Goal: Task Accomplishment & Management: Use online tool/utility

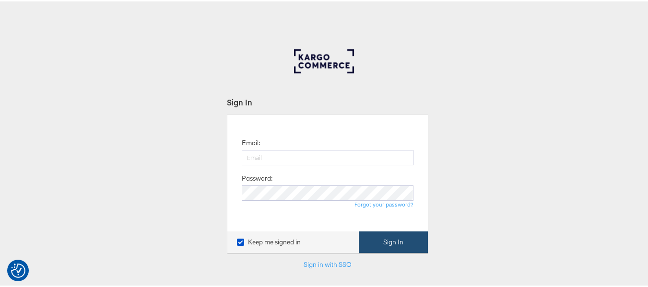
type input "aparna.doniparthi@kargo.com"
click at [390, 244] on button "Sign In" at bounding box center [393, 241] width 69 height 22
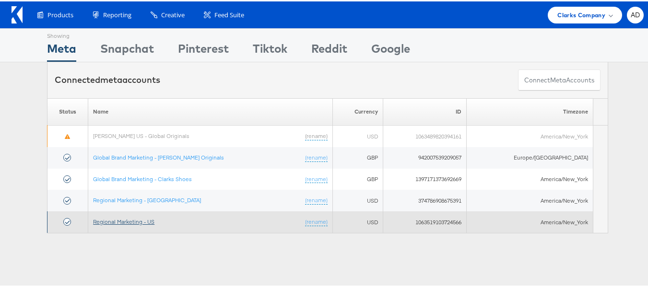
click at [128, 218] on link "Regional Marketing - US" at bounding box center [123, 220] width 61 height 7
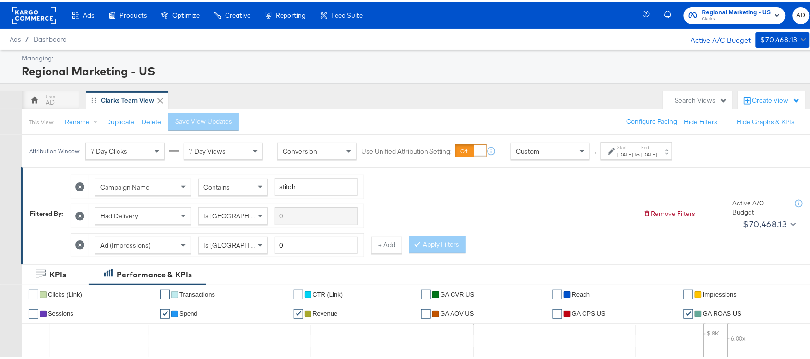
click at [658, 152] on div "Aug 23rd 2025" at bounding box center [650, 153] width 16 height 8
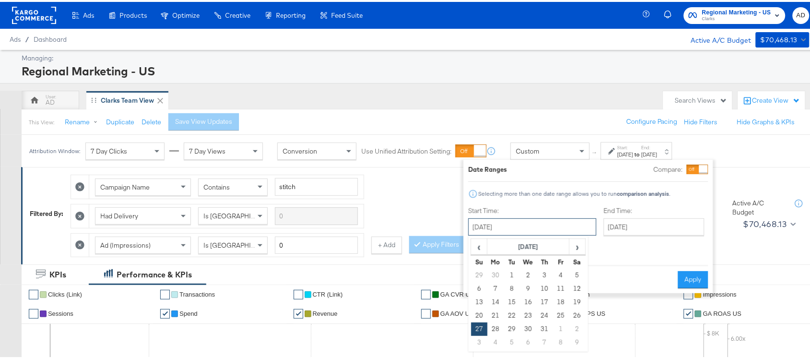
click at [530, 229] on input "July 27th 2025" at bounding box center [532, 224] width 128 height 17
click at [575, 252] on span "›" at bounding box center [577, 245] width 15 height 14
click at [543, 310] on td "21" at bounding box center [545, 313] width 16 height 13
type input "August 21st 2025"
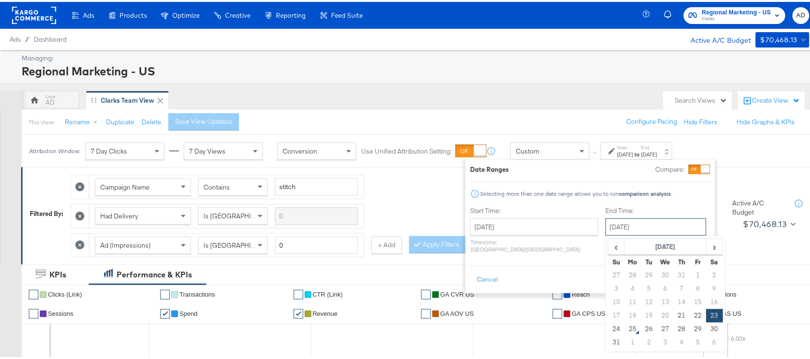
click at [632, 226] on input "August 23rd 2025" at bounding box center [656, 224] width 101 height 17
click at [609, 327] on td "24" at bounding box center [617, 327] width 16 height 13
type input "August 24th 2025"
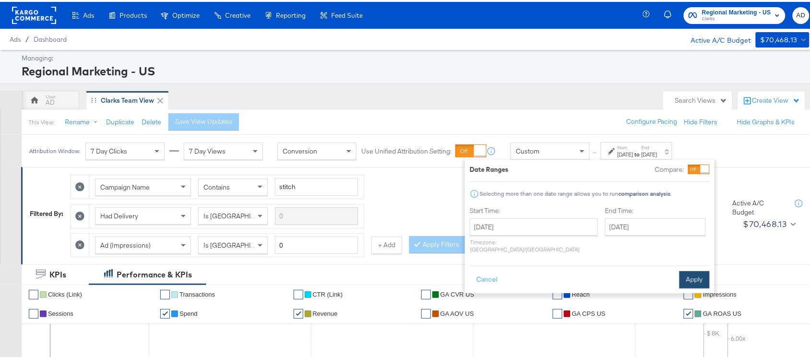
click at [700, 272] on button "Apply" at bounding box center [695, 277] width 30 height 17
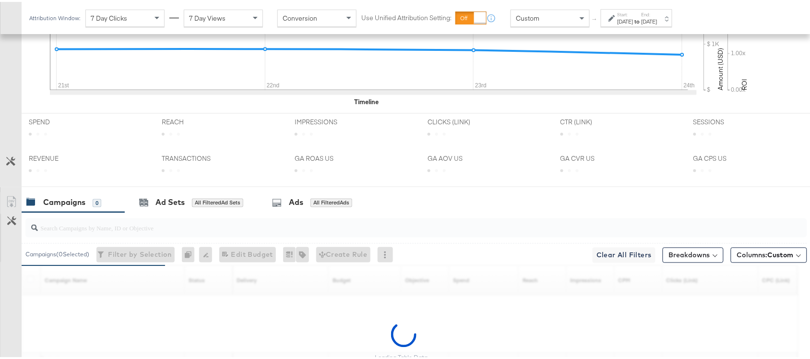
scroll to position [471, 0]
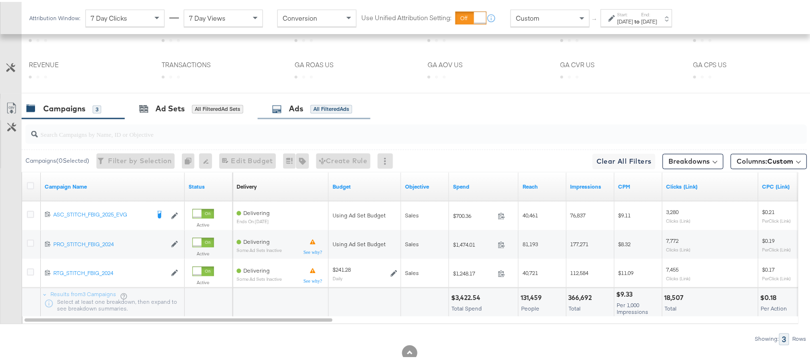
click at [284, 112] on div "Ads All Filtered Ads" at bounding box center [312, 107] width 80 height 11
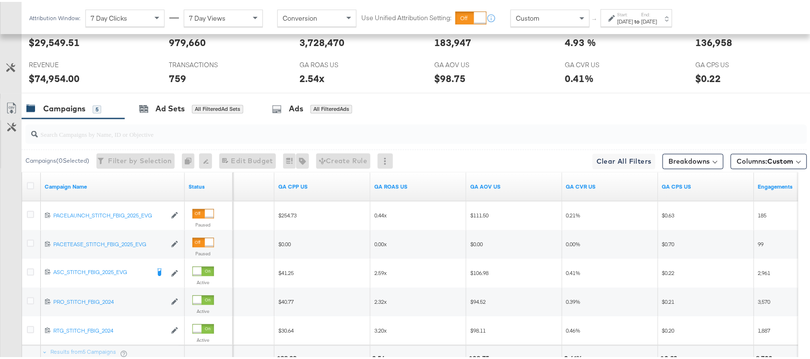
scroll to position [558, 0]
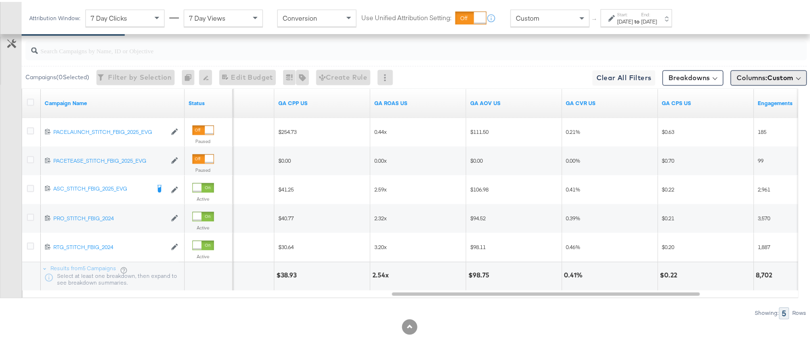
click at [786, 72] on button "Columns: Custom" at bounding box center [769, 75] width 76 height 15
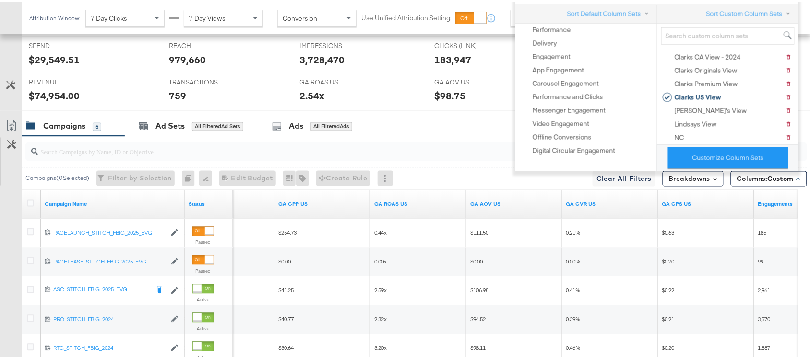
scroll to position [452, 0]
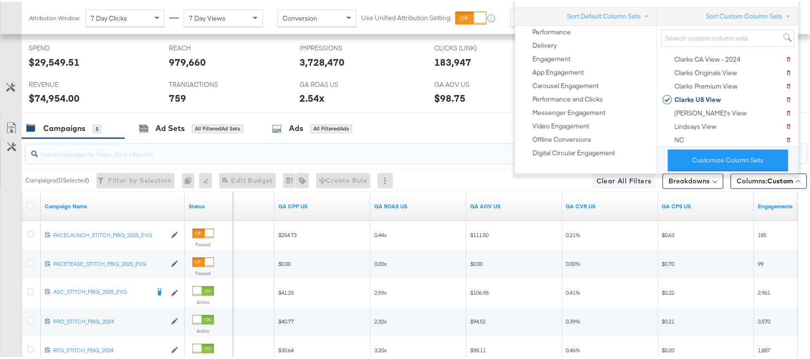
click at [446, 152] on input "search" at bounding box center [387, 148] width 698 height 19
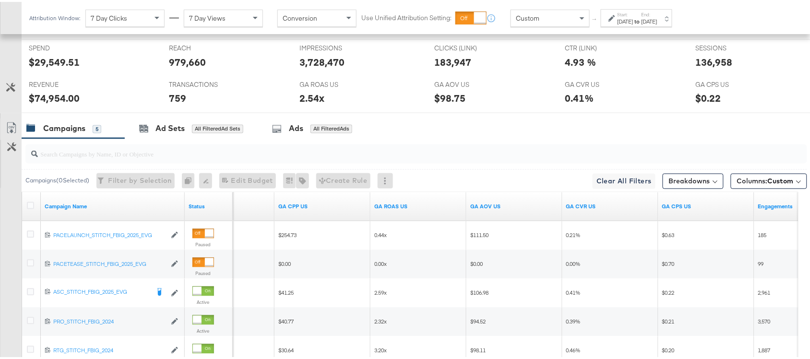
click at [658, 13] on label "End:" at bounding box center [650, 13] width 16 height 6
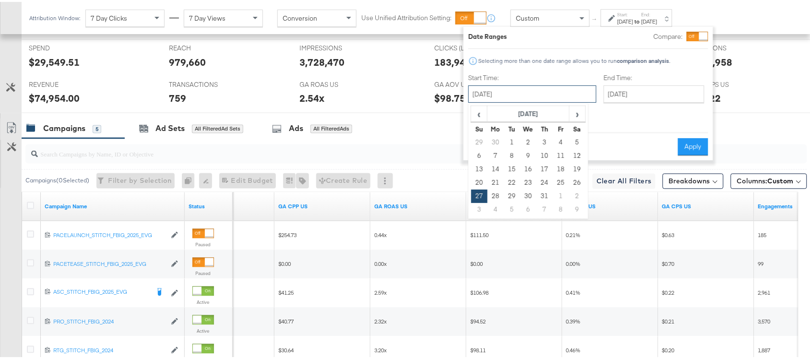
click at [541, 96] on input "July 27th 2025" at bounding box center [532, 92] width 128 height 17
click at [582, 109] on span "›" at bounding box center [577, 112] width 15 height 14
click at [486, 180] on td "17" at bounding box center [479, 180] width 16 height 13
type input "August 17th 2025"
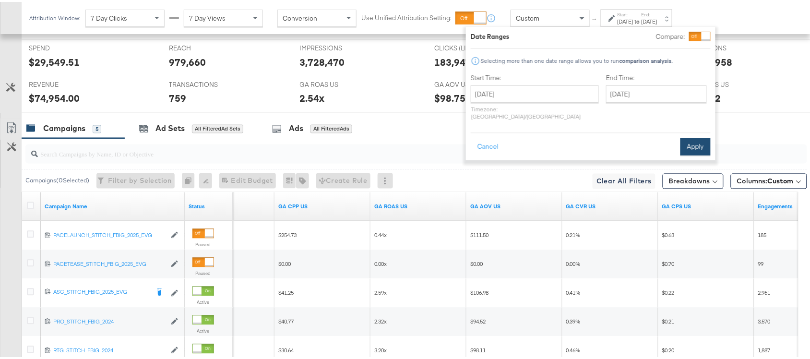
click at [685, 136] on button "Apply" at bounding box center [696, 144] width 30 height 17
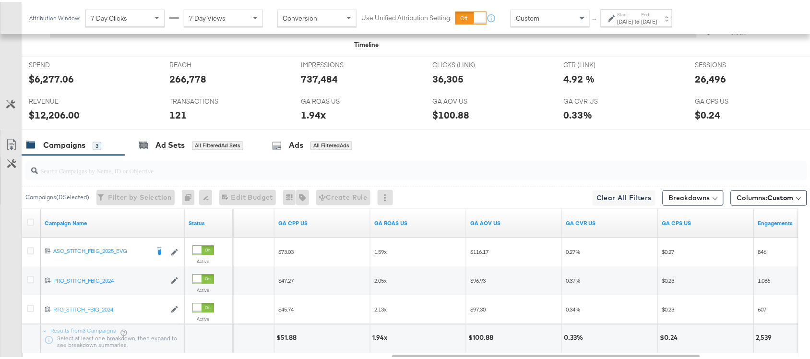
scroll to position [430, 0]
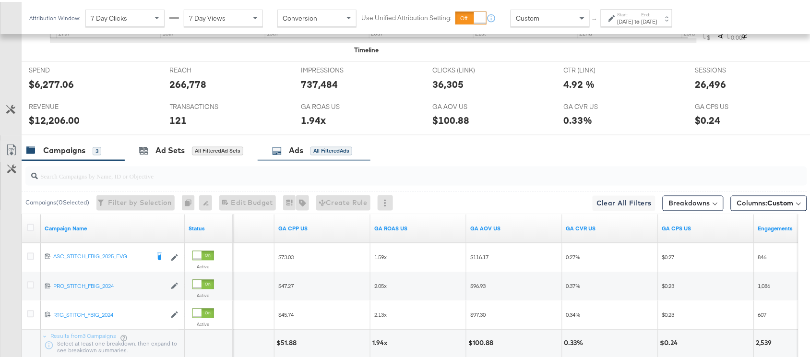
click at [287, 154] on div "Ads All Filtered Ads" at bounding box center [312, 149] width 80 height 11
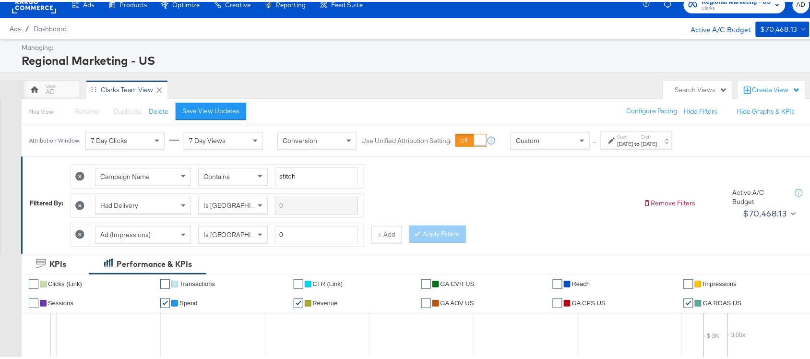
scroll to position [0, 0]
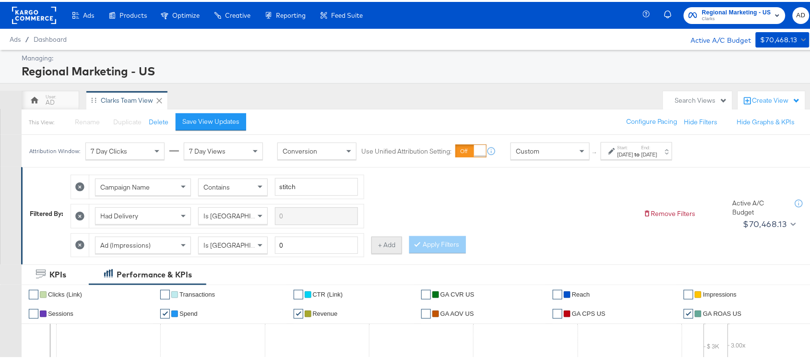
click at [387, 250] on button "+ Add" at bounding box center [386, 243] width 31 height 17
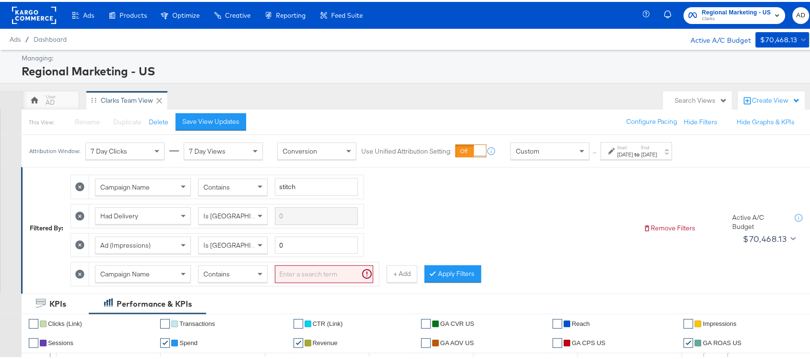
scroll to position [20, 0]
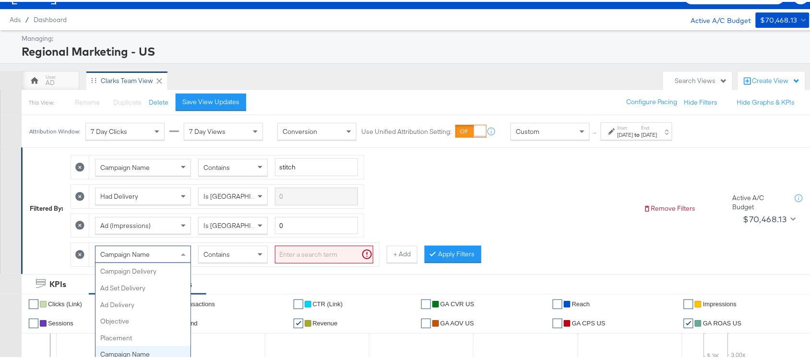
click at [164, 261] on div "Campaign Name Campaign Delivery Ad Set Delivery Ad Delivery Objective Placement…" at bounding box center [143, 252] width 96 height 17
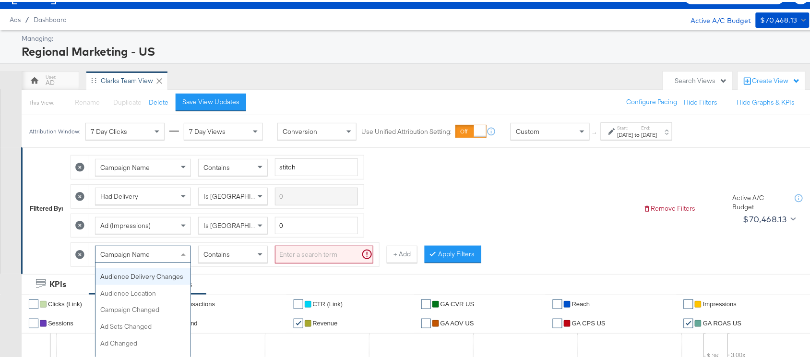
scroll to position [0, 0]
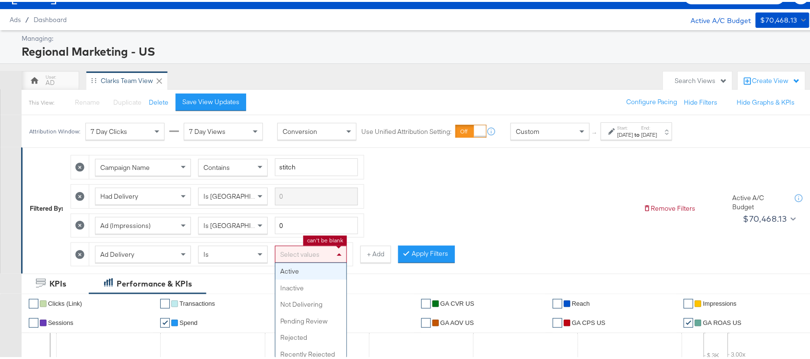
click at [327, 252] on div "Select values" at bounding box center [310, 252] width 71 height 16
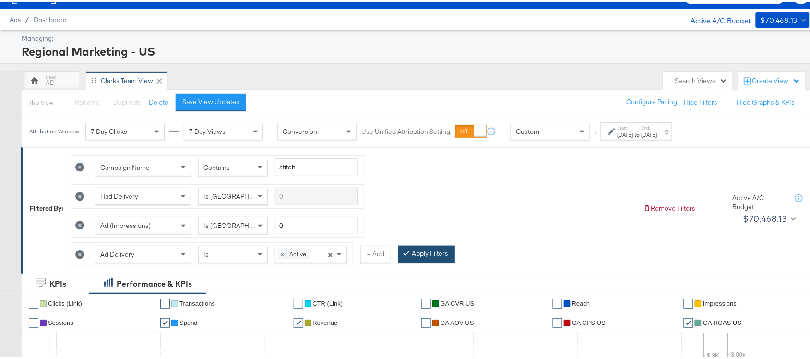
click at [424, 251] on button "Apply Filters" at bounding box center [426, 252] width 57 height 17
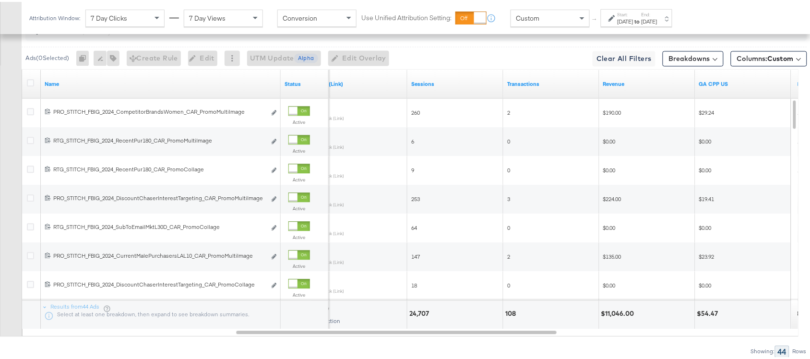
scroll to position [605, 0]
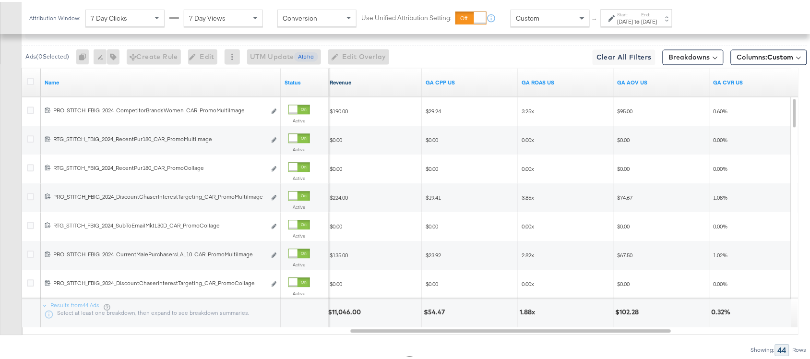
click at [356, 84] on link "Revenue" at bounding box center [374, 81] width 88 height 8
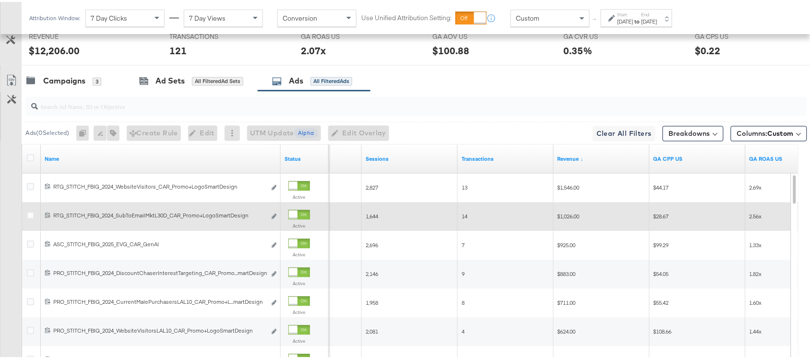
scroll to position [546, 0]
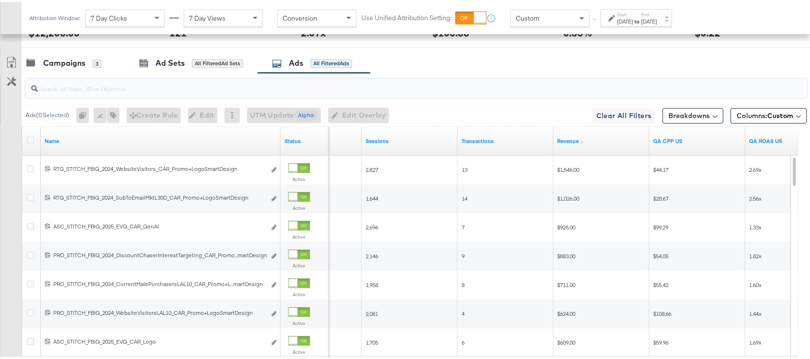
click at [86, 92] on input "search" at bounding box center [387, 82] width 698 height 19
paste input "promo+logo"
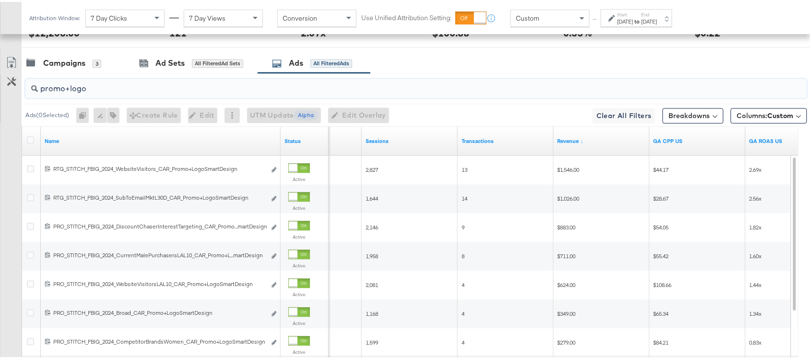
type input "promo+logo"
click at [469, 75] on div "promo+logo" at bounding box center [415, 86] width 786 height 31
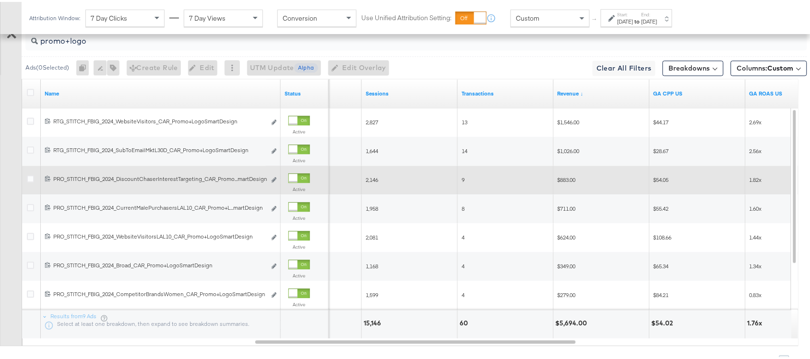
scroll to position [591, 0]
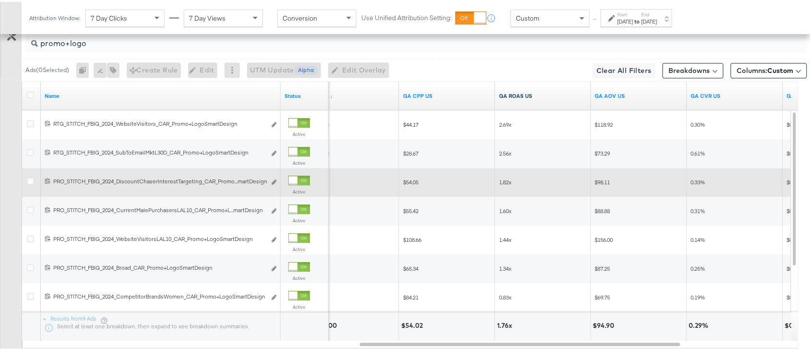
click at [538, 98] on link "GA ROAS US" at bounding box center [543, 94] width 88 height 8
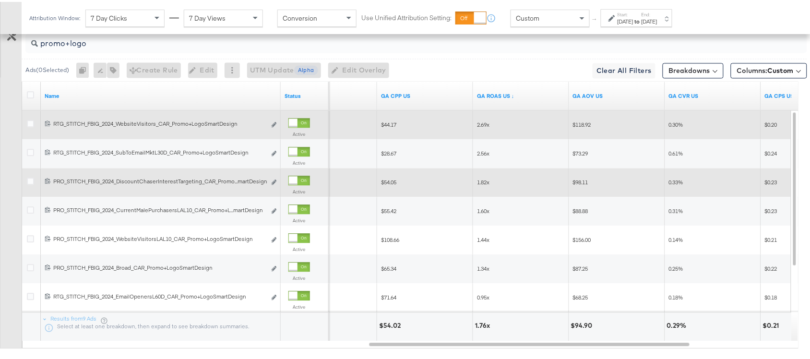
click at [482, 125] on span "2.69x" at bounding box center [483, 122] width 12 height 7
copy span "2.69x"
click at [481, 126] on span "2.69x" at bounding box center [483, 122] width 12 height 7
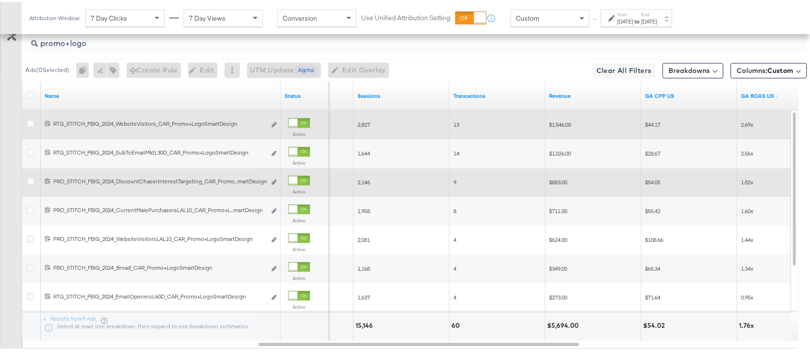
click at [559, 126] on span "$1,546.00" at bounding box center [561, 122] width 22 height 7
copy span "1,546.00"
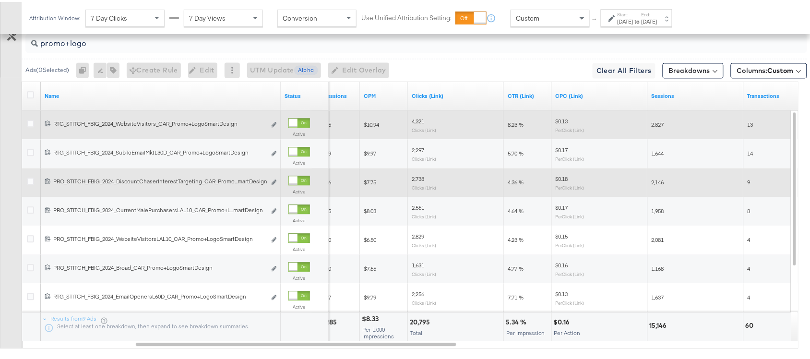
click at [511, 126] on span "8.23 %" at bounding box center [516, 122] width 16 height 7
copy span "8.23"
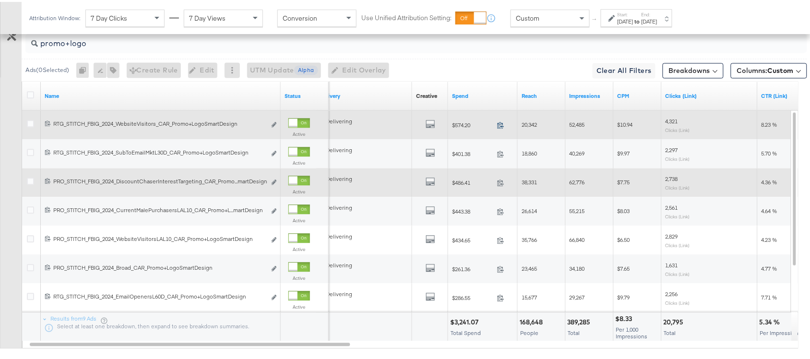
click at [500, 125] on icon at bounding box center [500, 123] width 7 height 7
click at [430, 124] on icon "default" at bounding box center [431, 122] width 10 height 10
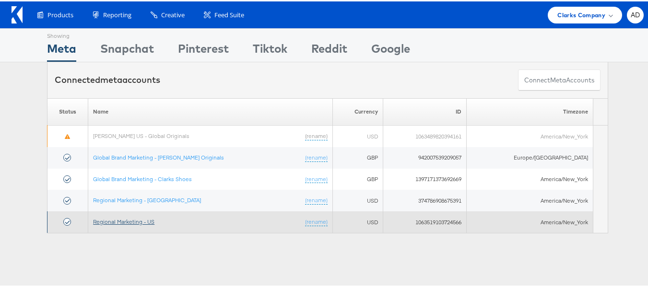
click at [136, 222] on link "Regional Marketing - US" at bounding box center [123, 220] width 61 height 7
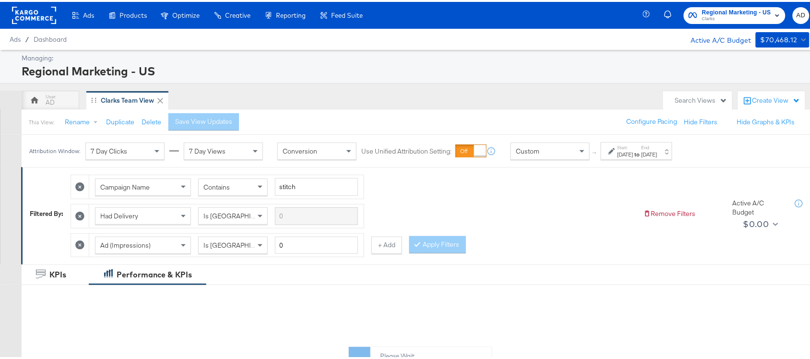
click at [658, 144] on label "End:" at bounding box center [650, 146] width 16 height 6
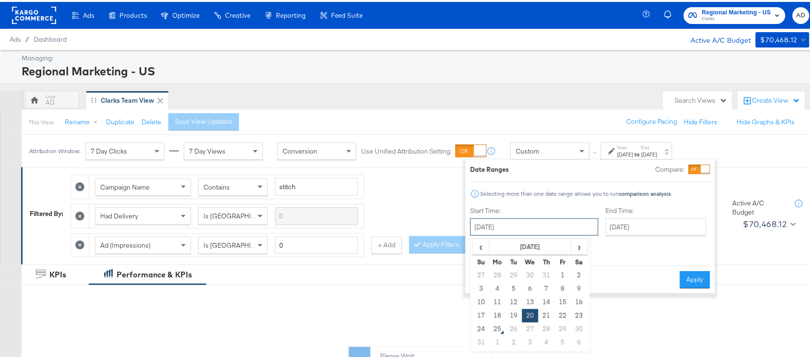
click at [539, 224] on input "[DATE]" at bounding box center [534, 224] width 128 height 17
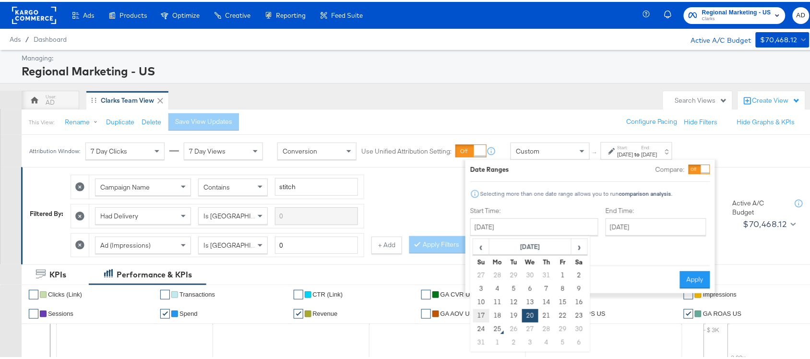
click at [484, 313] on td "17" at bounding box center [481, 313] width 16 height 13
type input "[DATE]"
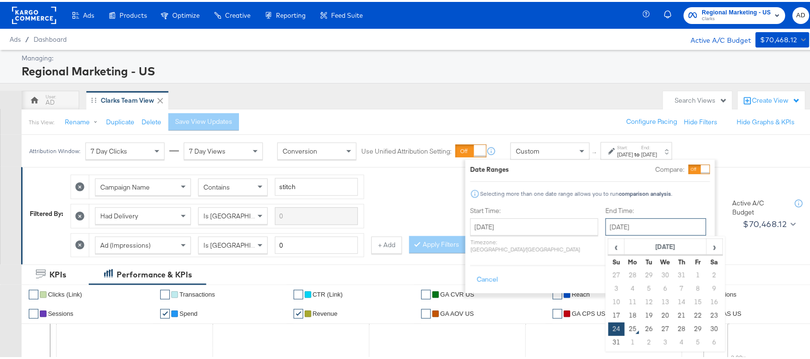
click at [631, 229] on input "[DATE]" at bounding box center [656, 224] width 101 height 17
click at [706, 314] on td "23" at bounding box center [714, 313] width 16 height 13
type input "[DATE]"
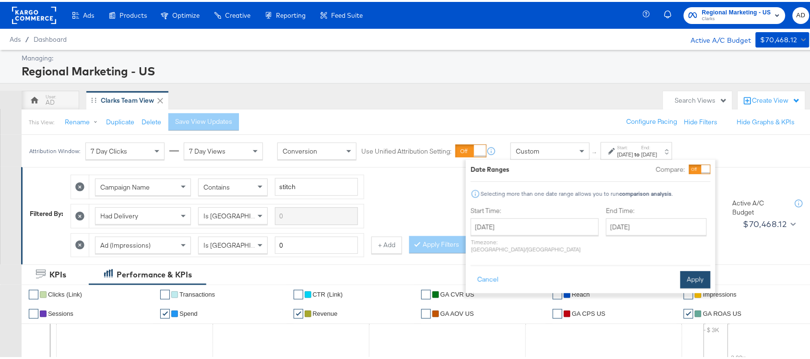
click at [694, 269] on button "Apply" at bounding box center [696, 277] width 30 height 17
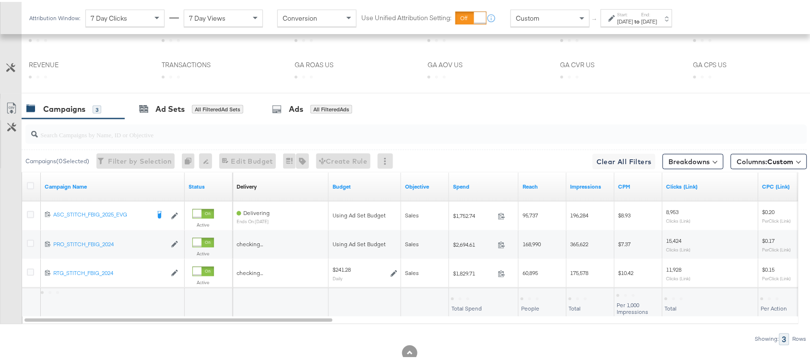
scroll to position [407, 0]
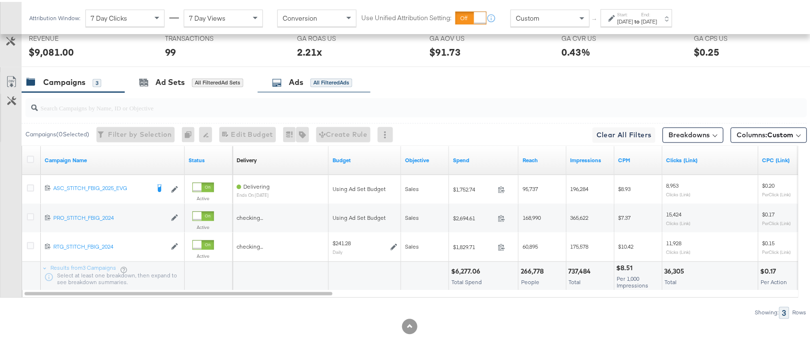
click at [305, 82] on div "Ads All Filtered Ads" at bounding box center [312, 80] width 80 height 11
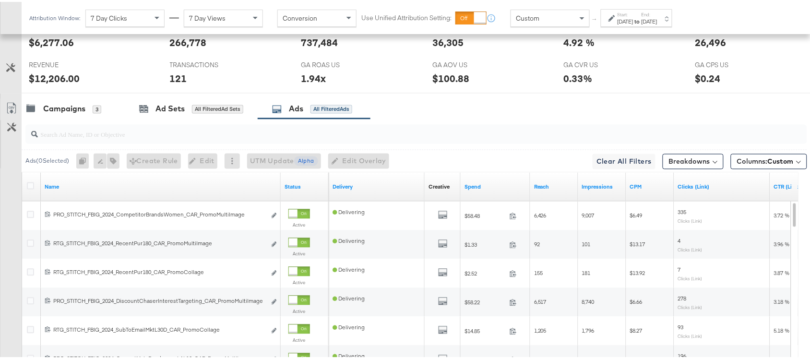
scroll to position [500, 0]
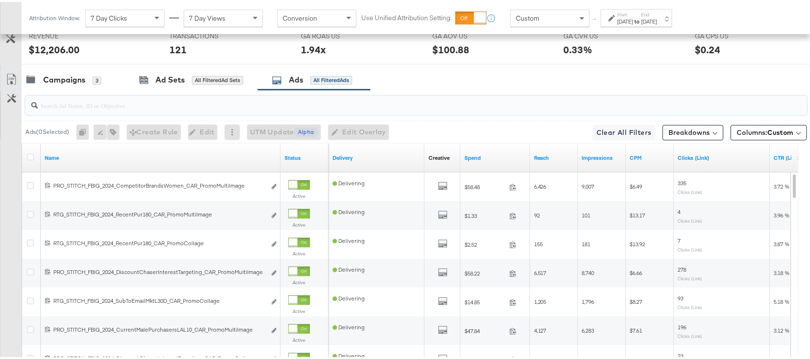
click at [61, 109] on input "search" at bounding box center [387, 100] width 698 height 19
click at [96, 107] on input "search" at bounding box center [387, 100] width 698 height 19
paste input "promo+logo"
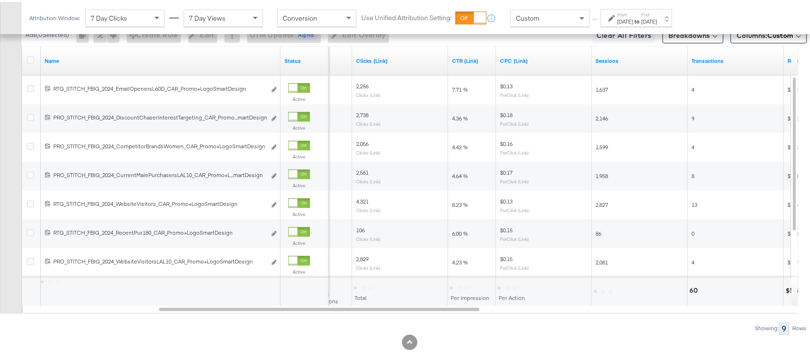
scroll to position [566, 0]
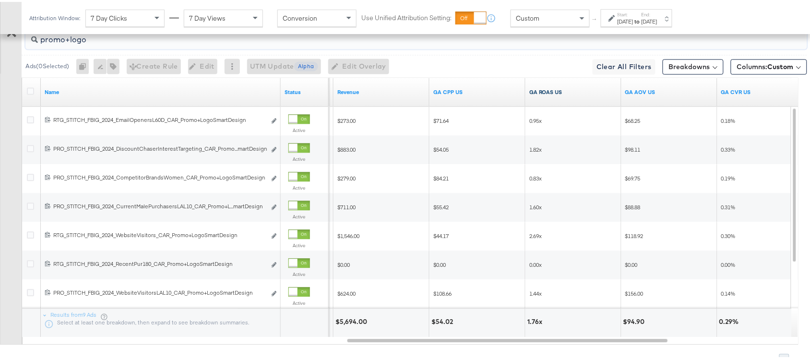
type input "promo+logo"
click at [572, 91] on link "GA ROAS US" at bounding box center [573, 90] width 88 height 8
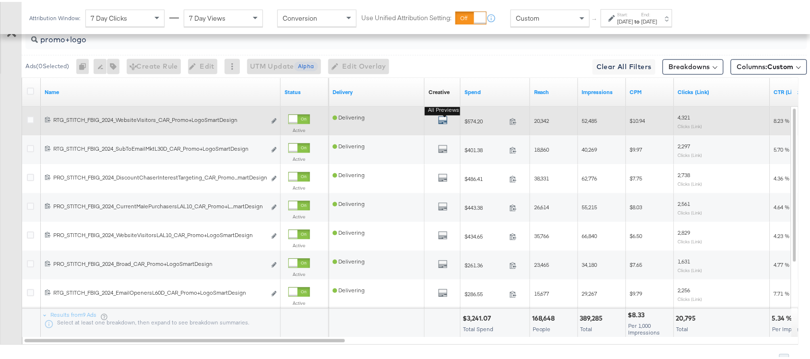
click at [438, 123] on icon "default" at bounding box center [443, 118] width 10 height 10
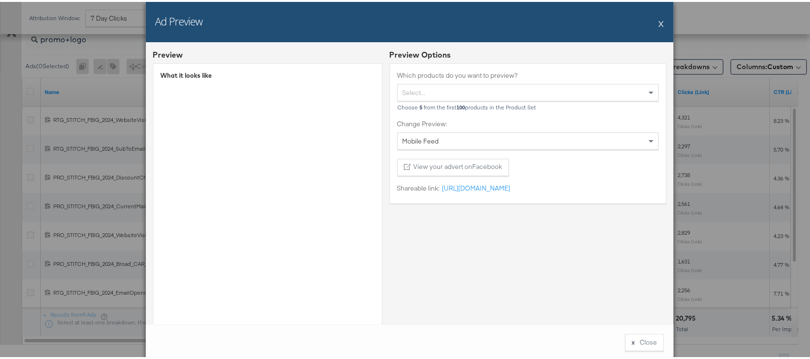
click at [659, 25] on button "X" at bounding box center [661, 21] width 5 height 19
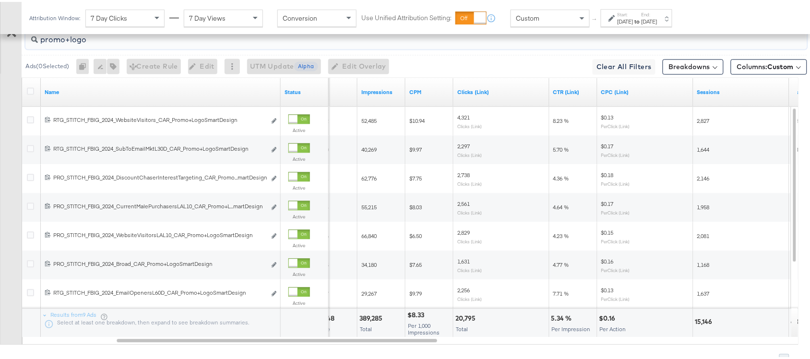
click at [95, 38] on input "promo+logo" at bounding box center [387, 33] width 698 height 19
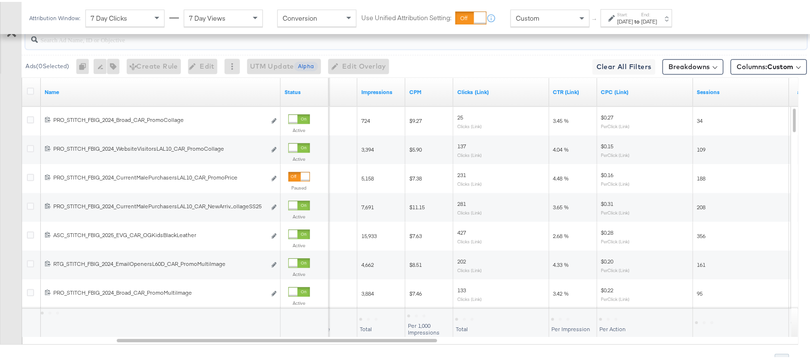
paste input "promocollage"
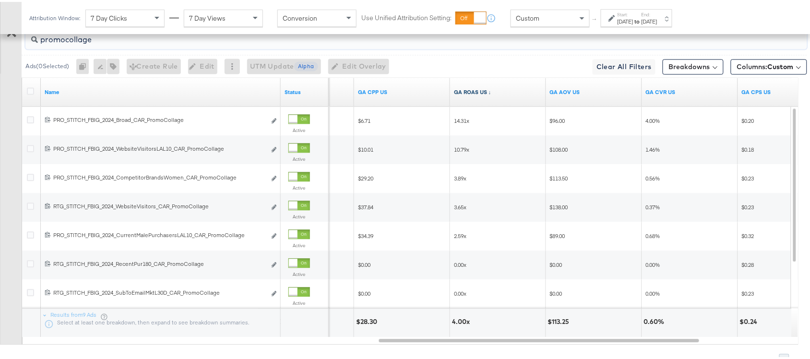
type input "promocollage"
click at [491, 93] on link "GA ROAS US ↓" at bounding box center [498, 90] width 88 height 8
click at [491, 93] on link "GA ROAS US ↑" at bounding box center [498, 90] width 88 height 8
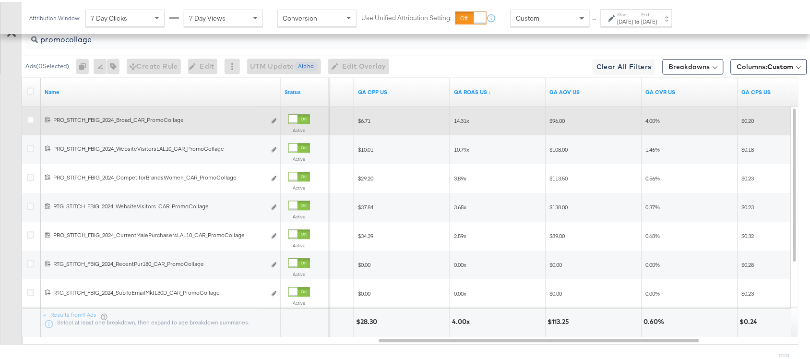
click at [465, 120] on span "14.31x" at bounding box center [461, 118] width 15 height 7
copy span "14.31x"
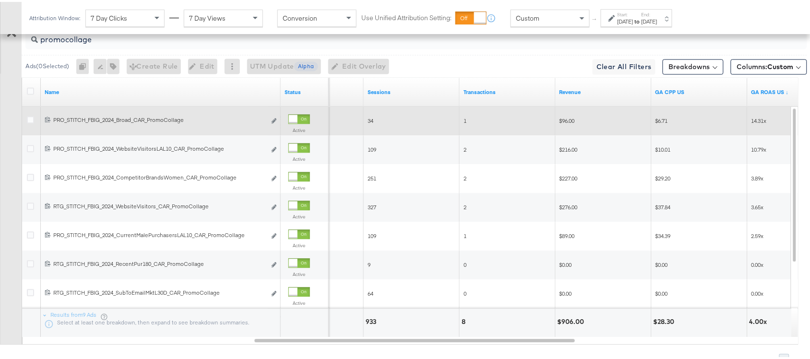
click at [570, 122] on span "$96.00" at bounding box center [567, 118] width 15 height 7
copy span "96.00"
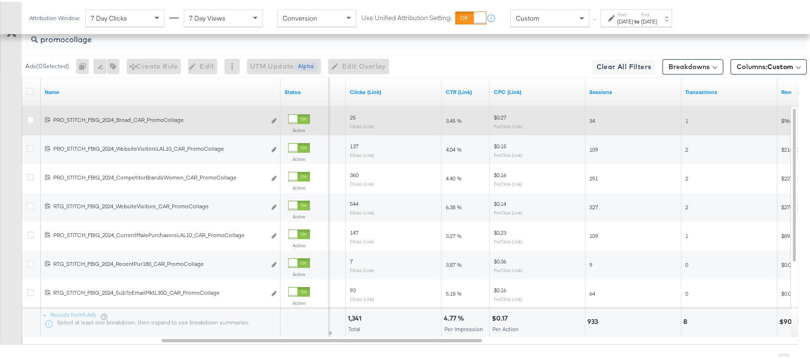
click at [448, 119] on span "3.45 %" at bounding box center [454, 118] width 16 height 7
copy span "3.45"
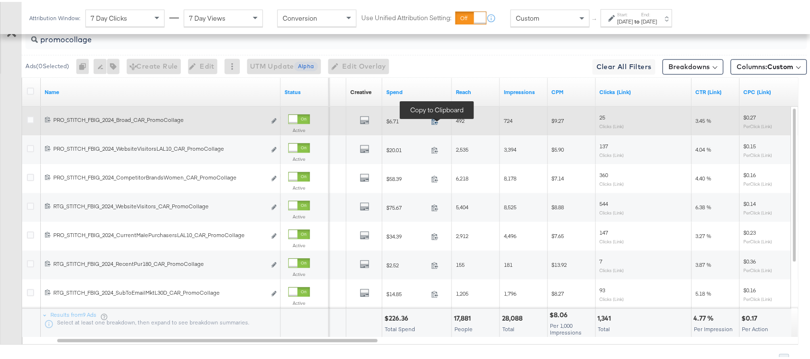
click at [438, 123] on icon at bounding box center [434, 119] width 7 height 7
click at [361, 125] on button "All Previews" at bounding box center [365, 119] width 10 height 12
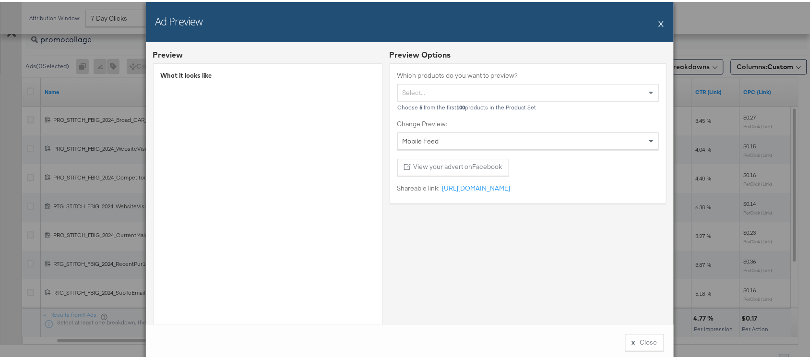
click at [659, 22] on button "X" at bounding box center [661, 21] width 5 height 19
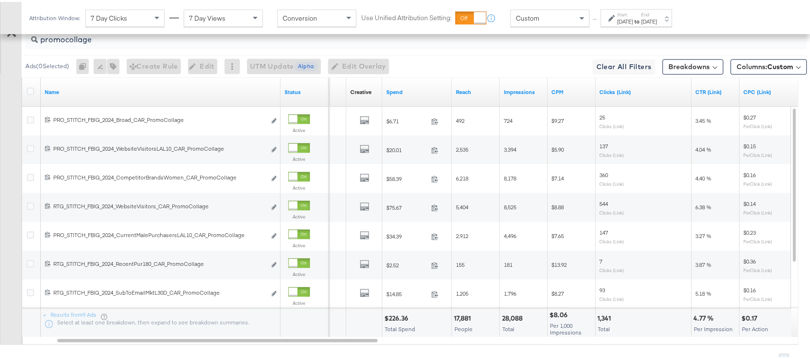
click at [107, 43] on input "promocollage" at bounding box center [387, 33] width 698 height 19
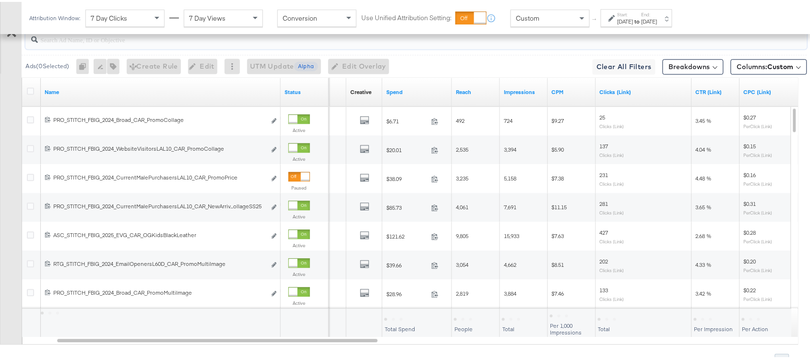
paste input "promomulti"
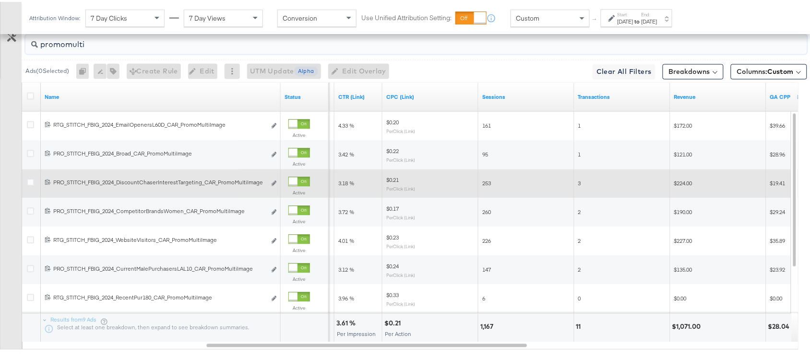
scroll to position [579, 0]
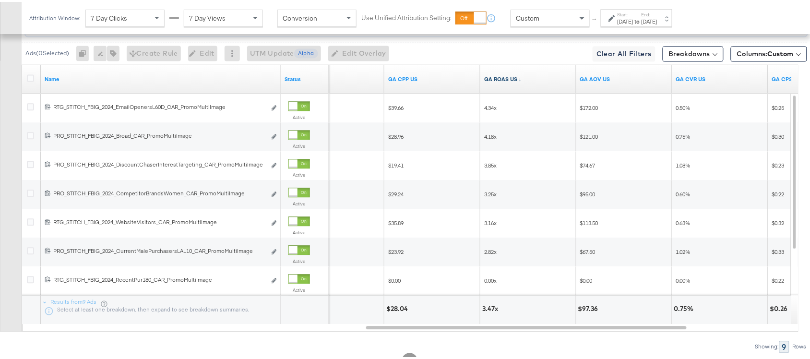
type input "promomulti"
click at [522, 81] on link "GA ROAS US ↓" at bounding box center [528, 77] width 88 height 8
click at [522, 81] on link "GA ROAS US ↑" at bounding box center [528, 77] width 88 height 8
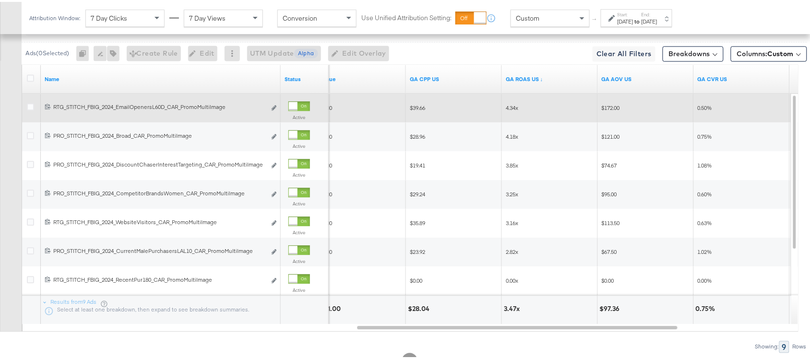
click at [511, 108] on span "4.34x" at bounding box center [512, 105] width 12 height 7
copy span "4.34x"
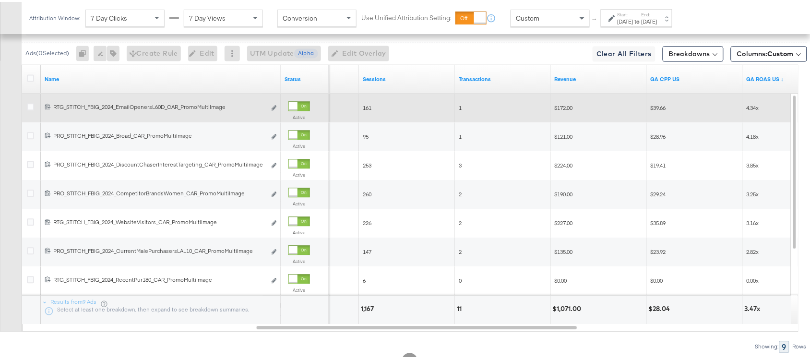
click at [560, 106] on span "$172.00" at bounding box center [564, 105] width 18 height 7
copy span "172.00"
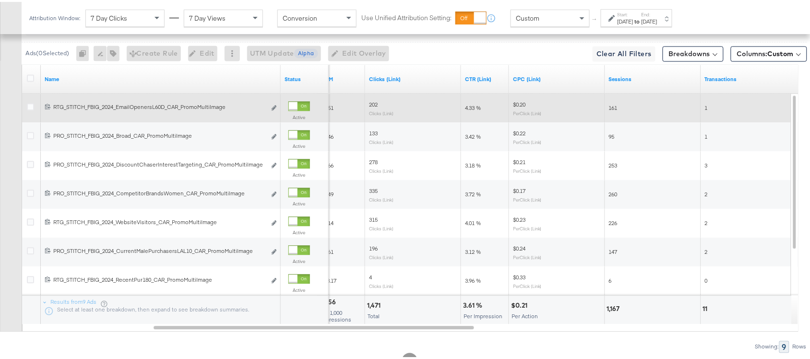
click at [466, 108] on span "4.33 %" at bounding box center [473, 105] width 16 height 7
copy span "4.33"
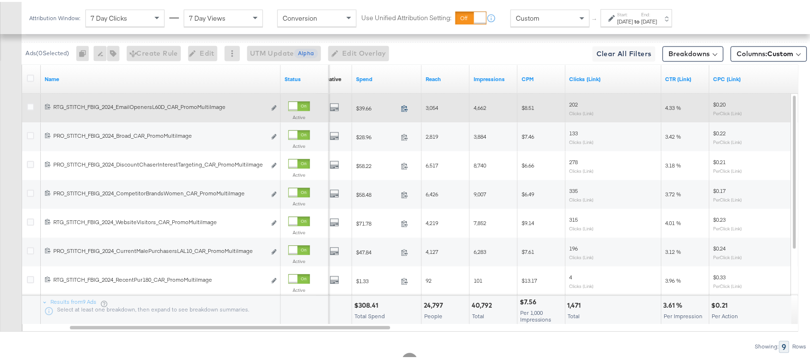
click at [406, 110] on icon at bounding box center [404, 106] width 7 height 7
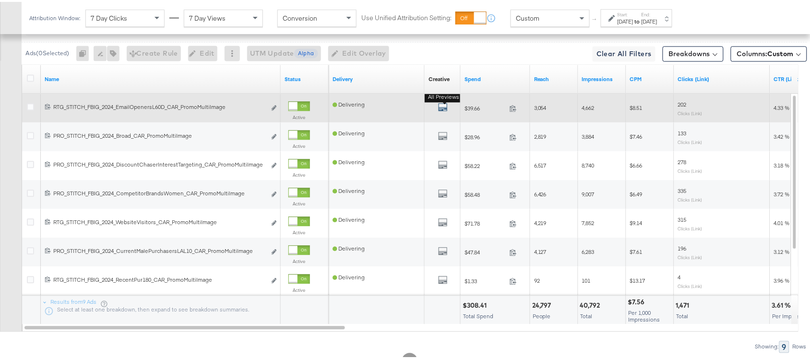
click at [443, 108] on icon "default" at bounding box center [443, 105] width 10 height 10
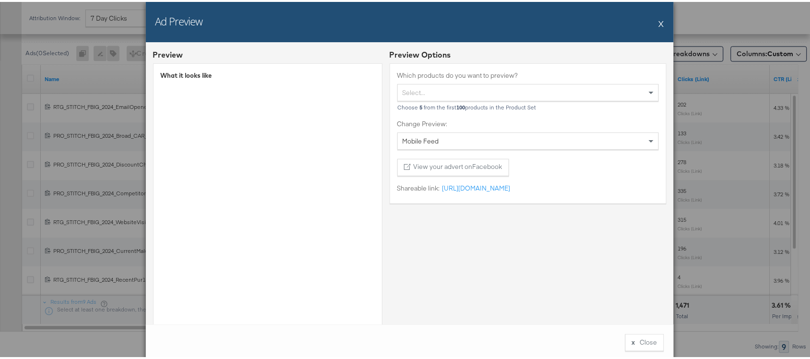
click at [659, 22] on button "X" at bounding box center [661, 21] width 5 height 19
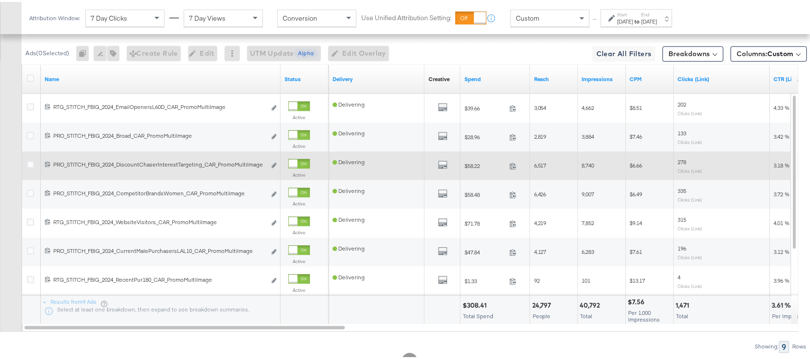
scroll to position [445, 0]
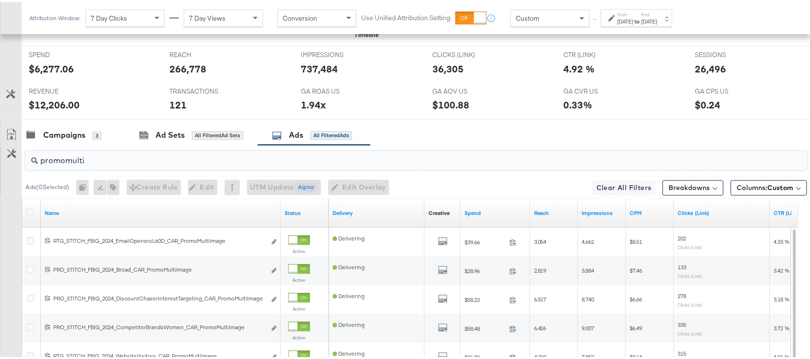
click at [95, 160] on input "promomulti" at bounding box center [387, 155] width 698 height 19
paste input "promoprice"
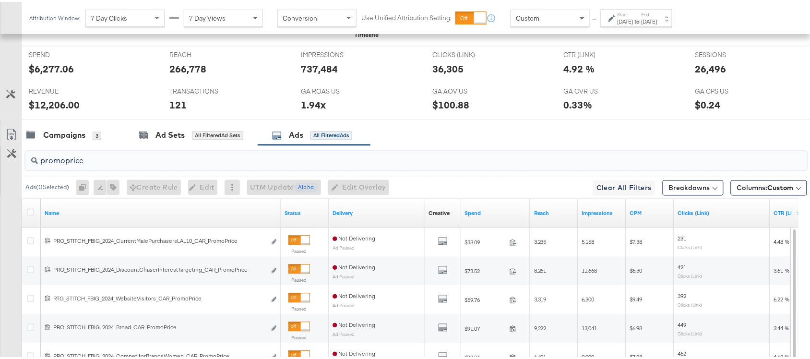
type input "promoprice"
click at [423, 130] on div "Campaigns 3 Ad Sets All Filtered Ad Sets Ads All Filtered Ads" at bounding box center [421, 133] width 798 height 21
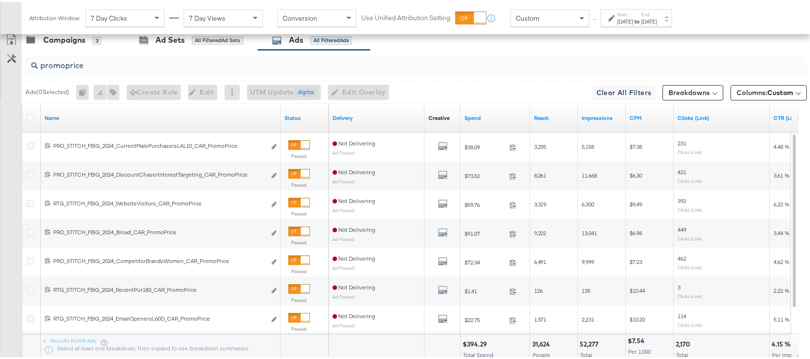
scroll to position [541, 0]
click at [100, 66] on input "promoprice" at bounding box center [387, 59] width 698 height 19
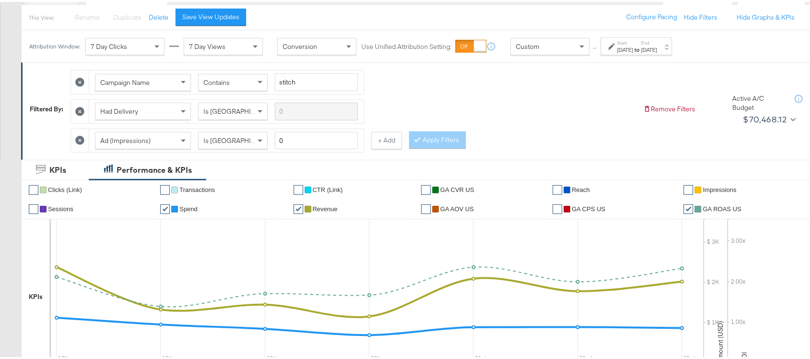
scroll to position [131, 0]
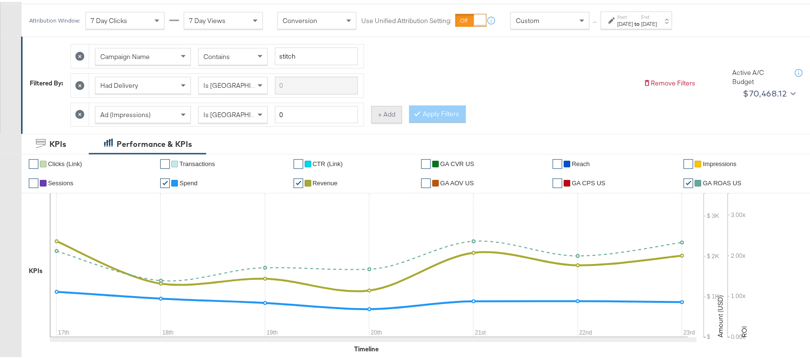
click at [389, 118] on button "+ Add" at bounding box center [386, 112] width 31 height 17
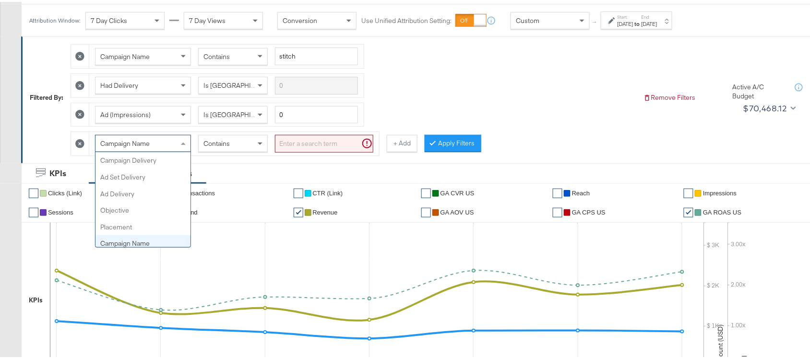
click at [145, 145] on span "Campaign Name" at bounding box center [124, 141] width 49 height 9
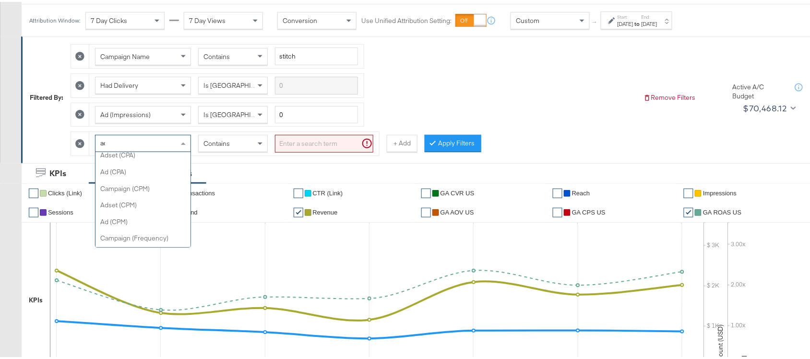
scroll to position [444, 0]
type input "ad d"
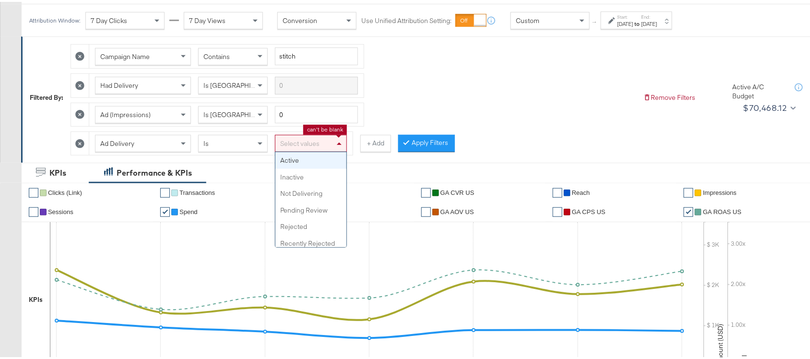
click at [316, 146] on div "Select values" at bounding box center [310, 141] width 71 height 16
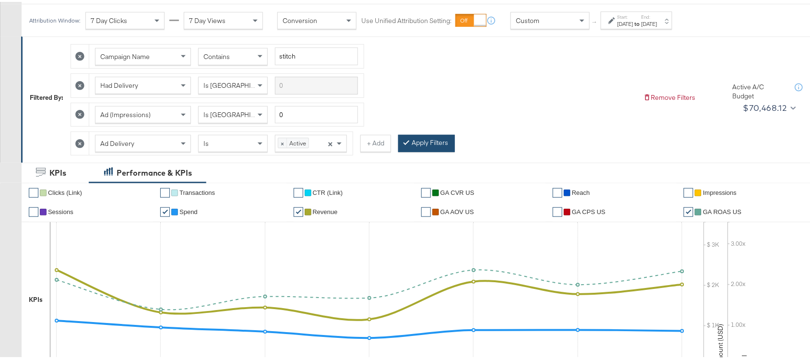
click at [439, 142] on button "Apply Filters" at bounding box center [426, 141] width 57 height 17
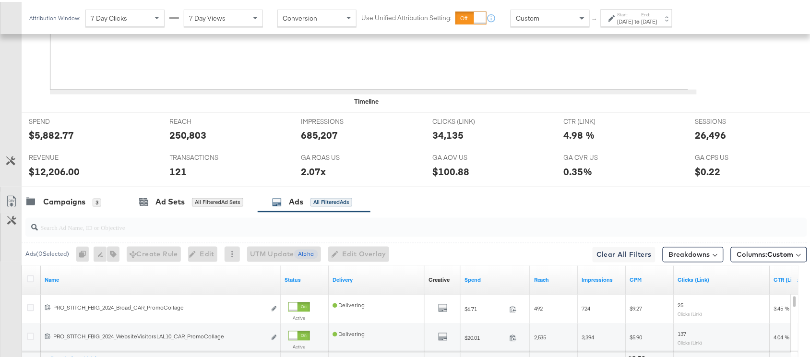
scroll to position [501, 0]
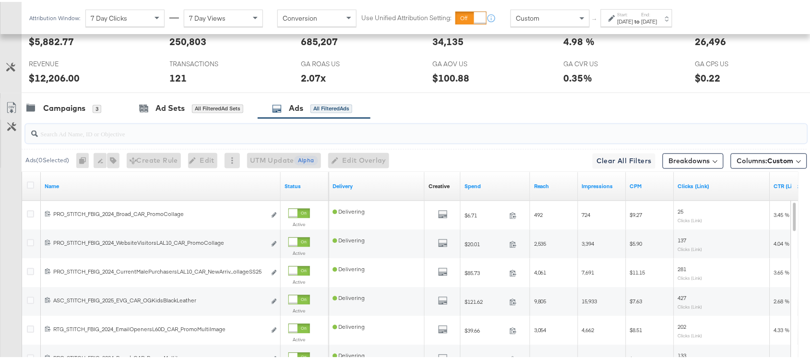
click at [48, 138] on input "search" at bounding box center [387, 128] width 698 height 19
paste input "promocollage"
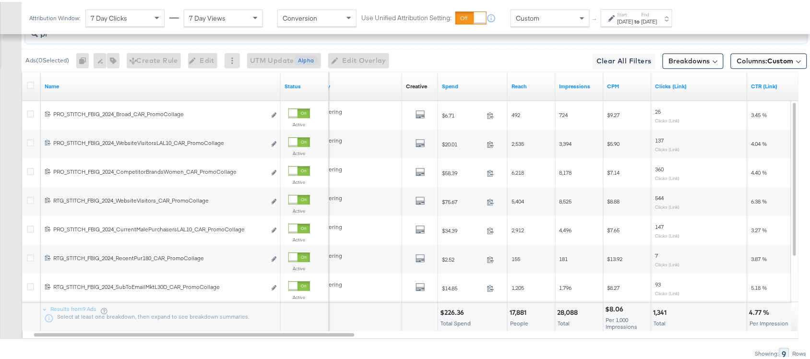
type input "p"
paste input "promomulti"
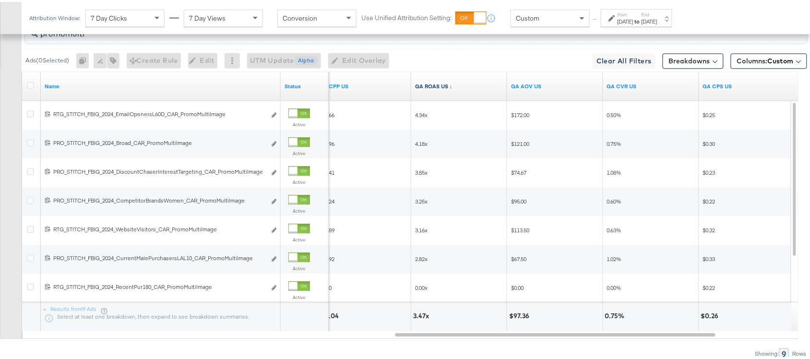
click at [452, 88] on link "GA ROAS US ↓" at bounding box center [459, 85] width 88 height 8
click at [452, 88] on link "GA ROAS US ↑" at bounding box center [459, 85] width 88 height 8
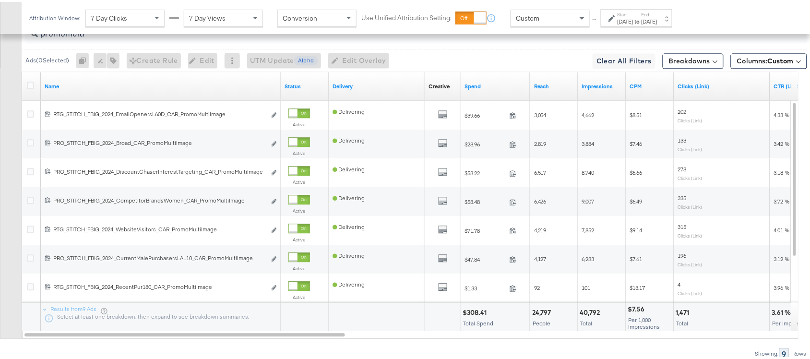
click at [91, 35] on input "promomulti" at bounding box center [387, 28] width 698 height 19
paste input "price"
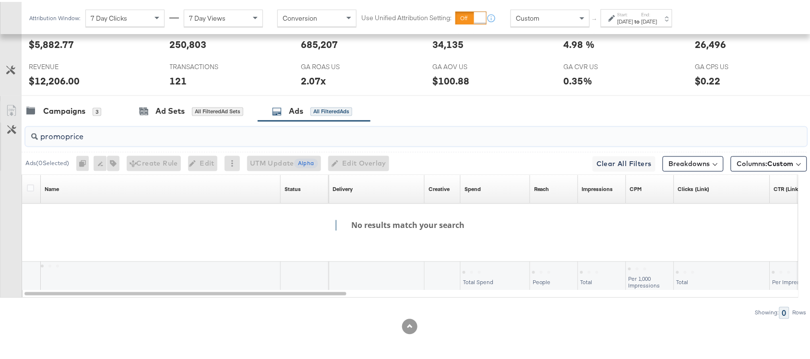
scroll to position [501, 0]
type input "promoprice"
click at [497, 113] on div "Campaigns 3 Ad Sets All Filtered Ad Sets Ads All Filtered Ads" at bounding box center [421, 109] width 798 height 21
click at [87, 138] on input "promoprice" at bounding box center [387, 131] width 698 height 19
drag, startPoint x: 87, startPoint y: 138, endPoint x: 34, endPoint y: 135, distance: 53.3
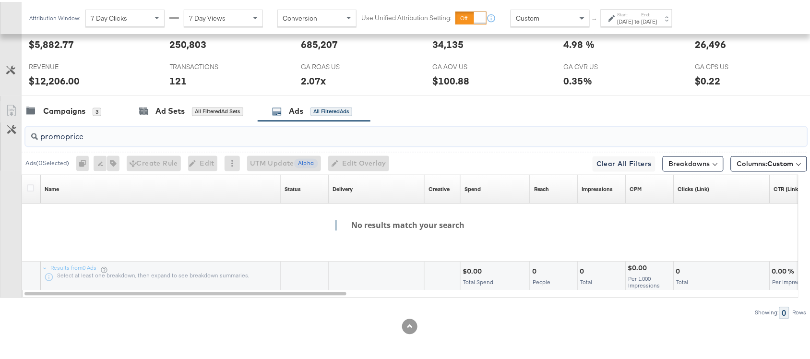
click at [34, 135] on div "promoprice" at bounding box center [416, 134] width 782 height 19
type input "promoprice"
click at [410, 106] on div "Campaigns 3 Ad Sets All Filtered Ad Sets Ads All Filtered Ads" at bounding box center [421, 109] width 798 height 21
click at [65, 131] on input "promoprice" at bounding box center [387, 131] width 698 height 19
click at [82, 109] on div "Campaigns" at bounding box center [64, 109] width 42 height 11
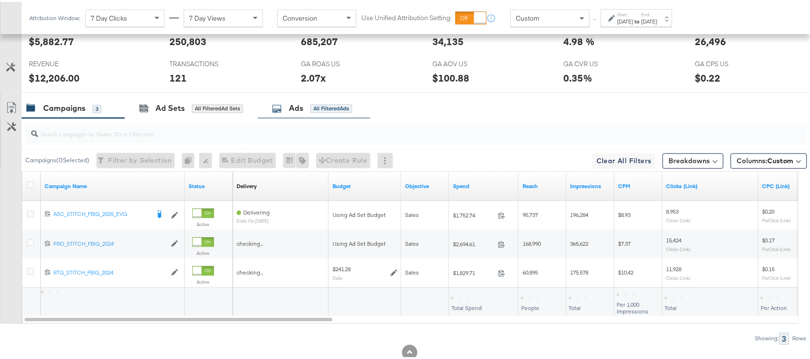
click at [275, 99] on div "Ads All Filtered Ads" at bounding box center [314, 106] width 113 height 21
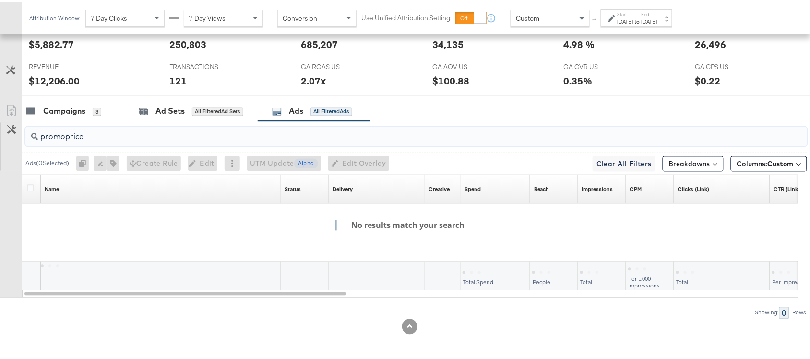
click at [99, 138] on input "promoprice" at bounding box center [387, 131] width 698 height 19
drag, startPoint x: 99, startPoint y: 138, endPoint x: 24, endPoint y: 136, distance: 74.9
click at [24, 136] on div "promoprice" at bounding box center [415, 135] width 786 height 31
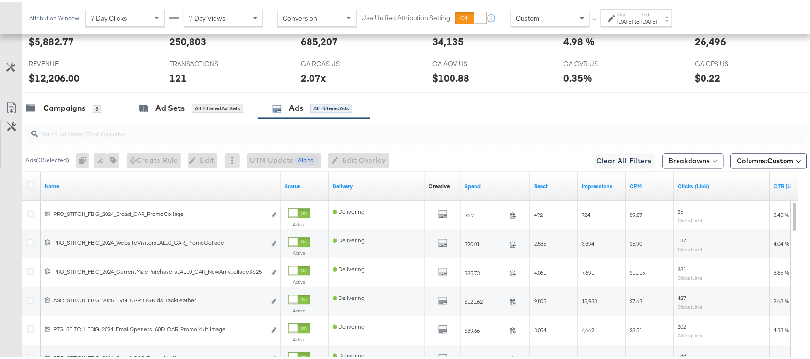
click at [61, 98] on div at bounding box center [409, 95] width 819 height 8
click at [63, 108] on div "Campaigns" at bounding box center [64, 106] width 42 height 11
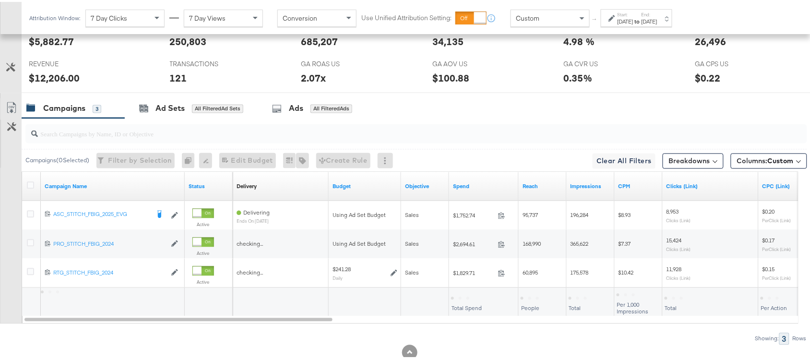
scroll to position [529, 0]
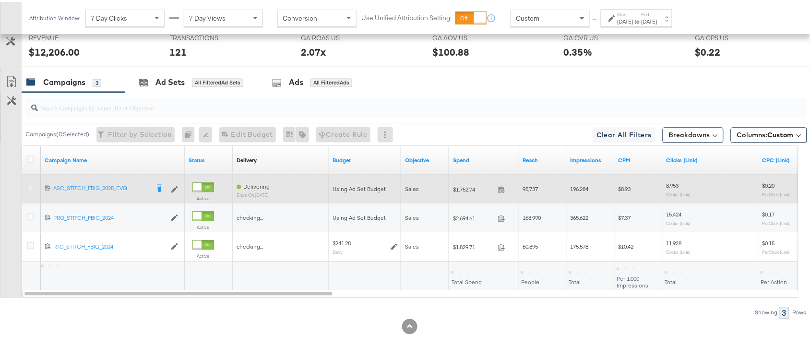
click at [29, 188] on icon at bounding box center [30, 186] width 7 height 7
click at [0, 0] on input "checkbox" at bounding box center [0, 0] width 0 height 0
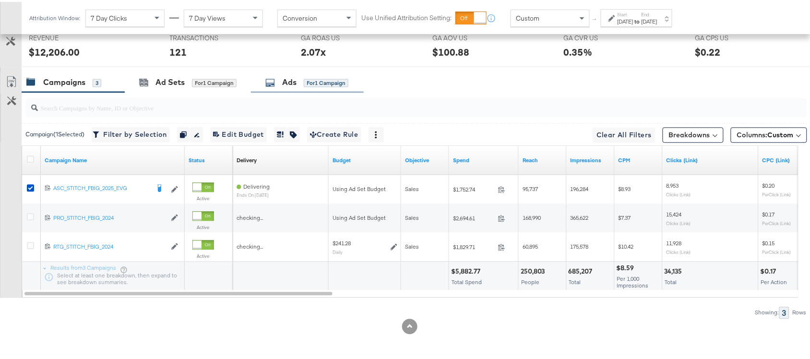
click at [289, 90] on div "Ads for 1 Campaign" at bounding box center [307, 81] width 113 height 21
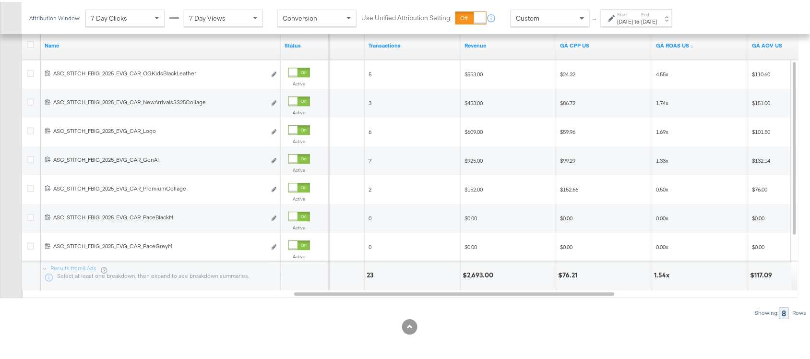
scroll to position [601, 0]
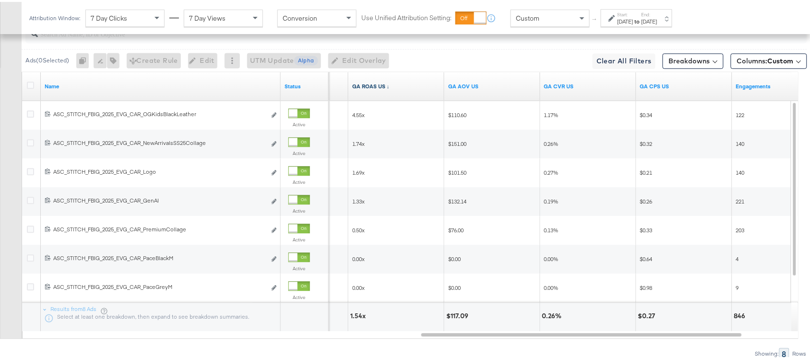
click at [393, 88] on link "GA ROAS US ↓" at bounding box center [396, 85] width 88 height 8
click at [393, 88] on link "GA ROAS US ↑" at bounding box center [396, 85] width 88 height 8
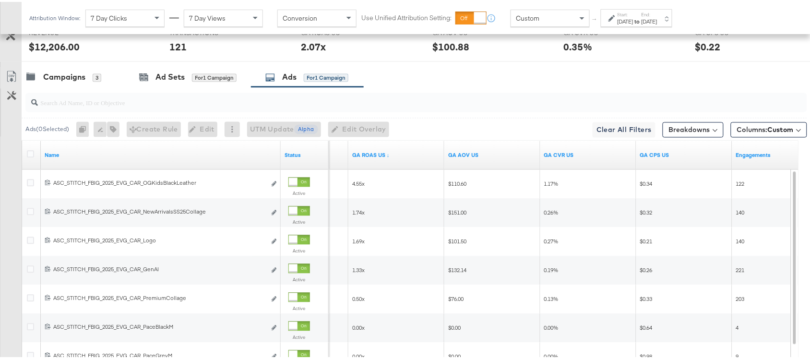
scroll to position [531, 0]
click at [8, 78] on icon at bounding box center [12, 76] width 12 height 12
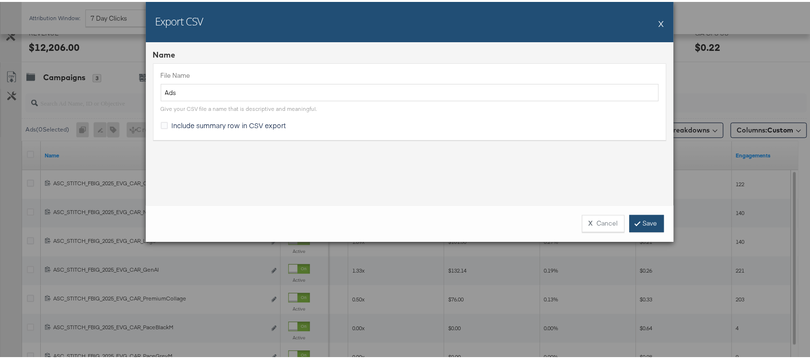
click at [631, 225] on link "Save" at bounding box center [647, 221] width 35 height 17
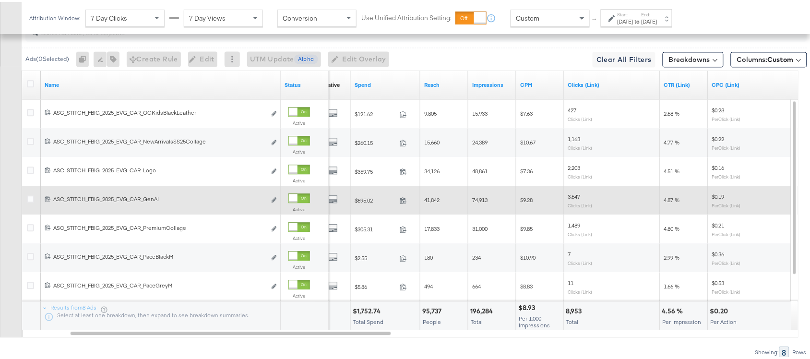
scroll to position [601, 0]
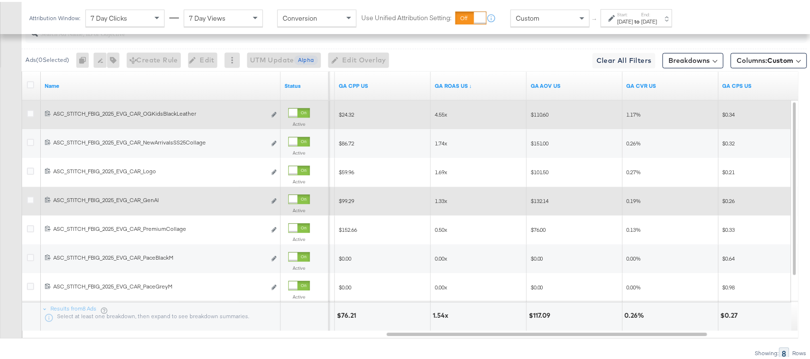
click at [440, 115] on span "4.55x" at bounding box center [441, 112] width 12 height 7
copy span "4.55x"
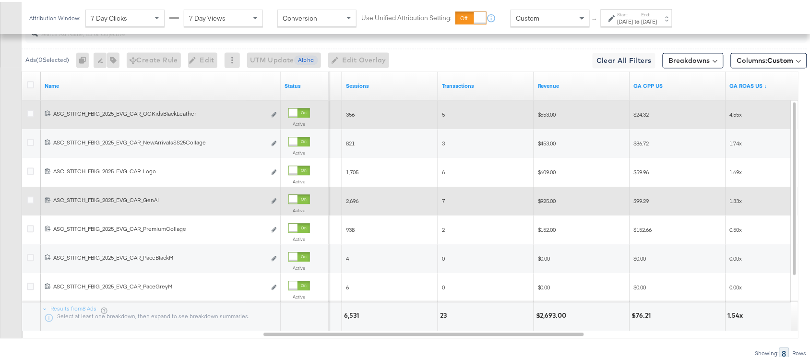
click at [548, 116] on span "$553.00" at bounding box center [547, 112] width 18 height 7
copy span "553.00"
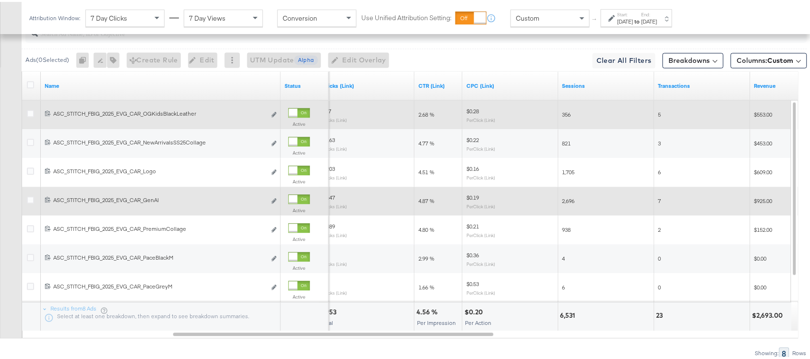
click at [421, 116] on span "2.68 %" at bounding box center [427, 112] width 16 height 7
copy span "2.68"
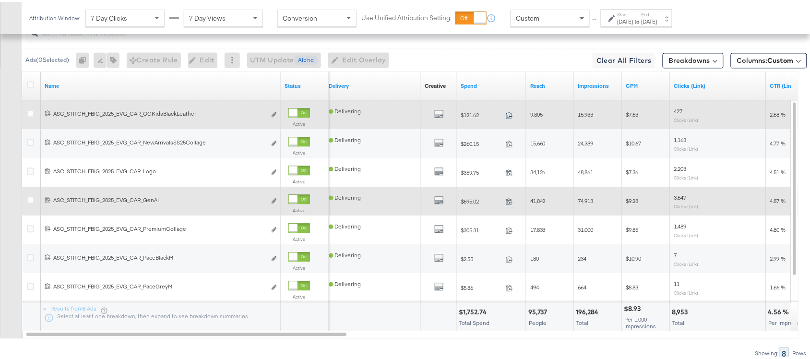
click at [511, 116] on icon at bounding box center [509, 112] width 7 height 7
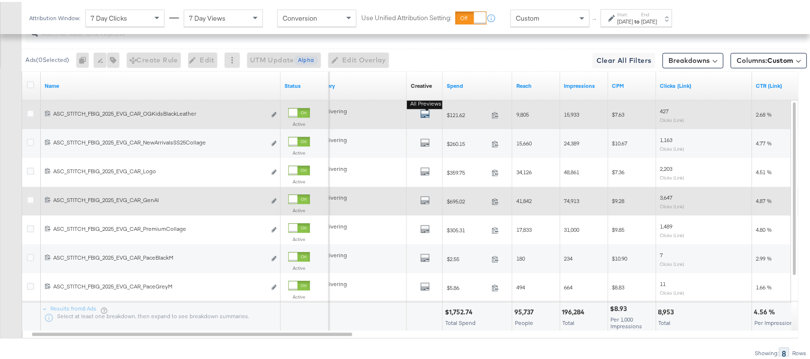
click at [425, 116] on icon "default" at bounding box center [425, 112] width 10 height 10
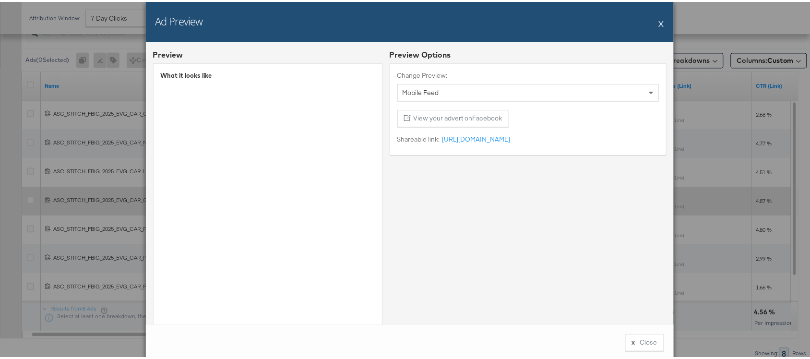
click at [659, 28] on button "X" at bounding box center [661, 21] width 5 height 19
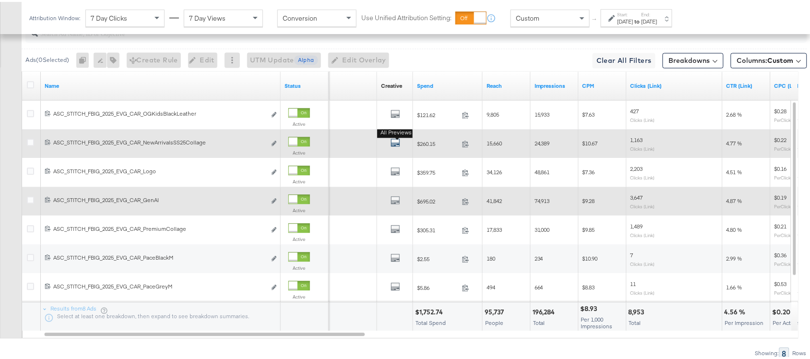
click at [396, 145] on icon "default" at bounding box center [396, 141] width 10 height 10
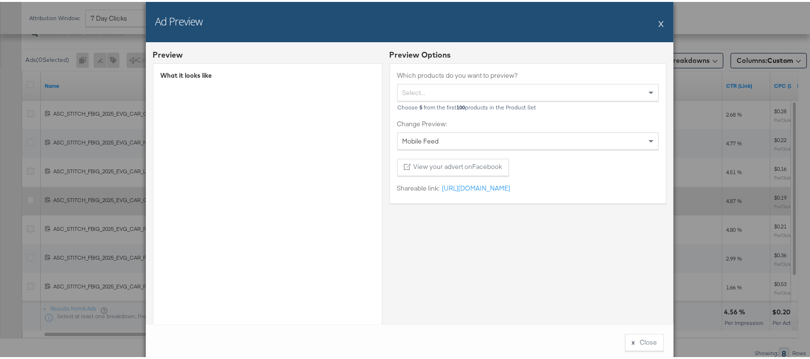
click at [661, 23] on div "Ad Preview X" at bounding box center [410, 20] width 528 height 40
click at [659, 22] on button "X" at bounding box center [661, 21] width 5 height 19
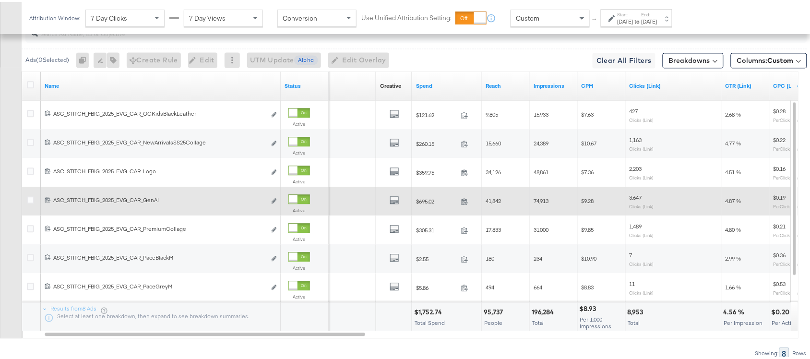
click at [468, 204] on span at bounding box center [467, 200] width 21 height 7
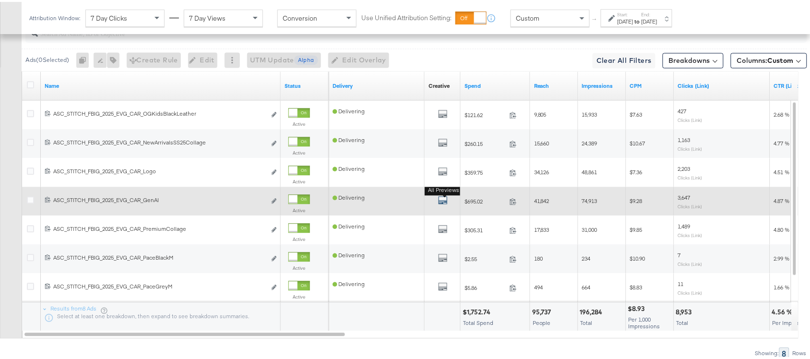
click at [440, 202] on icon "default" at bounding box center [443, 198] width 10 height 10
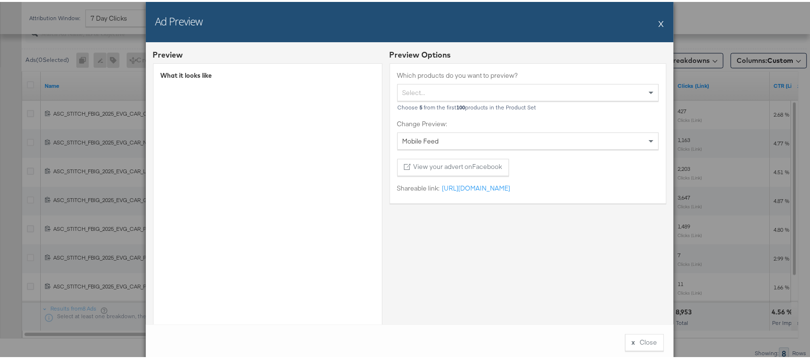
click at [666, 19] on div "Ad Preview X" at bounding box center [410, 20] width 528 height 40
click at [659, 21] on button "X" at bounding box center [661, 21] width 5 height 19
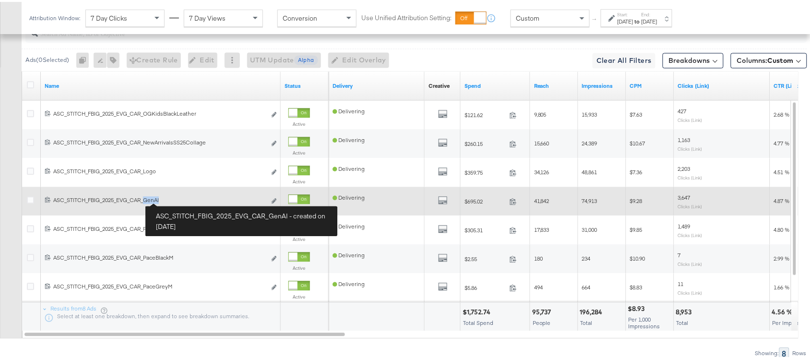
drag, startPoint x: 145, startPoint y: 200, endPoint x: 164, endPoint y: 200, distance: 18.7
click at [164, 200] on div "ASC_STITCH_FBIG_2025_EVG_CAR_GenAI ASC_STITCH_FBIG_2025_EVG_CAR_GenAI" at bounding box center [159, 198] width 213 height 8
copy div "GenAI"
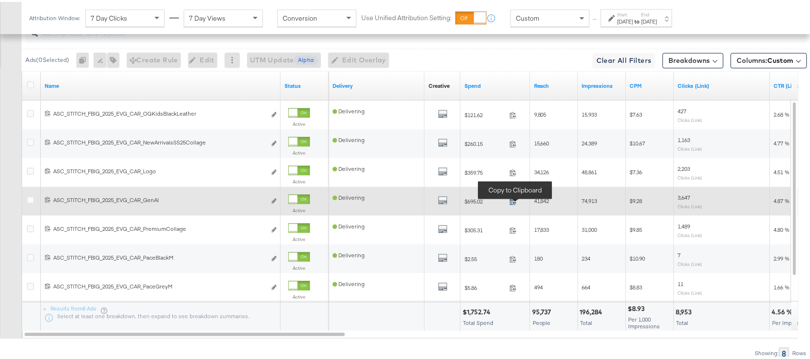
click at [514, 203] on icon at bounding box center [513, 199] width 6 height 7
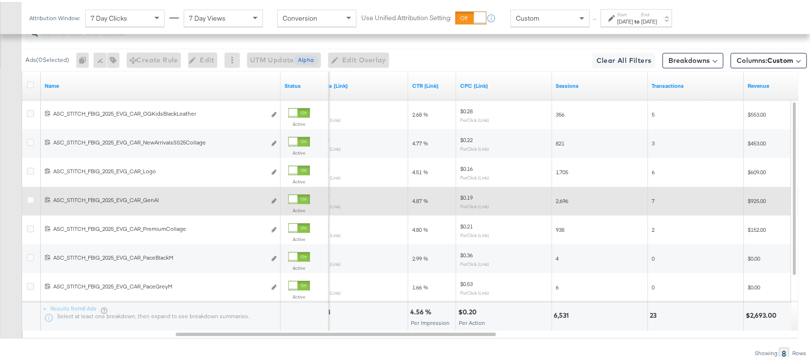
click at [416, 203] on span "4.87 %" at bounding box center [420, 198] width 16 height 7
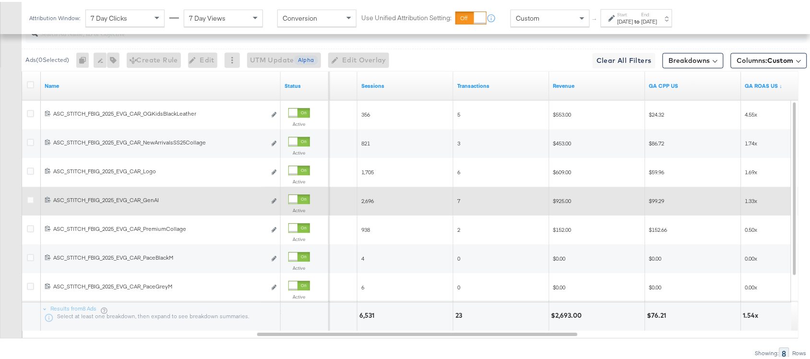
click at [569, 203] on span "$925.00" at bounding box center [562, 198] width 18 height 7
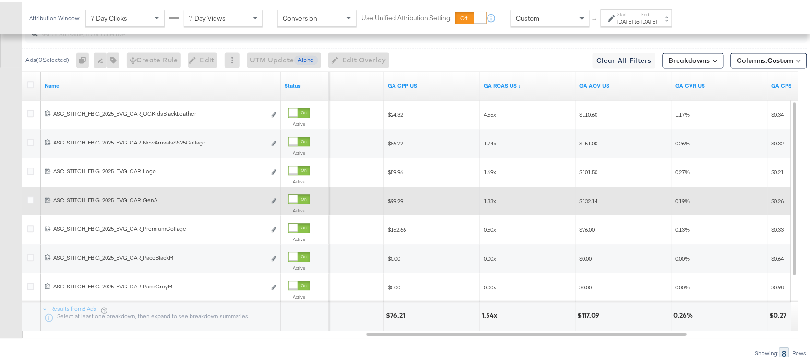
click at [484, 202] on span "1.33x" at bounding box center [490, 198] width 12 height 7
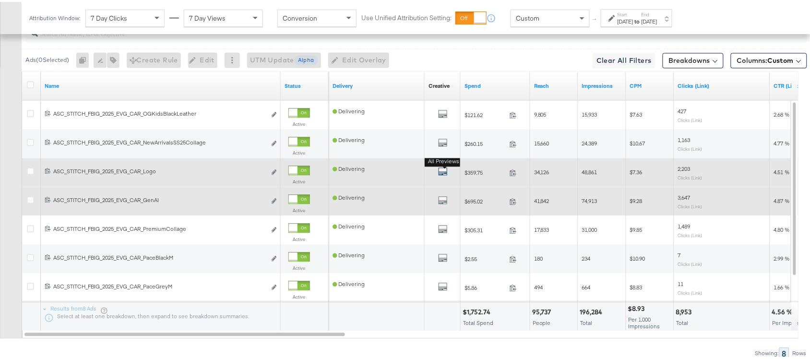
click at [439, 173] on icon "default" at bounding box center [443, 170] width 10 height 10
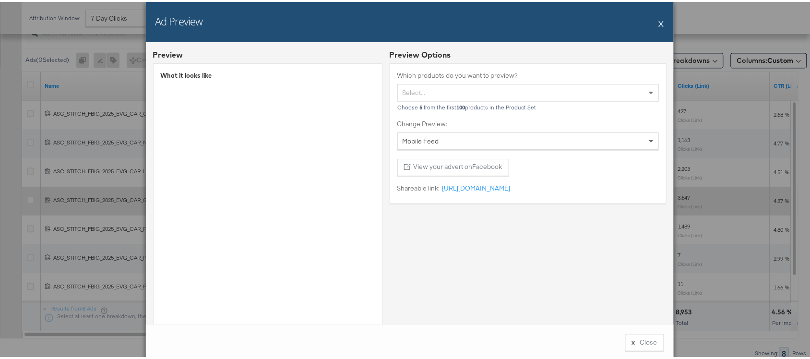
click at [653, 27] on div "Ad Preview X" at bounding box center [410, 20] width 528 height 40
click at [660, 22] on div "Ad Preview X" at bounding box center [410, 20] width 528 height 40
click at [653, 21] on div "Ad Preview X" at bounding box center [410, 20] width 528 height 40
click at [659, 22] on button "X" at bounding box center [661, 21] width 5 height 19
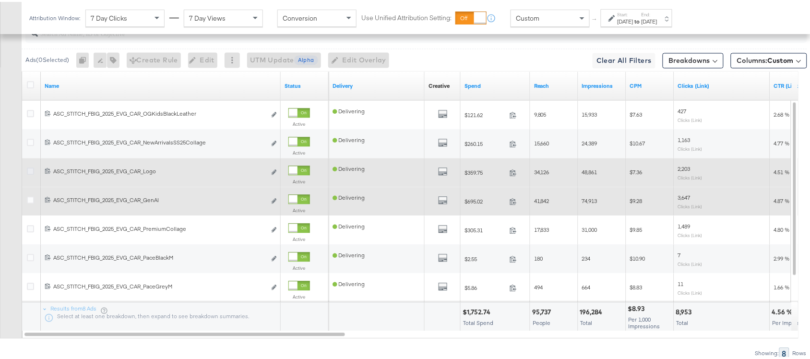
click at [29, 173] on icon at bounding box center [30, 169] width 7 height 7
click at [0, 0] on input "checkbox" at bounding box center [0, 0] width 0 height 0
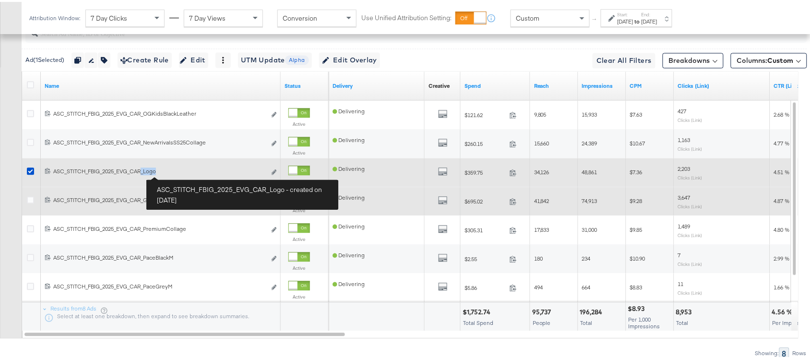
drag, startPoint x: 144, startPoint y: 172, endPoint x: 164, endPoint y: 174, distance: 19.8
click at [164, 173] on div "ASC_STITCH_FBIG_2025_EVG_CAR_Logo ASC_STITCH_FBIG_2025_EVG_CAR_Logo" at bounding box center [159, 170] width 213 height 8
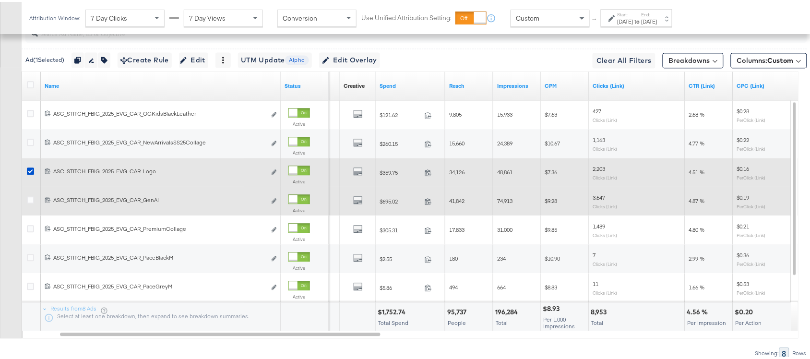
click at [423, 170] on span at bounding box center [431, 171] width 21 height 7
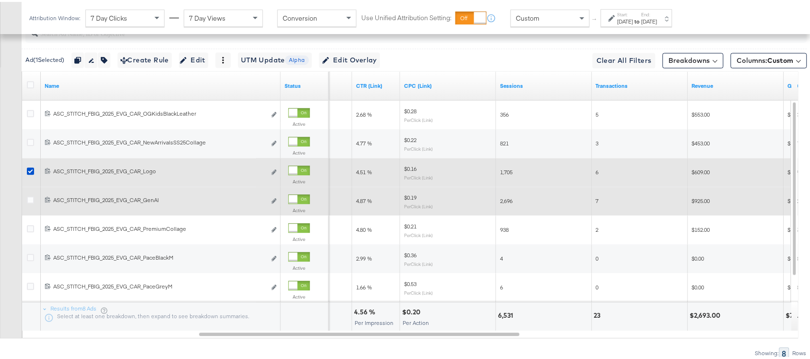
click at [361, 173] on span "4.51 %" at bounding box center [364, 170] width 16 height 7
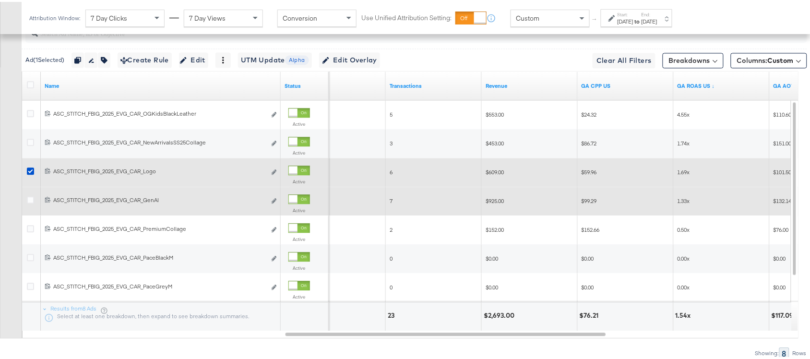
click at [490, 174] on span "$609.00" at bounding box center [495, 170] width 18 height 7
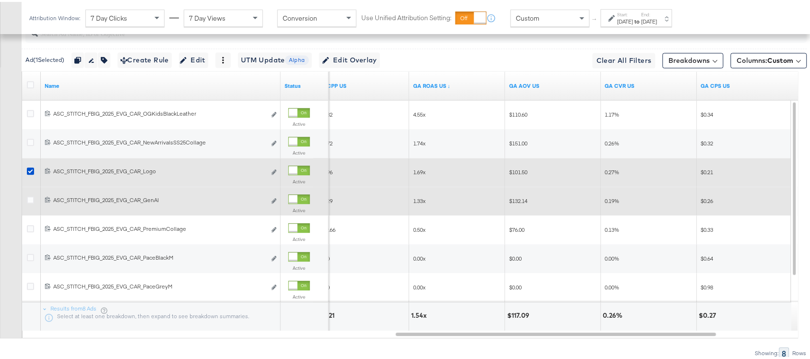
click at [415, 171] on span "1.69x" at bounding box center [419, 170] width 12 height 7
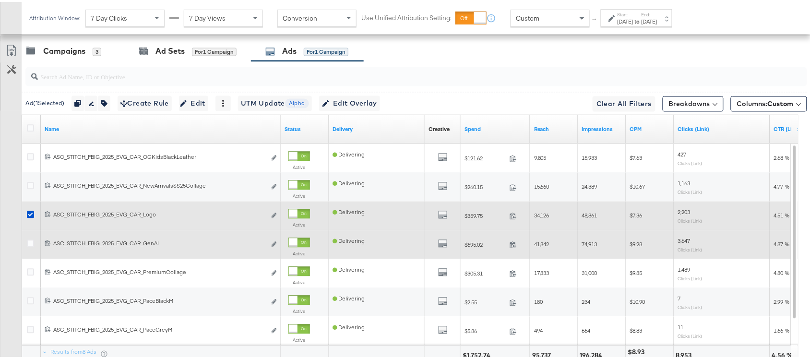
scroll to position [556, 0]
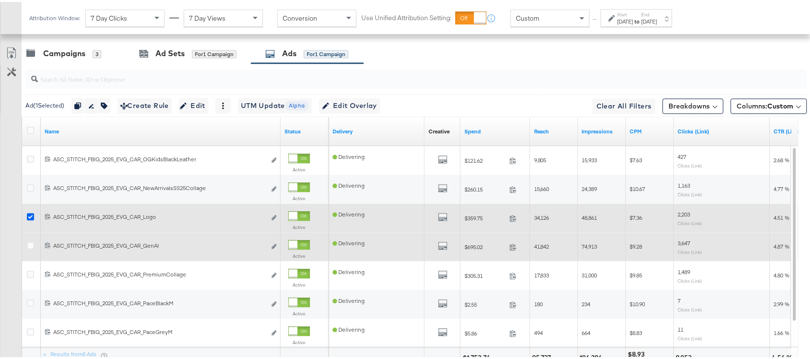
click at [30, 217] on icon at bounding box center [30, 214] width 7 height 7
click at [0, 0] on input "checkbox" at bounding box center [0, 0] width 0 height 0
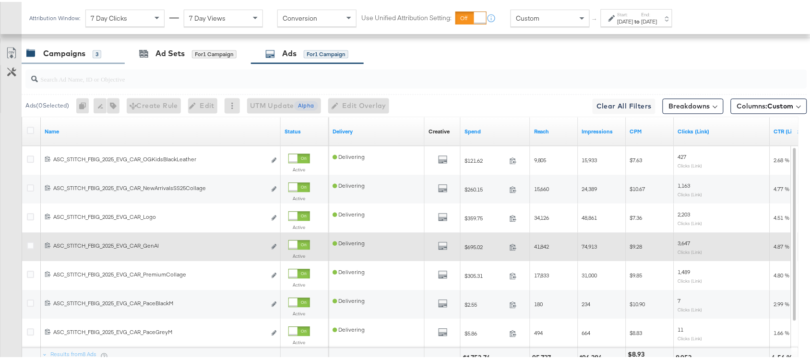
click at [47, 62] on div "Campaigns 3" at bounding box center [73, 51] width 103 height 21
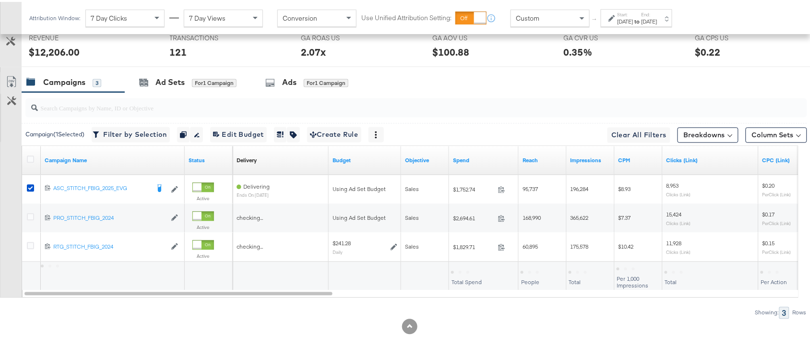
scroll to position [529, 0]
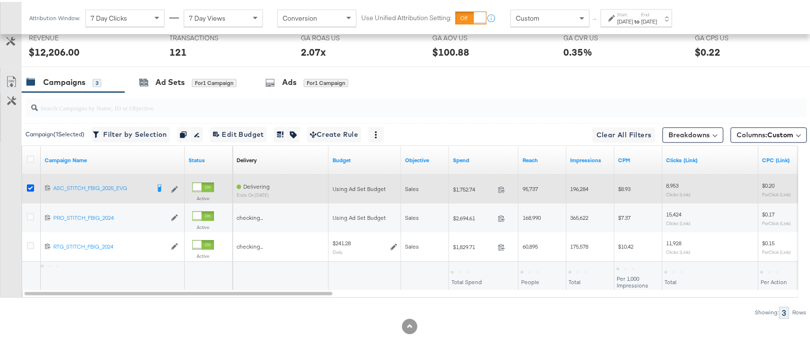
click at [29, 186] on icon at bounding box center [30, 186] width 7 height 7
click at [0, 0] on input "checkbox" at bounding box center [0, 0] width 0 height 0
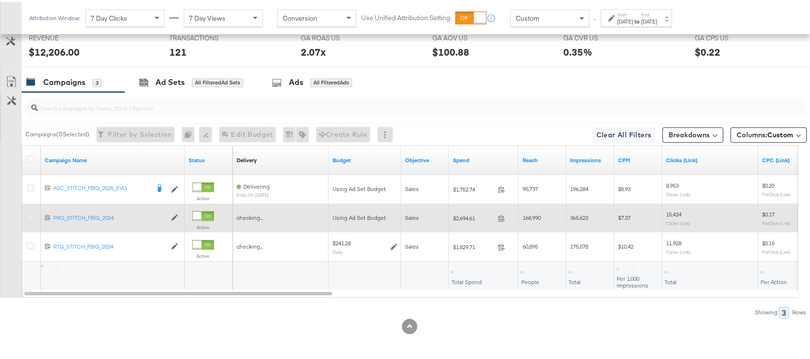
click at [29, 217] on icon at bounding box center [30, 215] width 7 height 7
click at [0, 0] on input "checkbox" at bounding box center [0, 0] width 0 height 0
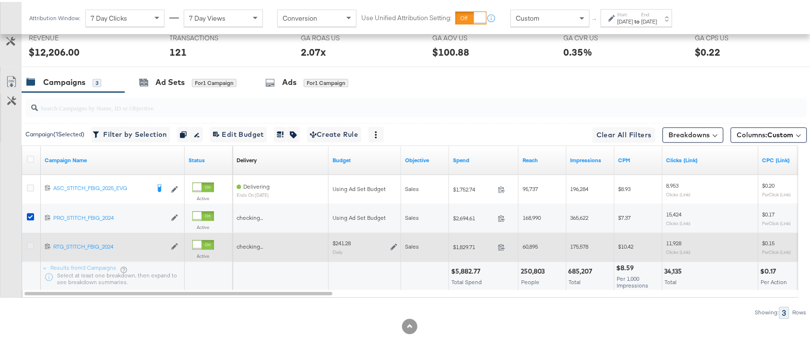
click at [29, 245] on icon at bounding box center [30, 243] width 7 height 7
click at [0, 0] on input "checkbox" at bounding box center [0, 0] width 0 height 0
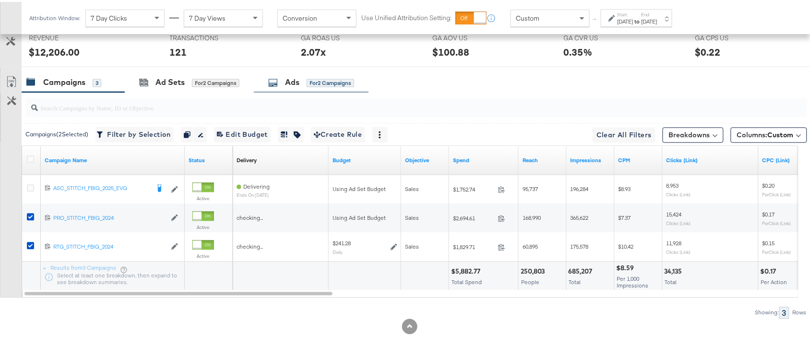
click at [282, 81] on div "Ads for 2 Campaigns" at bounding box center [311, 80] width 86 height 11
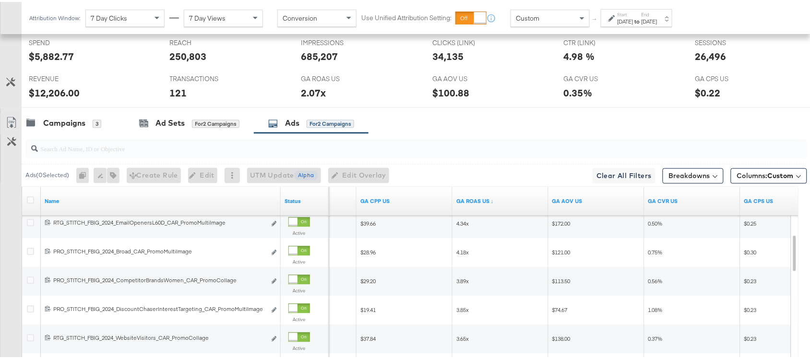
scroll to position [598, 0]
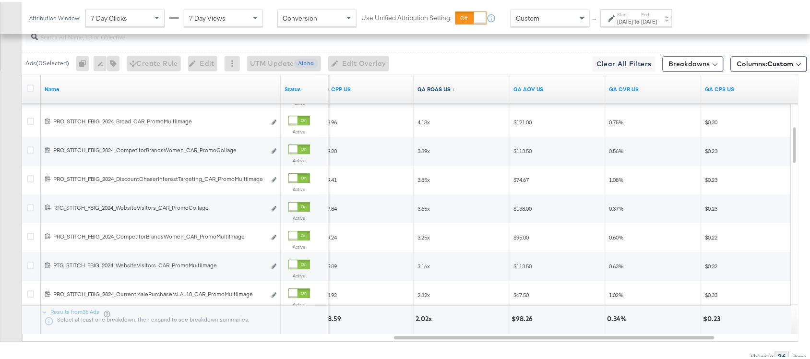
click at [457, 87] on link "GA ROAS US ↓" at bounding box center [462, 88] width 88 height 8
click at [457, 87] on link "GA ROAS US ↑" at bounding box center [462, 88] width 88 height 8
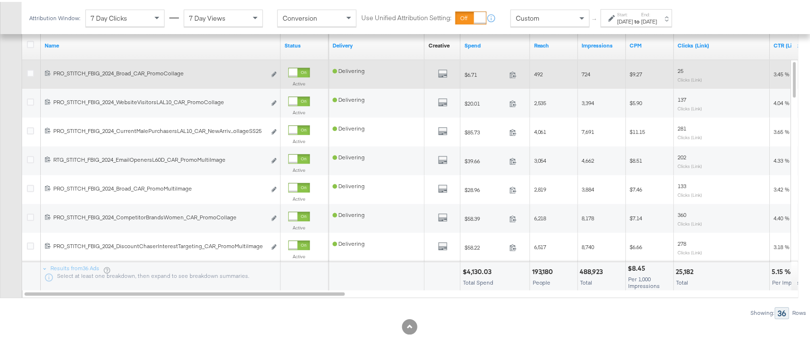
scroll to position [563, 0]
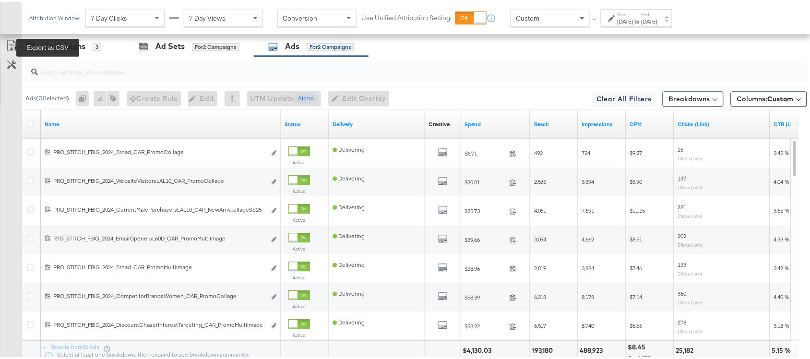
click at [12, 49] on icon at bounding box center [11, 45] width 6 height 7
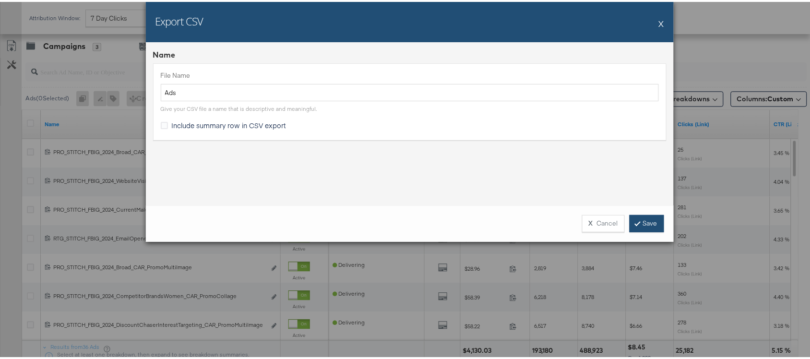
click at [644, 223] on link "Save" at bounding box center [647, 221] width 35 height 17
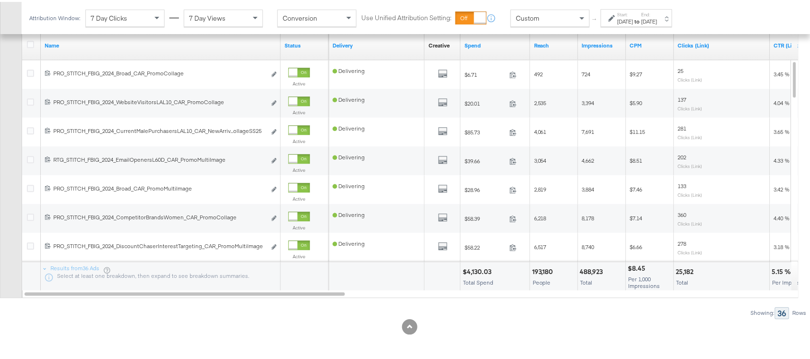
scroll to position [643, 0]
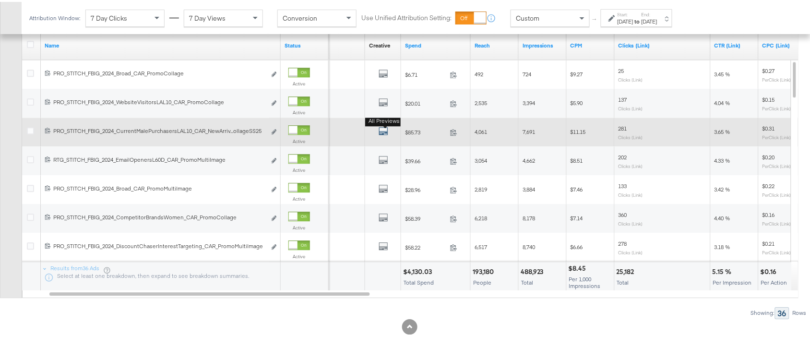
click at [380, 133] on icon "default" at bounding box center [384, 129] width 10 height 10
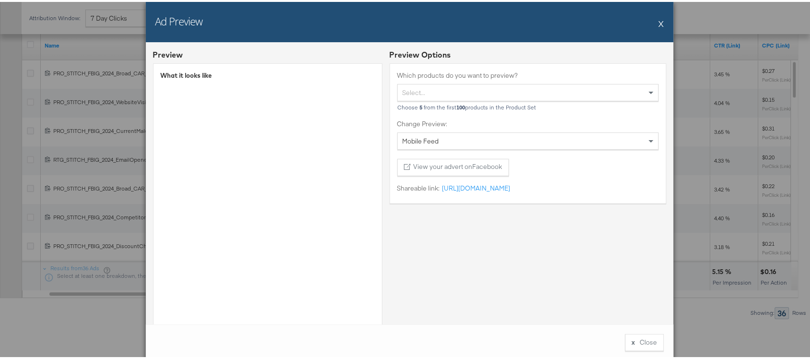
click at [654, 28] on div "Ad Preview X" at bounding box center [410, 20] width 528 height 40
click at [659, 21] on button "X" at bounding box center [661, 21] width 5 height 19
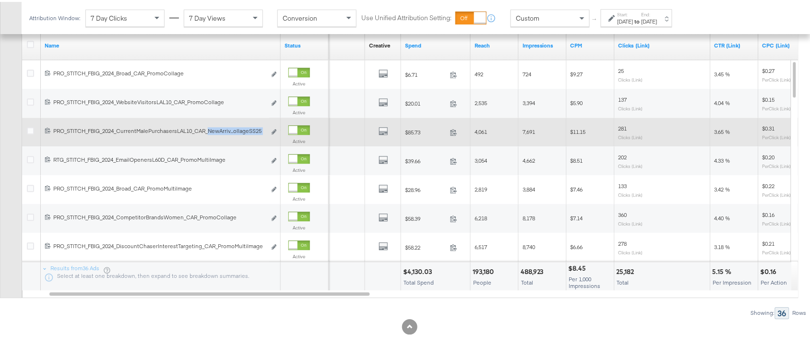
drag, startPoint x: 209, startPoint y: 131, endPoint x: 265, endPoint y: 131, distance: 56.6
click at [265, 131] on div "120216413826630515 PRO_STITCH_FBIG_2024_CurrentMalePurchasersLAL10_CAR_NewArriv…" at bounding box center [161, 130] width 232 height 10
click at [456, 131] on icon at bounding box center [454, 130] width 6 height 7
click at [32, 132] on icon at bounding box center [30, 128] width 7 height 7
click at [0, 0] on input "checkbox" at bounding box center [0, 0] width 0 height 0
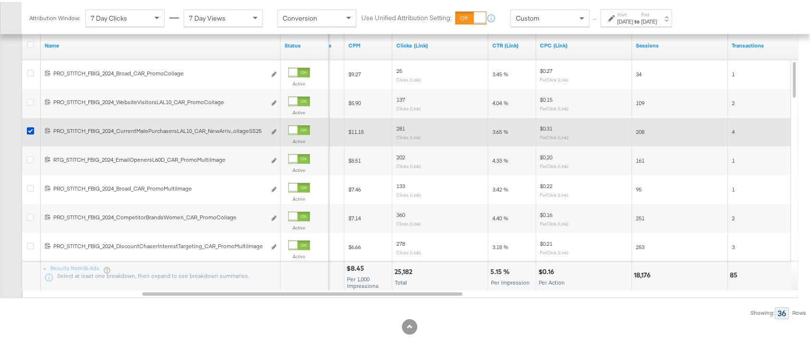
click at [495, 131] on span "3.65 %" at bounding box center [500, 129] width 16 height 7
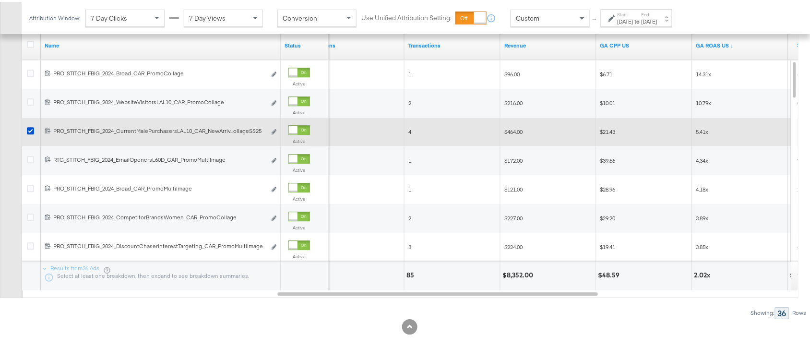
click at [513, 132] on span "$464.00" at bounding box center [513, 129] width 18 height 7
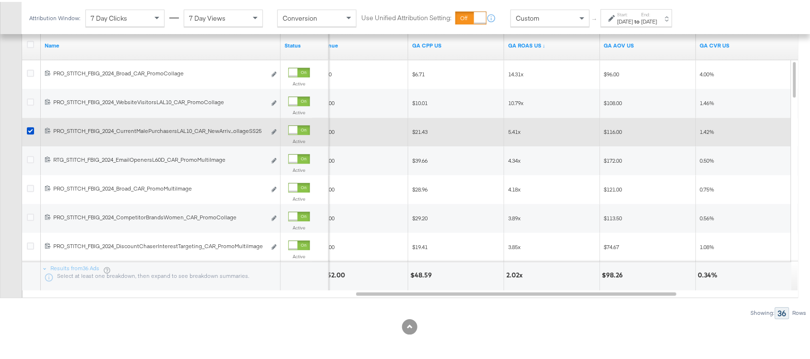
click at [509, 133] on span "5.41x" at bounding box center [514, 129] width 12 height 7
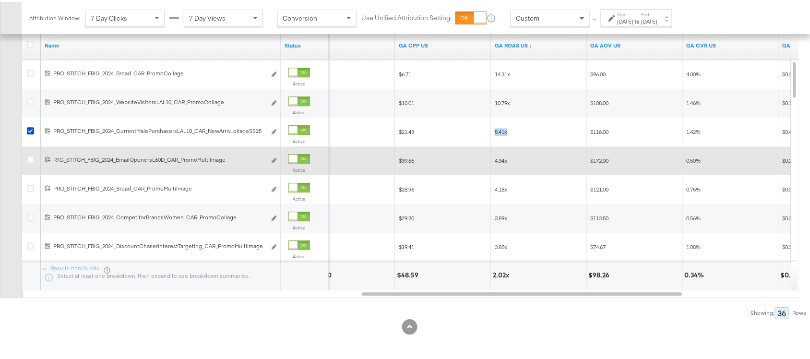
scroll to position [642, 0]
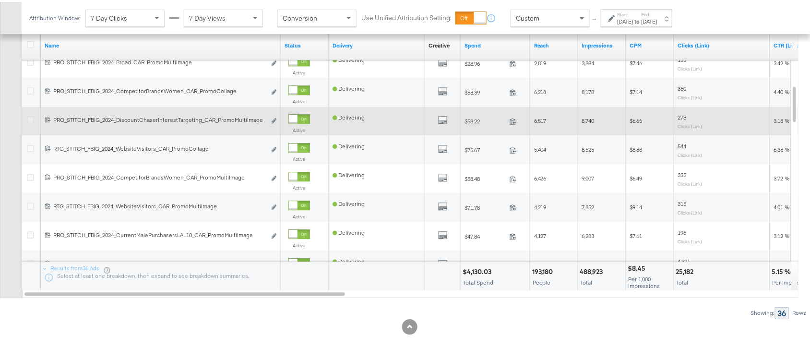
click at [32, 121] on icon at bounding box center [30, 117] width 7 height 7
click at [0, 0] on input "checkbox" at bounding box center [0, 0] width 0 height 0
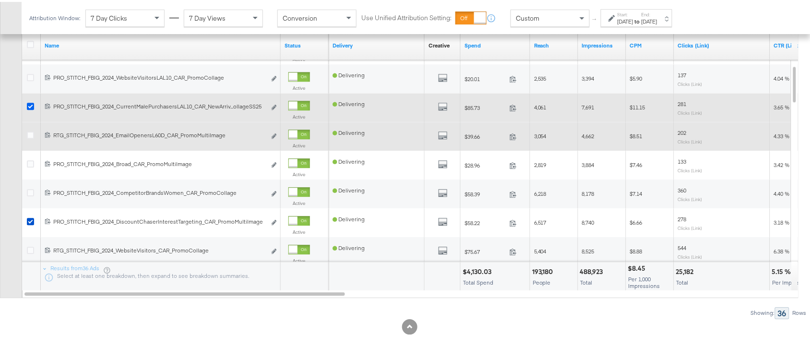
click at [29, 105] on icon at bounding box center [30, 104] width 7 height 7
click at [0, 0] on input "checkbox" at bounding box center [0, 0] width 0 height 0
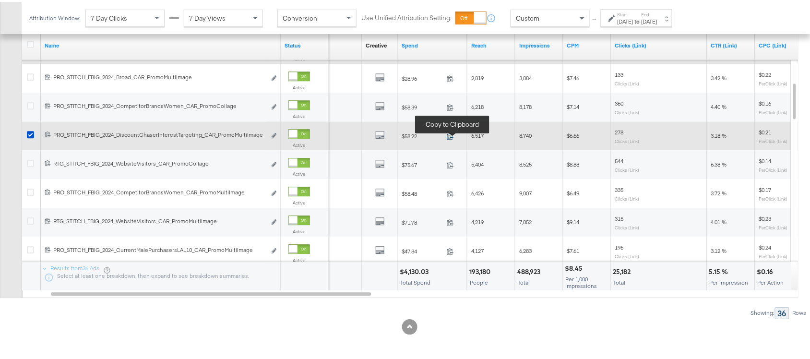
click at [452, 138] on icon at bounding box center [450, 134] width 7 height 7
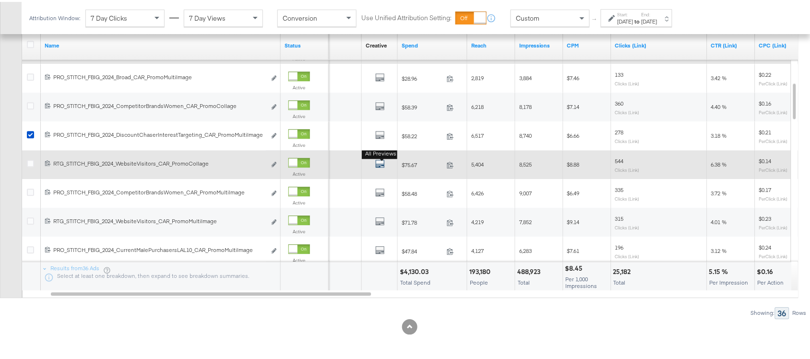
click at [377, 163] on icon "default" at bounding box center [380, 162] width 10 height 10
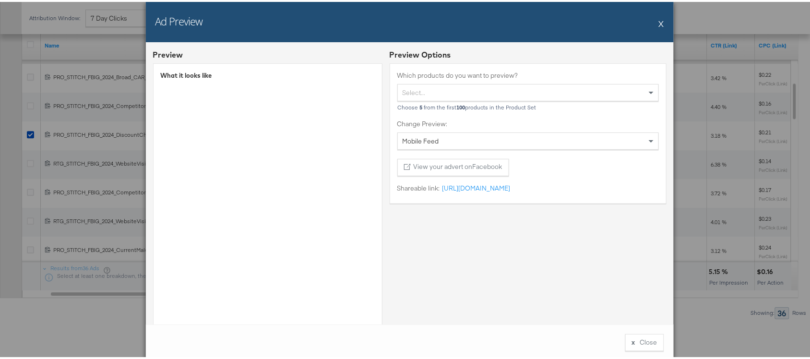
click at [659, 25] on button "X" at bounding box center [661, 21] width 5 height 19
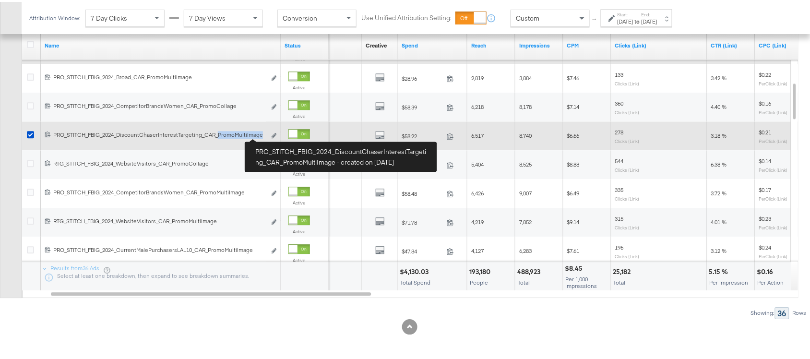
drag, startPoint x: 216, startPoint y: 135, endPoint x: 262, endPoint y: 136, distance: 45.1
click at [262, 136] on div "PRO_STITCH_FBIG_2024_DiscountChaserInterestTargeting_CAR_PromoMultiImage PRO_ST…" at bounding box center [159, 133] width 213 height 8
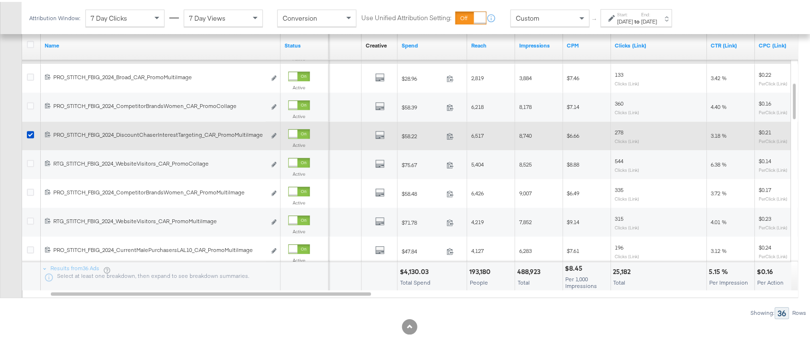
click at [445, 135] on span at bounding box center [453, 135] width 21 height 7
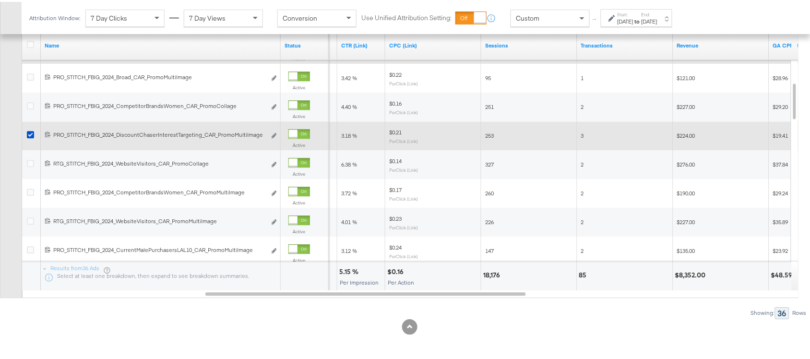
click at [346, 137] on span "3.18 %" at bounding box center [349, 133] width 16 height 7
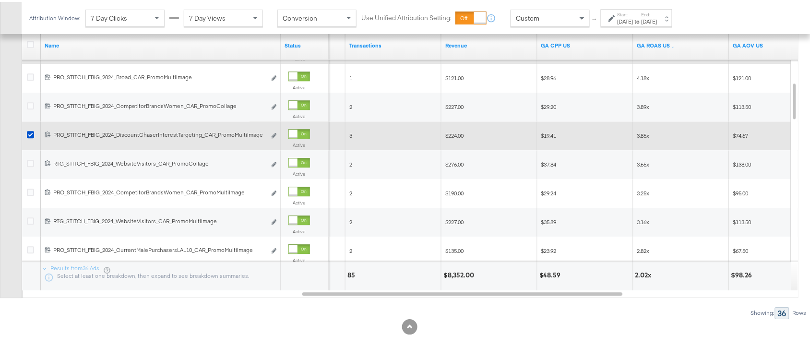
click at [454, 135] on span "$224.00" at bounding box center [454, 133] width 18 height 7
click at [449, 137] on span "3.85x" at bounding box center [450, 133] width 12 height 7
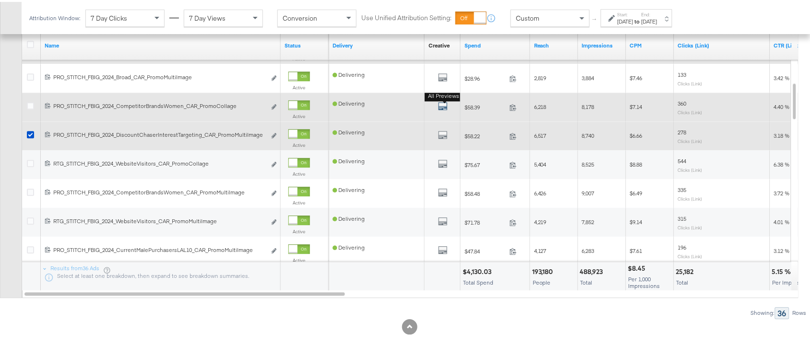
click at [444, 107] on icon "default" at bounding box center [443, 104] width 10 height 10
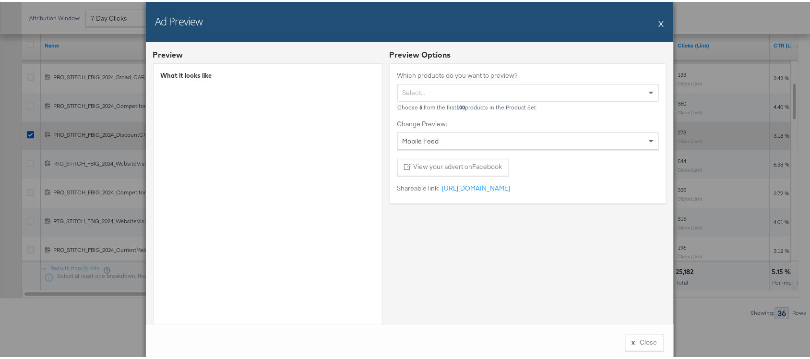
click at [659, 21] on button "X" at bounding box center [661, 21] width 5 height 19
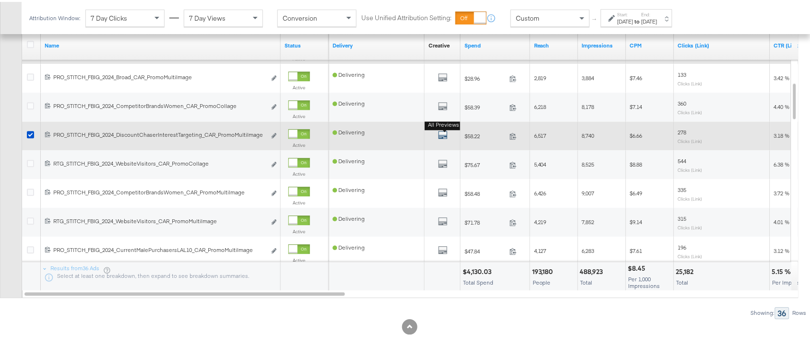
click at [442, 135] on icon "default" at bounding box center [443, 133] width 10 height 10
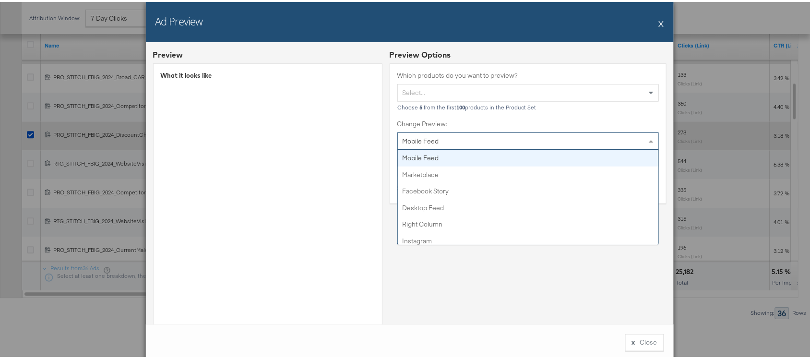
click at [442, 135] on div "Mobile Feed" at bounding box center [528, 139] width 261 height 16
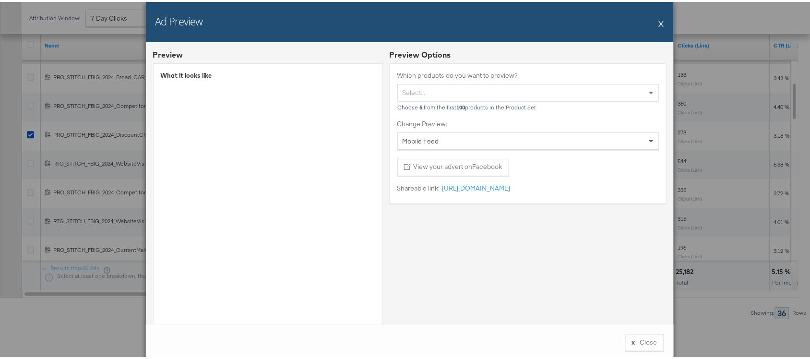
click at [478, 280] on div "Preview Options Which products do you want to preview? Select... Choose 5 from …" at bounding box center [528, 231] width 277 height 366
click at [660, 24] on div "Ad Preview X" at bounding box center [410, 20] width 528 height 40
click at [659, 23] on button "X" at bounding box center [661, 21] width 5 height 19
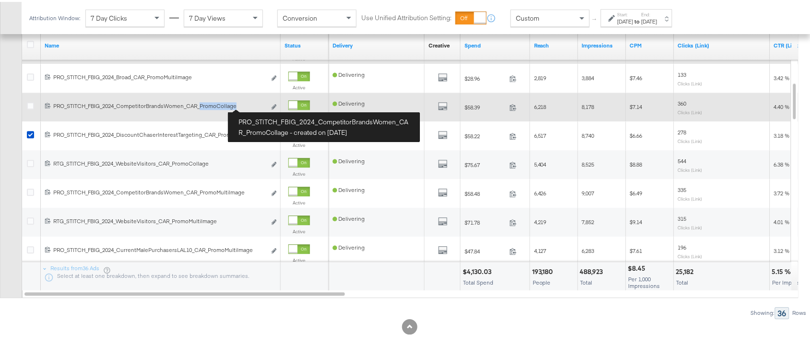
drag, startPoint x: 201, startPoint y: 106, endPoint x: 245, endPoint y: 106, distance: 44.2
click at [245, 106] on div "PRO_STITCH_FBIG_2024_CompetitorBrandsWomen_CAR_PromoCollage PRO_STITCH_FBIG_202…" at bounding box center [159, 104] width 213 height 8
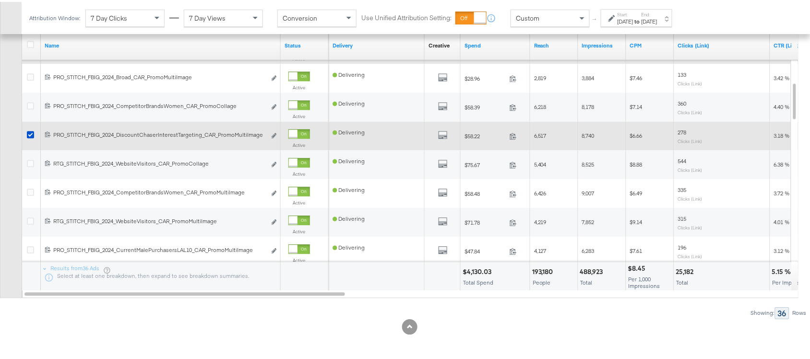
click at [34, 133] on div at bounding box center [32, 134] width 10 height 10
click at [29, 133] on icon at bounding box center [30, 132] width 7 height 7
click at [0, 0] on input "checkbox" at bounding box center [0, 0] width 0 height 0
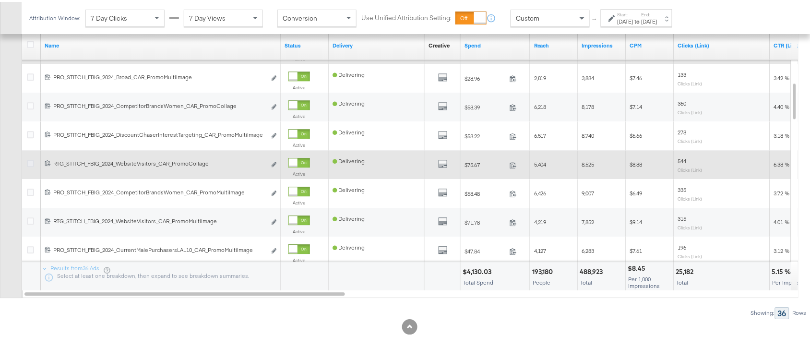
click at [29, 165] on icon at bounding box center [30, 161] width 7 height 7
click at [0, 0] on input "checkbox" at bounding box center [0, 0] width 0 height 0
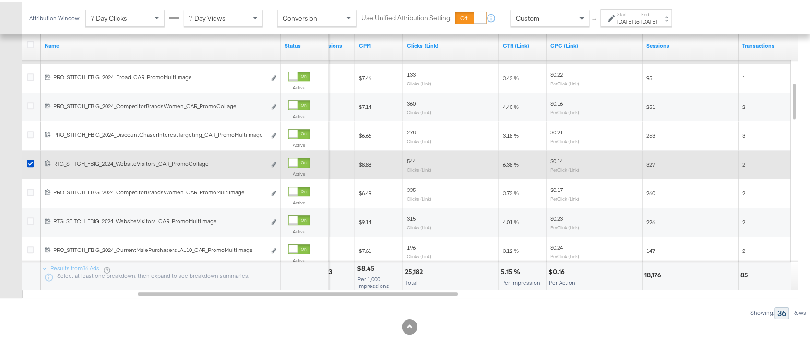
click at [506, 163] on span "6.38 %" at bounding box center [511, 162] width 16 height 7
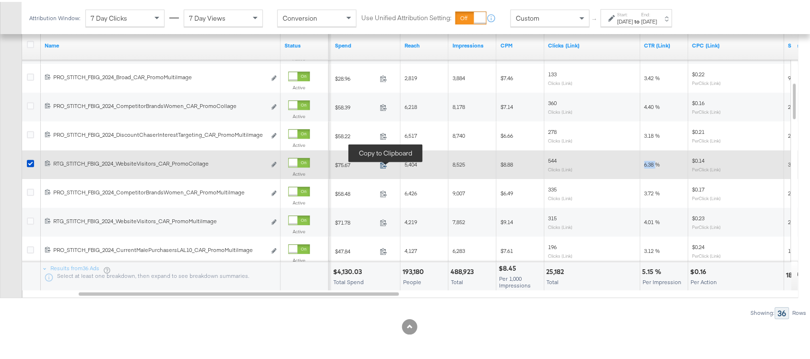
scroll to position [642, 0]
click at [381, 167] on icon at bounding box center [383, 162] width 7 height 7
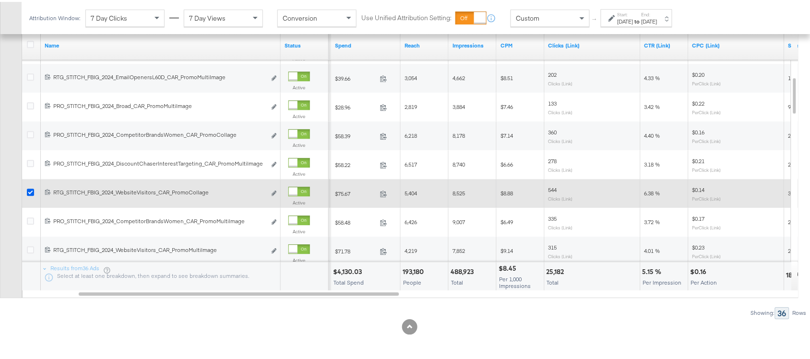
click at [28, 192] on icon at bounding box center [30, 190] width 7 height 7
click at [0, 0] on input "checkbox" at bounding box center [0, 0] width 0 height 0
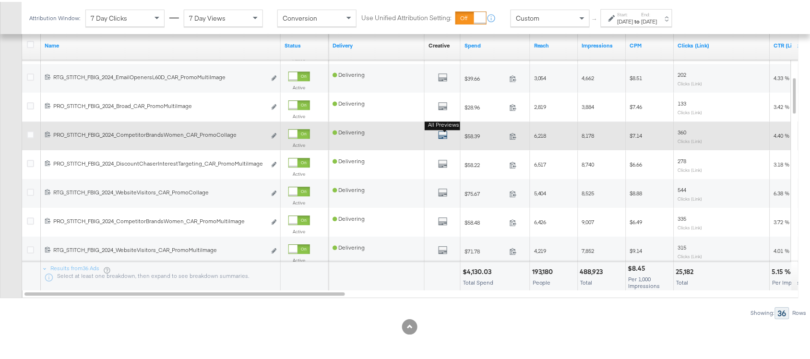
click at [447, 136] on icon "default" at bounding box center [443, 133] width 10 height 10
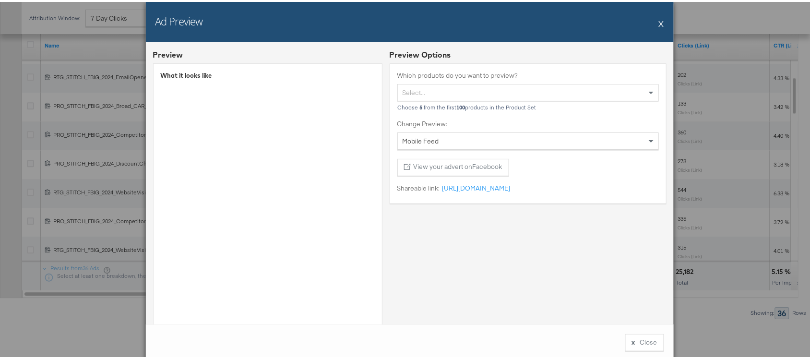
click at [659, 25] on button "X" at bounding box center [661, 21] width 5 height 19
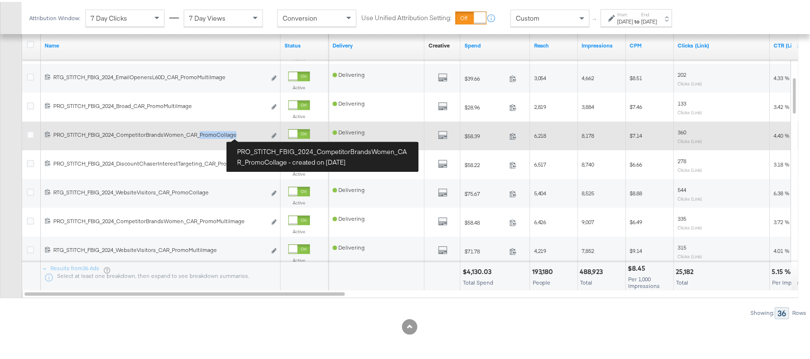
drag, startPoint x: 200, startPoint y: 134, endPoint x: 243, endPoint y: 136, distance: 43.7
click at [243, 136] on div "PRO_STITCH_FBIG_2024_CompetitorBrandsWomen_CAR_PromoCollage PRO_STITCH_FBIG_202…" at bounding box center [159, 133] width 213 height 8
copy div "PromoCollage"
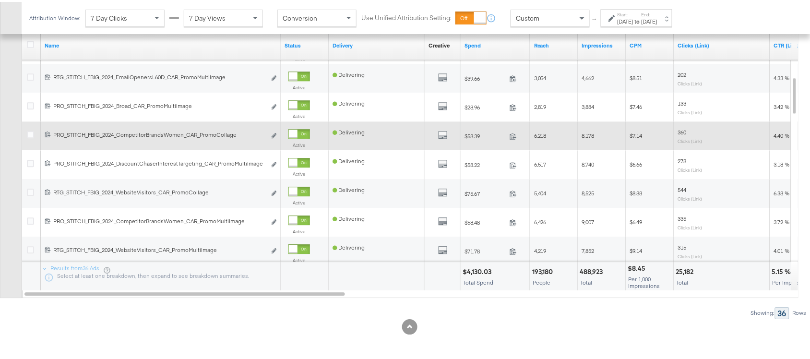
click at [30, 139] on div at bounding box center [32, 134] width 10 height 10
click at [30, 136] on icon at bounding box center [30, 132] width 7 height 7
click at [0, 0] on input "checkbox" at bounding box center [0, 0] width 0 height 0
click at [514, 138] on icon at bounding box center [513, 134] width 6 height 7
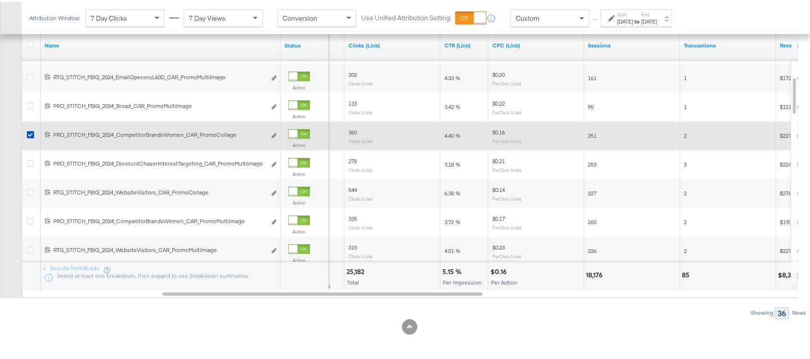
click at [447, 137] on span "4.40 %" at bounding box center [452, 133] width 16 height 7
copy span "4.40"
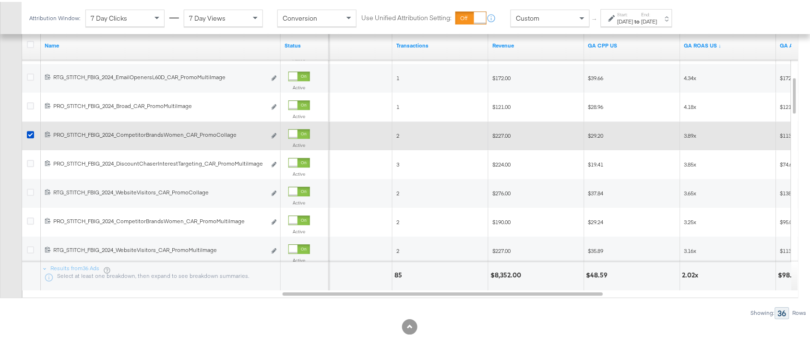
click at [500, 135] on span "$227.00" at bounding box center [501, 133] width 18 height 7
copy span "227.00"
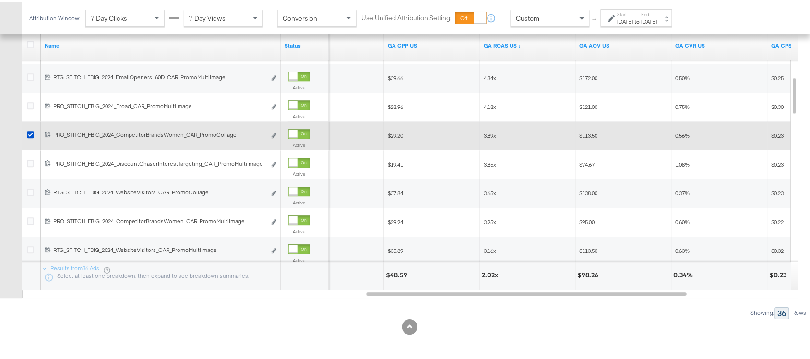
click at [490, 134] on span "3.89x" at bounding box center [490, 133] width 12 height 7
copy span "3.89x"
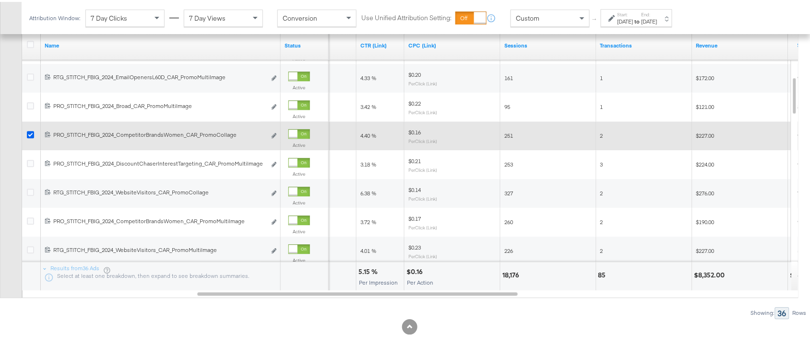
click at [27, 135] on icon at bounding box center [30, 132] width 7 height 7
click at [0, 0] on input "checkbox" at bounding box center [0, 0] width 0 height 0
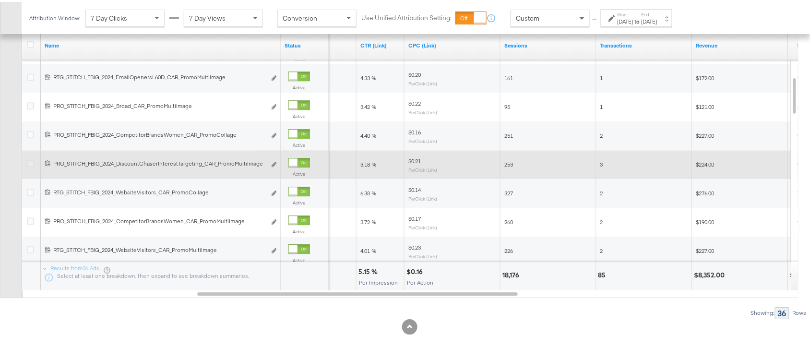
click at [29, 161] on icon at bounding box center [30, 161] width 7 height 7
click at [0, 0] on input "checkbox" at bounding box center [0, 0] width 0 height 0
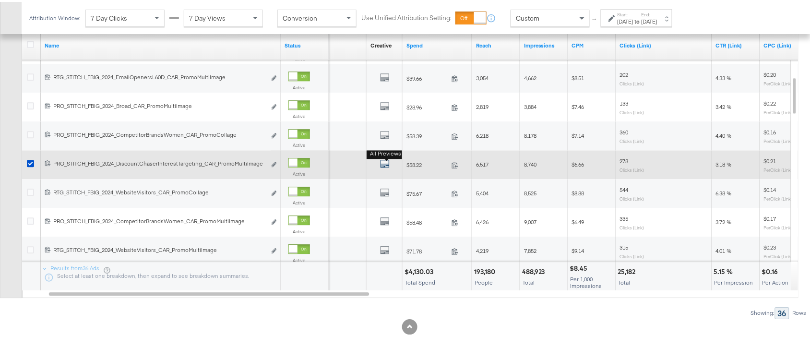
click at [387, 162] on icon "default" at bounding box center [385, 162] width 10 height 10
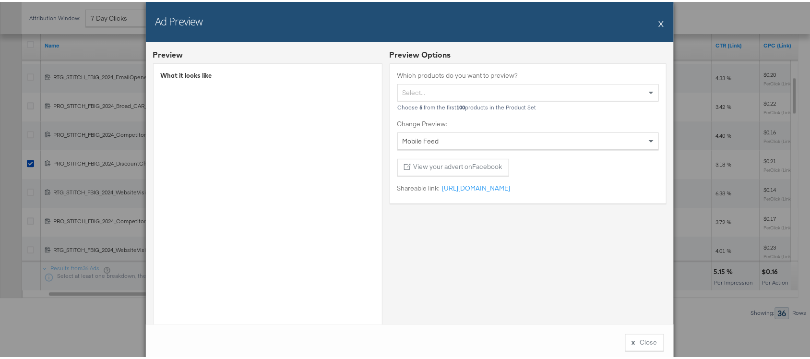
click at [661, 20] on div "Ad Preview X" at bounding box center [410, 20] width 528 height 40
click at [651, 25] on div "Ad Preview X" at bounding box center [410, 20] width 528 height 40
click at [659, 23] on button "X" at bounding box center [661, 21] width 5 height 19
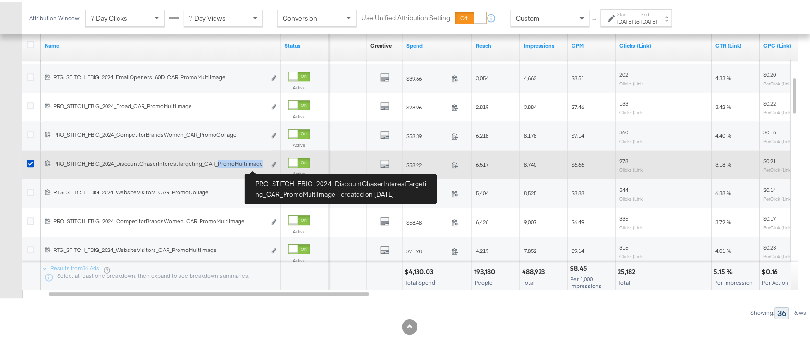
drag, startPoint x: 216, startPoint y: 166, endPoint x: 262, endPoint y: 167, distance: 45.1
click at [262, 166] on div "PRO_STITCH_FBIG_2024_DiscountChaserInterestTargeting_CAR_PromoMultiImage PRO_ST…" at bounding box center [159, 162] width 213 height 8
copy div "PromoMultiImage"
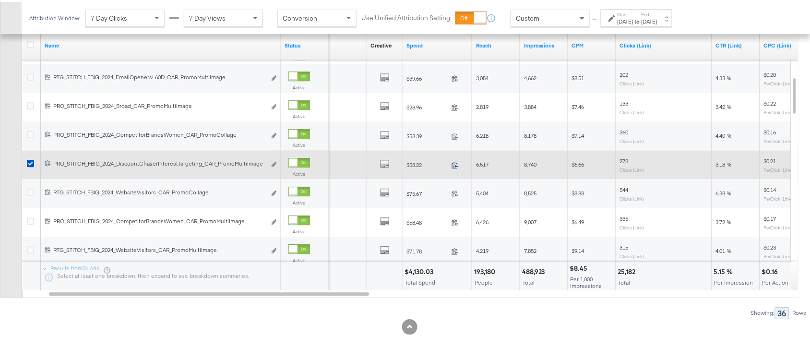
click at [458, 166] on icon at bounding box center [455, 162] width 7 height 7
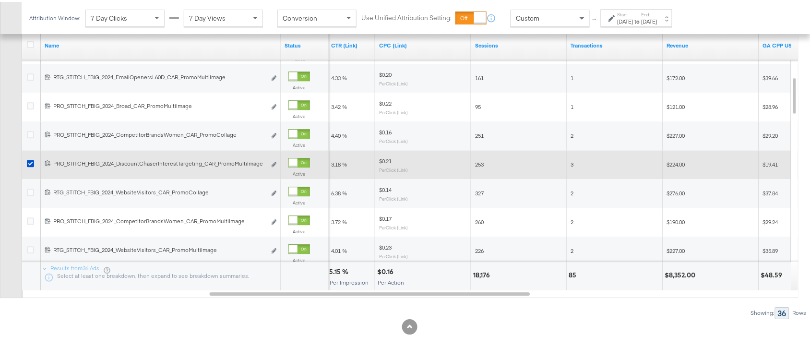
click at [336, 166] on span "3.18 %" at bounding box center [339, 162] width 16 height 7
copy span "3.18"
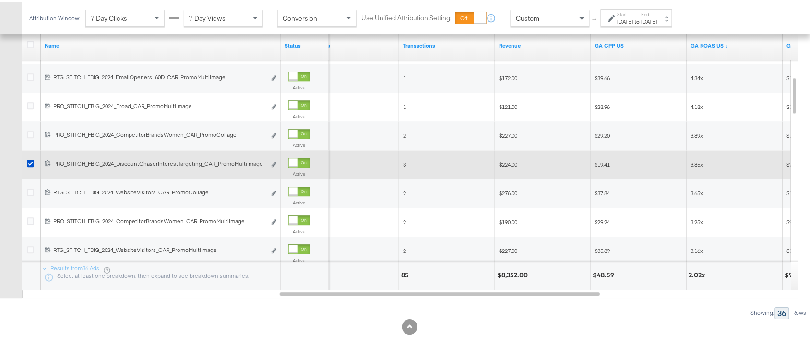
click at [506, 164] on span "$224.00" at bounding box center [508, 162] width 18 height 7
copy span "224.00"
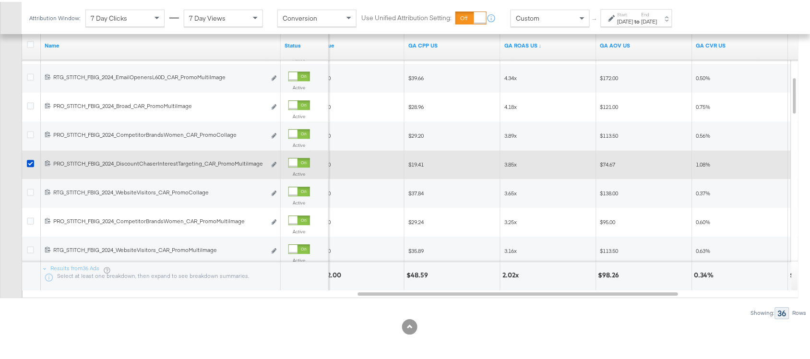
click at [505, 161] on span "3.85x" at bounding box center [510, 162] width 12 height 7
copy span "3.85x"
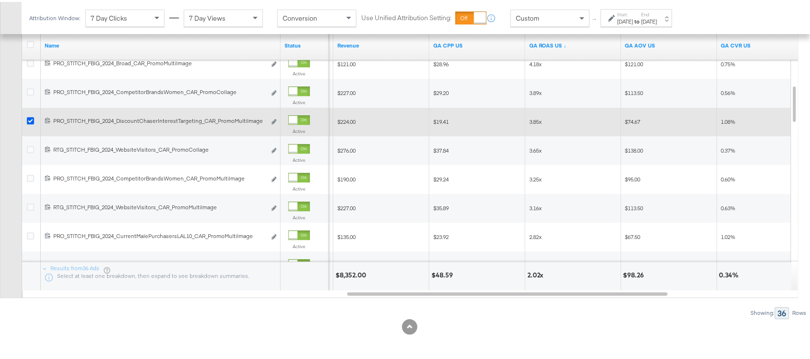
click at [29, 119] on icon at bounding box center [30, 118] width 7 height 7
click at [0, 0] on input "checkbox" at bounding box center [0, 0] width 0 height 0
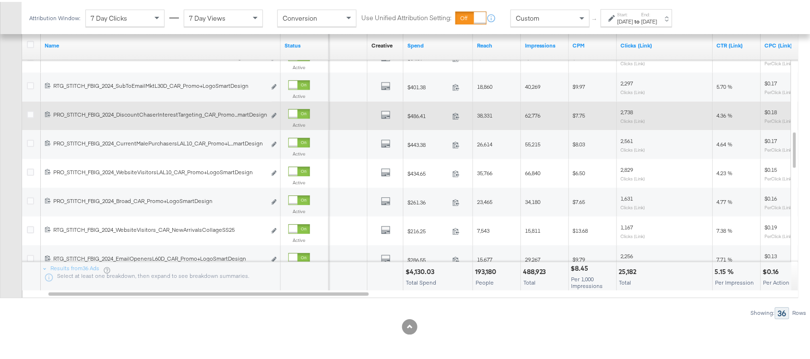
click at [36, 114] on div at bounding box center [32, 114] width 10 height 10
click at [29, 114] on icon at bounding box center [30, 112] width 7 height 7
click at [0, 0] on input "checkbox" at bounding box center [0, 0] width 0 height 0
click at [381, 118] on icon "default" at bounding box center [386, 113] width 10 height 10
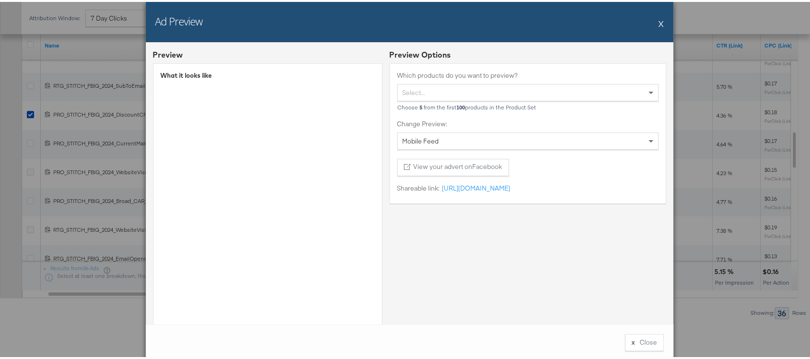
click at [659, 23] on button "X" at bounding box center [661, 21] width 5 height 19
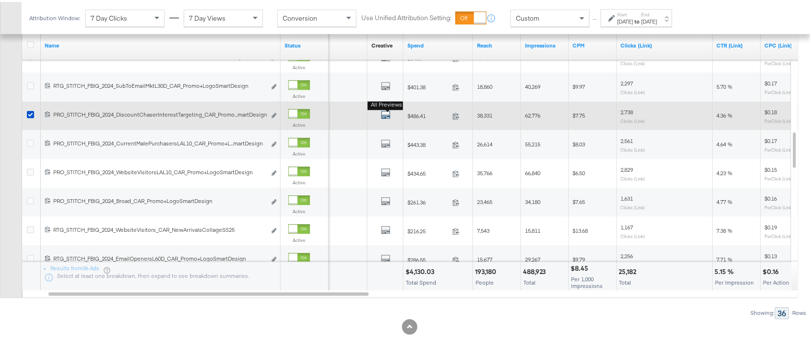
click at [388, 118] on icon "default" at bounding box center [386, 113] width 10 height 10
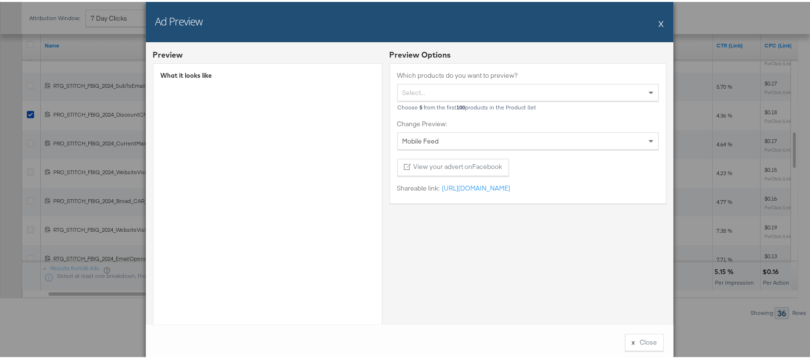
click at [659, 21] on button "X" at bounding box center [661, 21] width 5 height 19
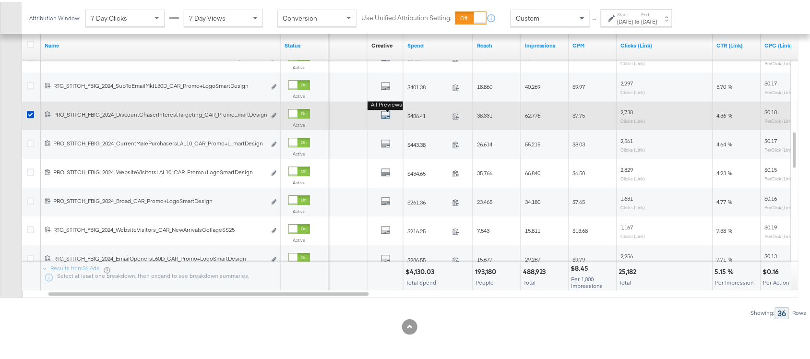
click at [382, 116] on icon "default" at bounding box center [386, 113] width 10 height 10
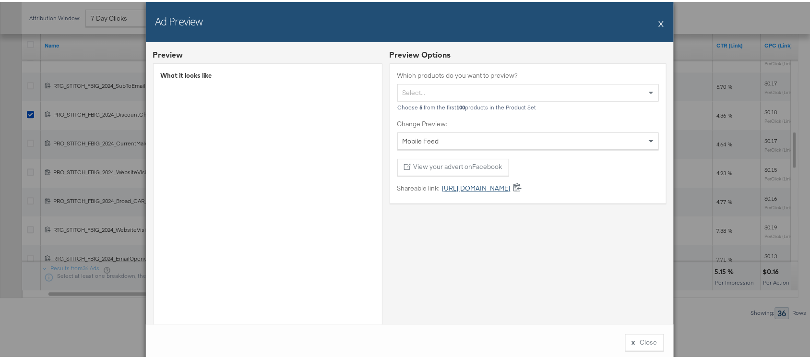
click at [500, 191] on link "https://fb.me/247hbXQF0uRAEop" at bounding box center [475, 186] width 71 height 9
click at [659, 17] on button "X" at bounding box center [661, 21] width 5 height 19
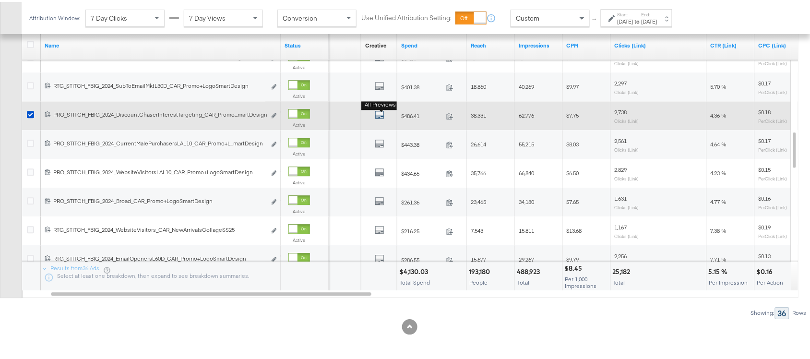
click at [378, 118] on icon "default" at bounding box center [380, 113] width 10 height 10
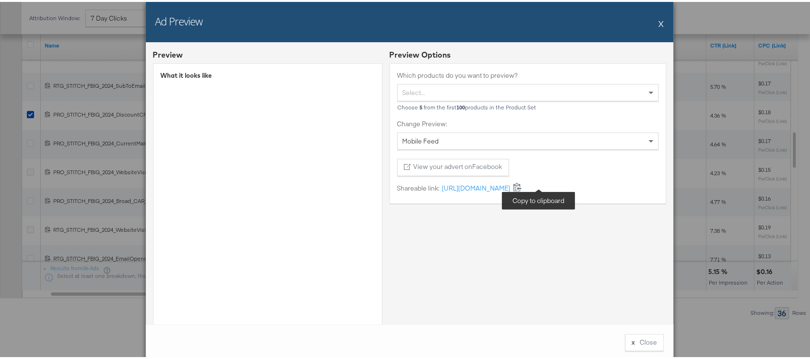
click at [522, 185] on icon at bounding box center [518, 185] width 8 height 9
click at [659, 24] on button "X" at bounding box center [661, 21] width 5 height 19
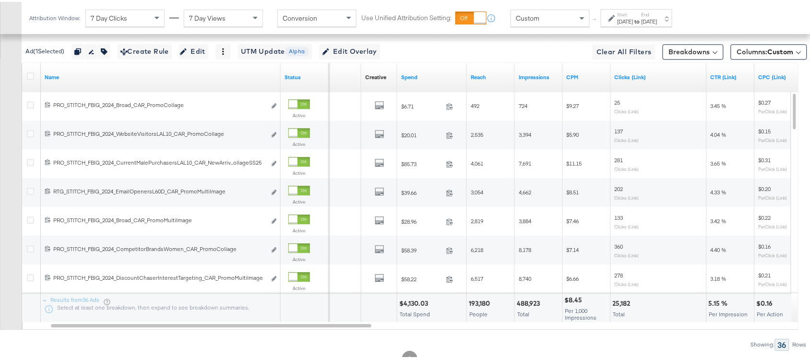
scroll to position [406, 0]
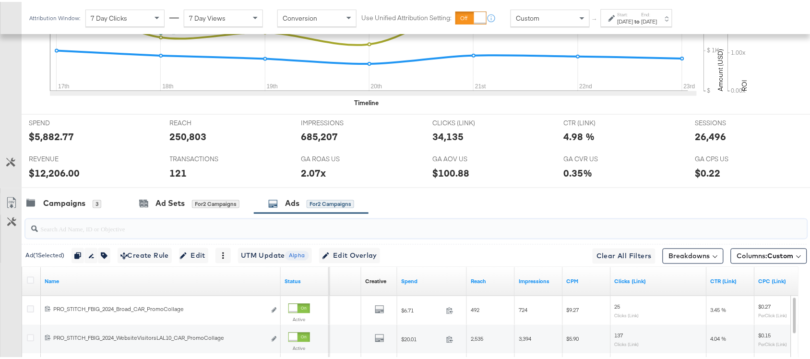
click at [104, 233] on input "search" at bounding box center [387, 223] width 698 height 19
paste input "promomulti"
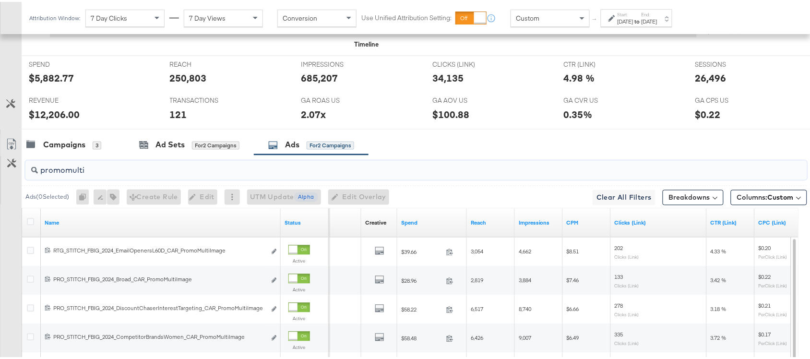
scroll to position [471, 0]
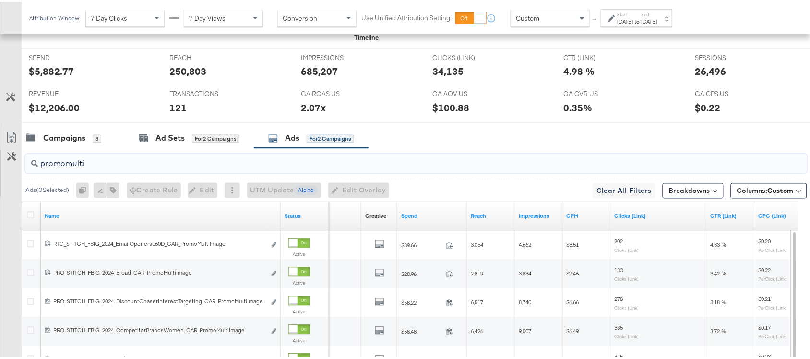
type input "promomulti"
drag, startPoint x: 102, startPoint y: 170, endPoint x: 92, endPoint y: 165, distance: 11.2
click at [92, 165] on div "promomulti" at bounding box center [416, 161] width 782 height 19
drag, startPoint x: 92, startPoint y: 165, endPoint x: 42, endPoint y: 164, distance: 49.9
click at [42, 164] on input "promomulti" at bounding box center [387, 158] width 698 height 19
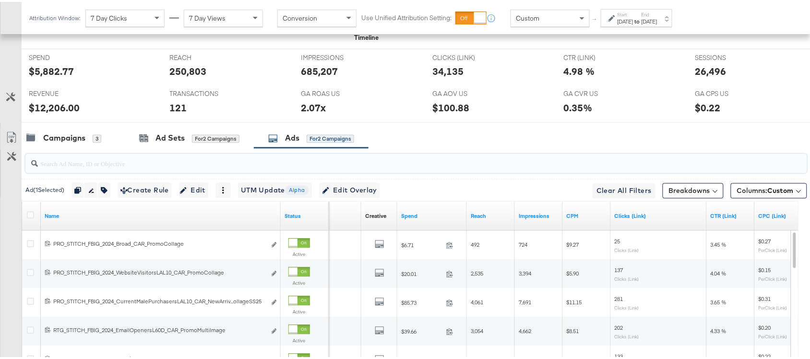
click at [470, 134] on div "Campaigns 3 Ad Sets for 2 Campaigns Ads for 2 Campaigns" at bounding box center [421, 136] width 798 height 21
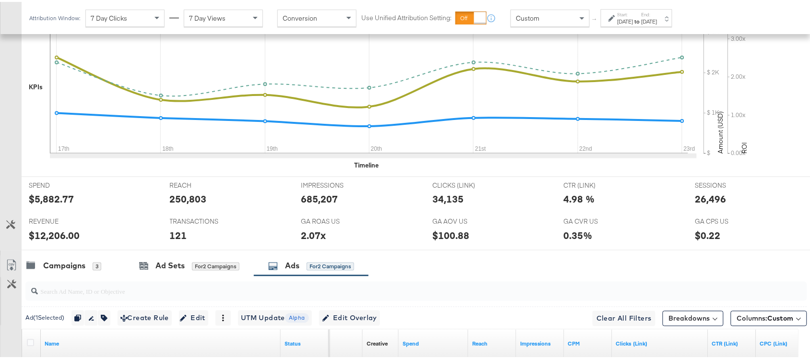
scroll to position [339, 0]
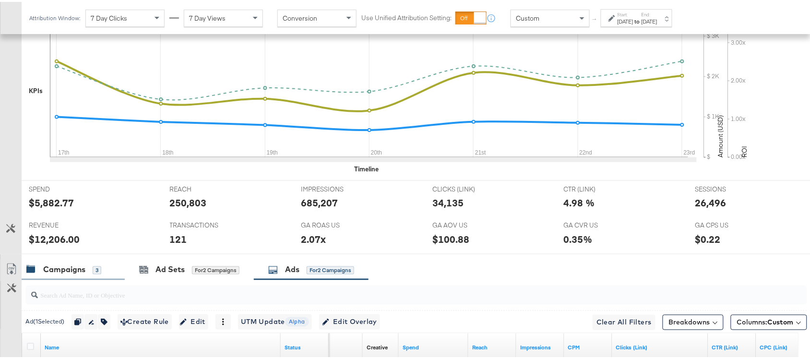
click at [66, 269] on div "Campaigns" at bounding box center [64, 268] width 42 height 11
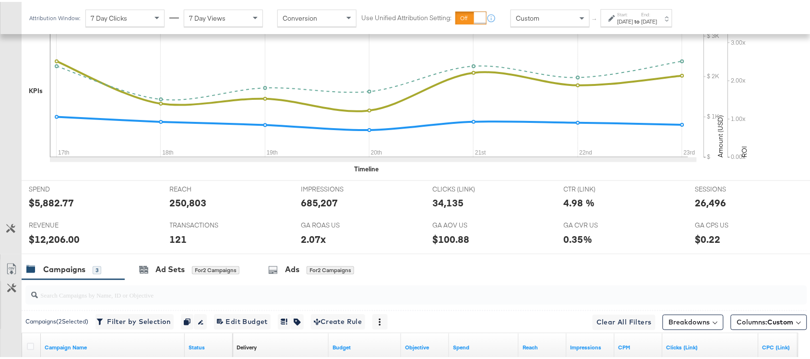
scroll to position [529, 0]
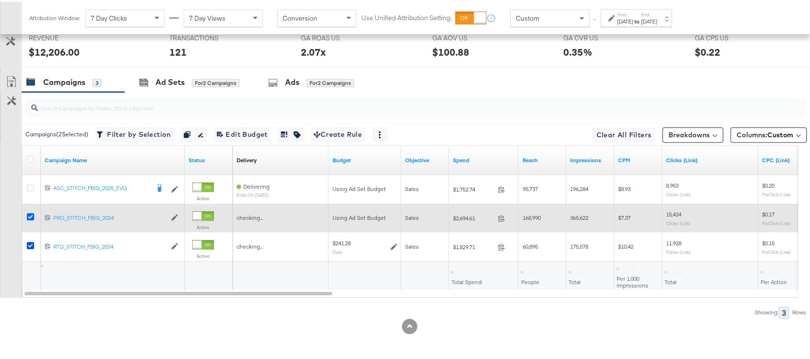
click at [30, 215] on icon at bounding box center [30, 215] width 7 height 7
click at [0, 0] on input "checkbox" at bounding box center [0, 0] width 0 height 0
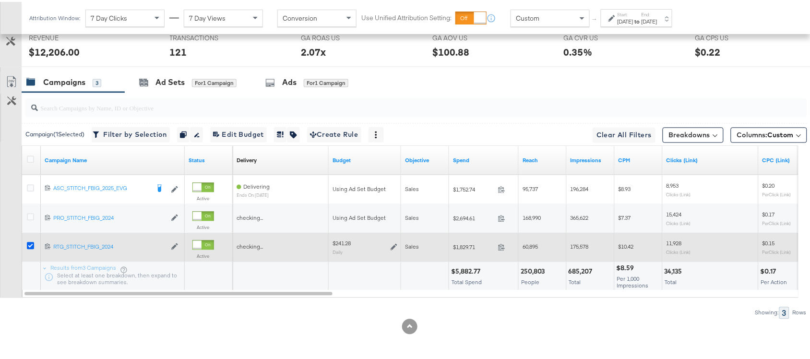
click at [27, 244] on icon at bounding box center [30, 243] width 7 height 7
click at [0, 0] on input "checkbox" at bounding box center [0, 0] width 0 height 0
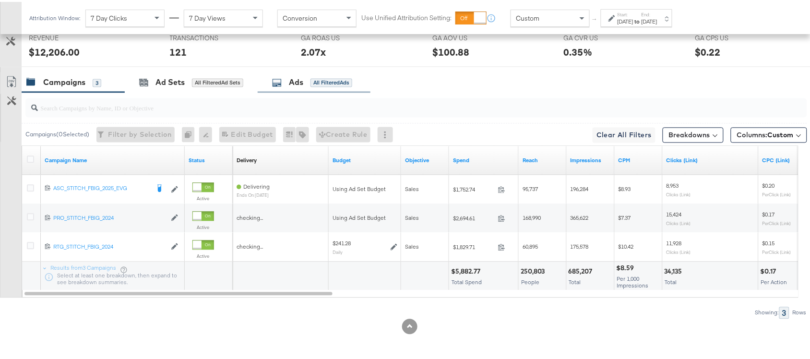
click at [281, 85] on div "Ads All Filtered Ads" at bounding box center [312, 80] width 80 height 11
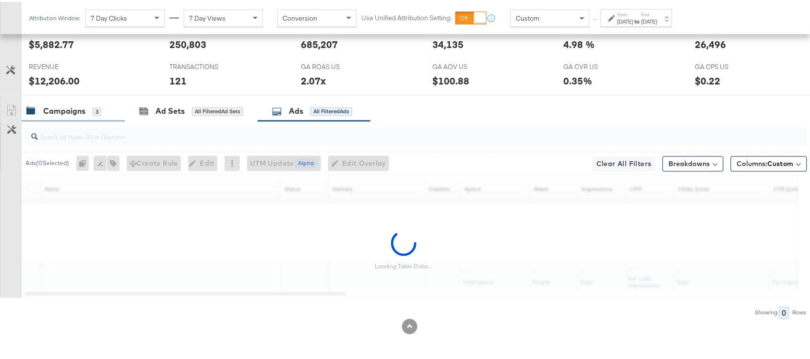
scroll to position [501, 0]
click at [63, 135] on input "search" at bounding box center [387, 131] width 698 height 19
paste input "promomulti"
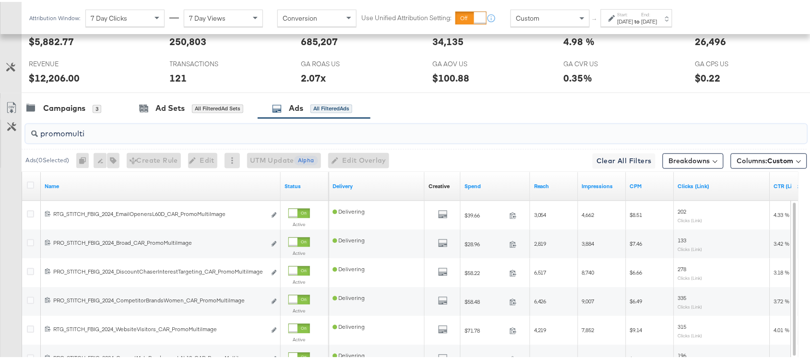
click at [145, 136] on input "promomulti" at bounding box center [387, 128] width 698 height 19
click at [462, 98] on div at bounding box center [409, 95] width 819 height 8
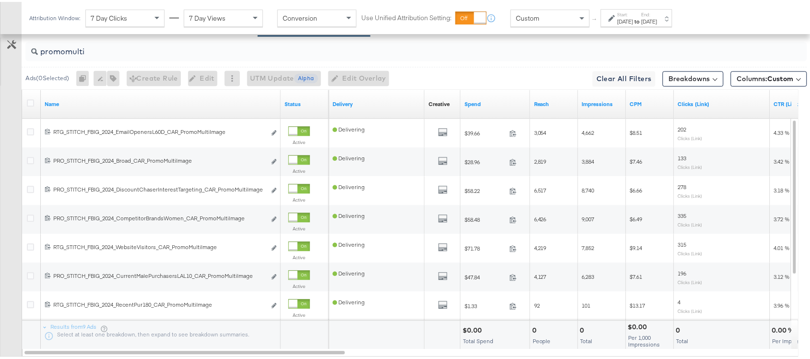
scroll to position [587, 0]
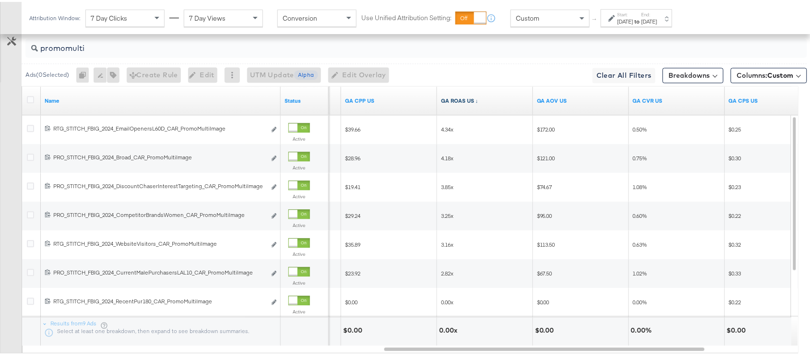
click at [478, 103] on link "GA ROAS US ↓" at bounding box center [485, 99] width 88 height 8
click at [478, 103] on link "GA ROAS US ↑" at bounding box center [485, 99] width 88 height 8
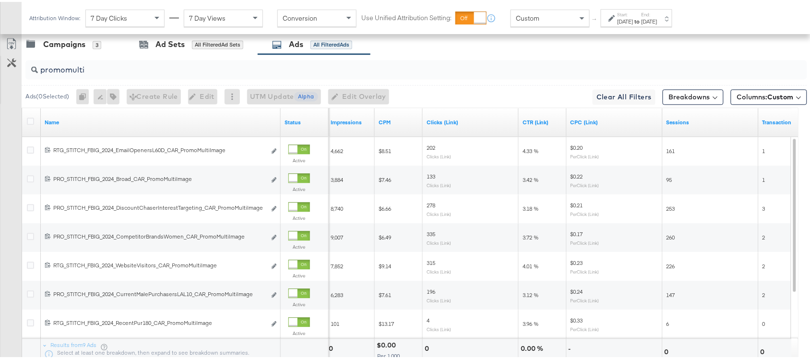
scroll to position [563, 0]
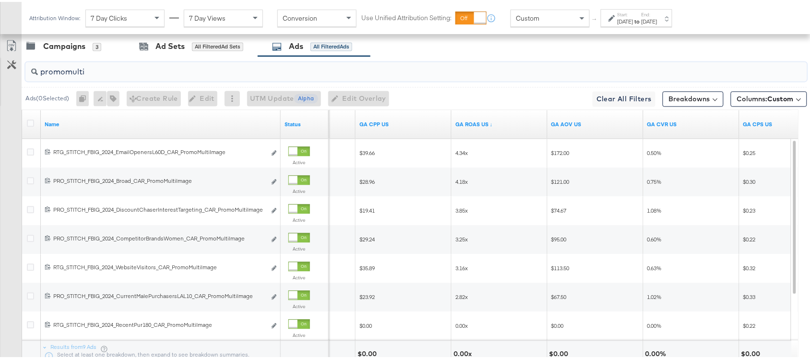
drag, startPoint x: 90, startPoint y: 73, endPoint x: 32, endPoint y: 74, distance: 58.1
click at [32, 74] on div "promomulti" at bounding box center [416, 69] width 782 height 19
paste input "collage"
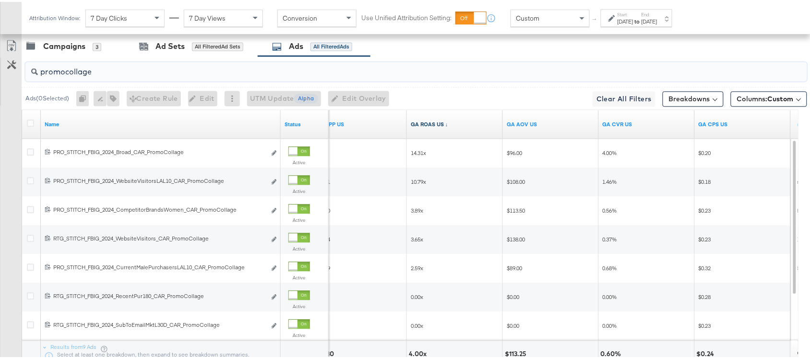
type input "promocollage"
click at [450, 126] on link "GA ROAS US ↓" at bounding box center [455, 123] width 88 height 8
click at [450, 126] on link "GA ROAS US ↑" at bounding box center [455, 123] width 88 height 8
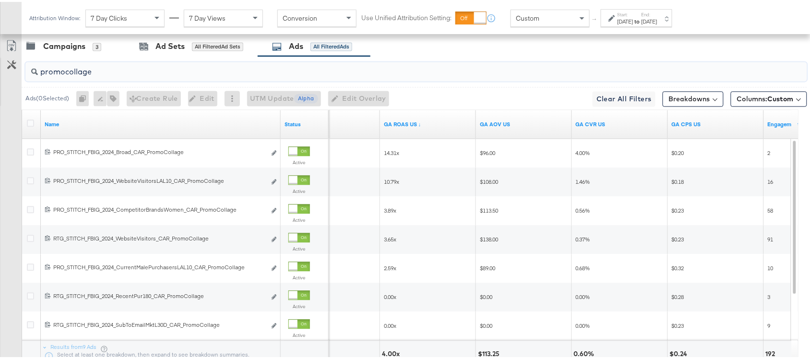
drag, startPoint x: 102, startPoint y: 74, endPoint x: 27, endPoint y: 75, distance: 75.4
click at [27, 75] on div "promocollage" at bounding box center [416, 69] width 782 height 19
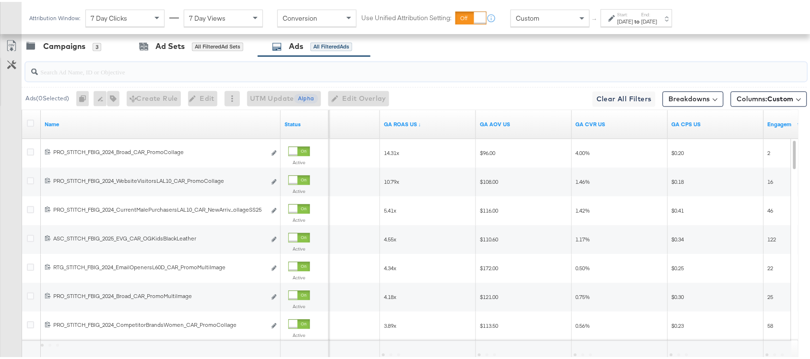
scroll to position [515, 0]
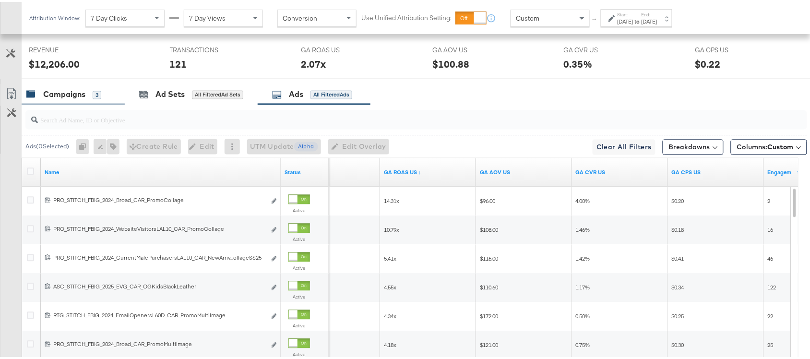
click at [57, 87] on div "Campaigns 3" at bounding box center [73, 93] width 103 height 21
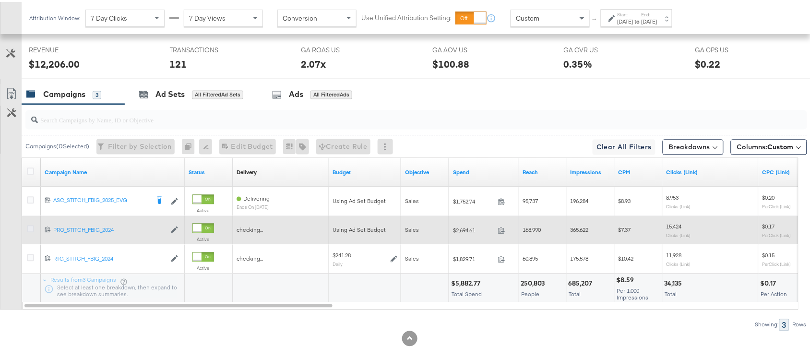
click at [30, 229] on icon at bounding box center [30, 227] width 7 height 7
click at [0, 0] on input "checkbox" at bounding box center [0, 0] width 0 height 0
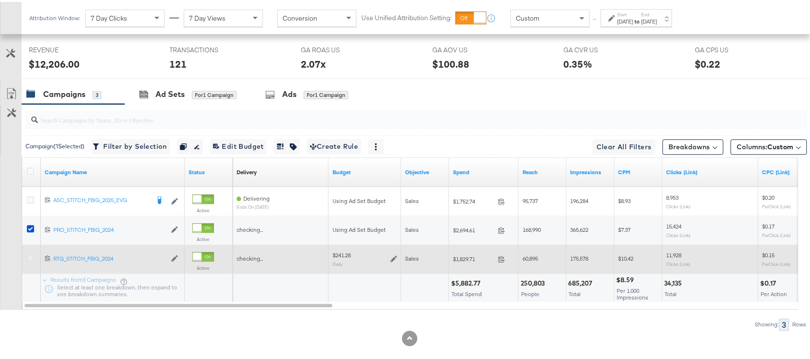
click at [30, 259] on icon at bounding box center [30, 255] width 7 height 7
click at [0, 0] on input "checkbox" at bounding box center [0, 0] width 0 height 0
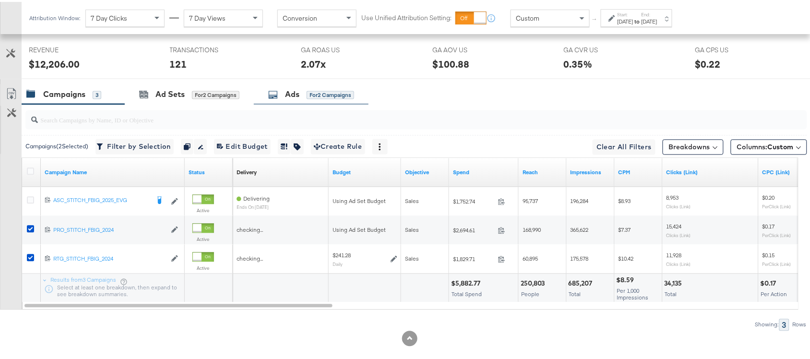
click at [284, 95] on div "Ads for 2 Campaigns" at bounding box center [311, 92] width 86 height 11
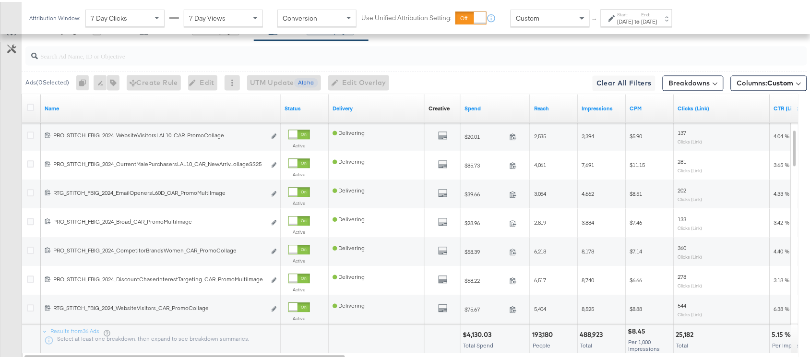
scroll to position [645, 0]
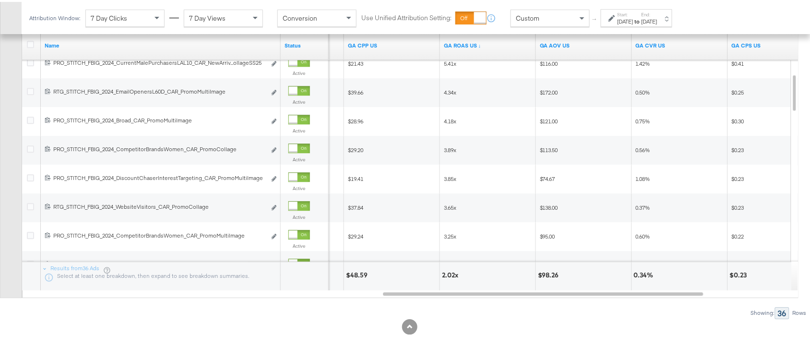
click at [482, 52] on div "GA ROAS US ↓" at bounding box center [488, 43] width 96 height 29
click at [480, 46] on link "GA ROAS US ↓" at bounding box center [488, 44] width 88 height 8
click at [480, 46] on link "GA ROAS US ↑" at bounding box center [488, 44] width 88 height 8
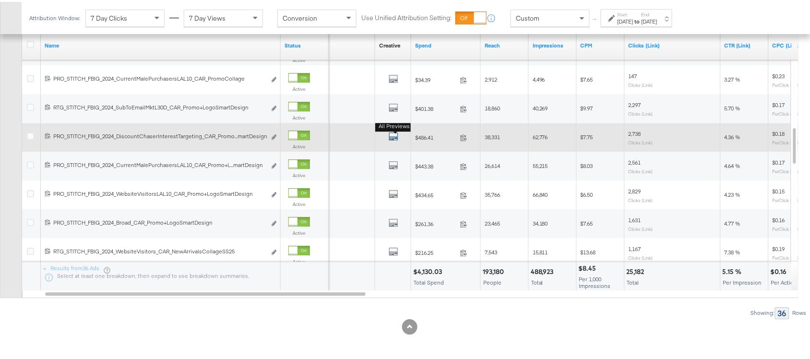
click at [392, 135] on icon "default" at bounding box center [394, 135] width 10 height 10
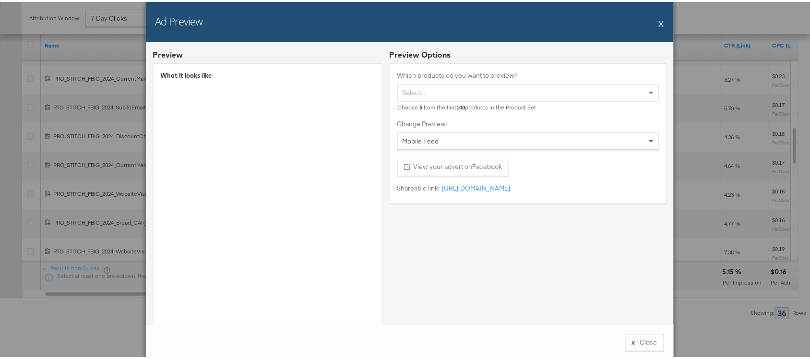
click at [659, 22] on button "X" at bounding box center [661, 21] width 5 height 19
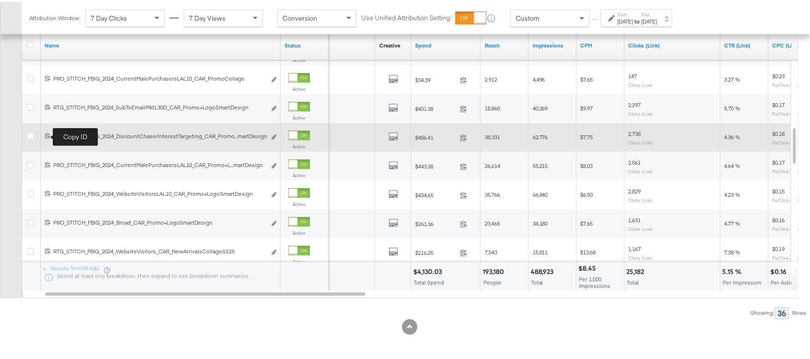
click at [49, 134] on icon at bounding box center [48, 134] width 6 height 6
click at [395, 136] on icon "default" at bounding box center [394, 135] width 10 height 10
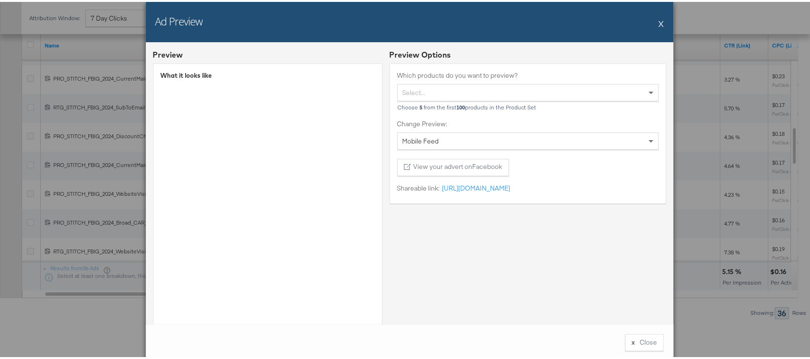
click at [659, 21] on button "X" at bounding box center [661, 21] width 5 height 19
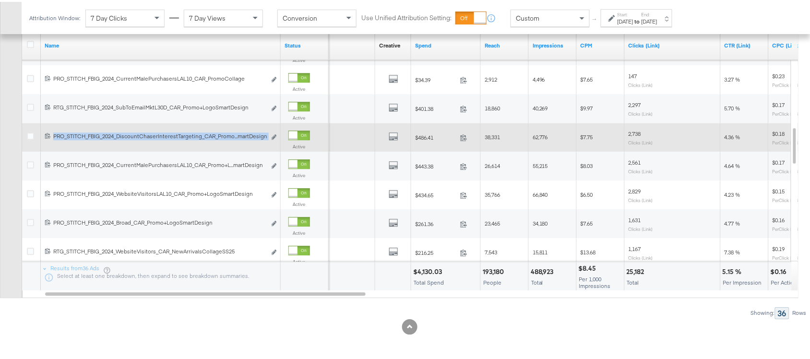
drag, startPoint x: 53, startPoint y: 133, endPoint x: 287, endPoint y: 145, distance: 234.1
click at [287, 145] on div "120214256056470515 PRO_STITCH_FBIG_2024_DiscountChaserInterestTargeting_CAR_Pro…" at bounding box center [175, 135] width 307 height 29
copy div "PRO_STITCH_FBIG_2024_DiscountChaserInterestTargeting_CAR_Promo...martDesign Edi…"
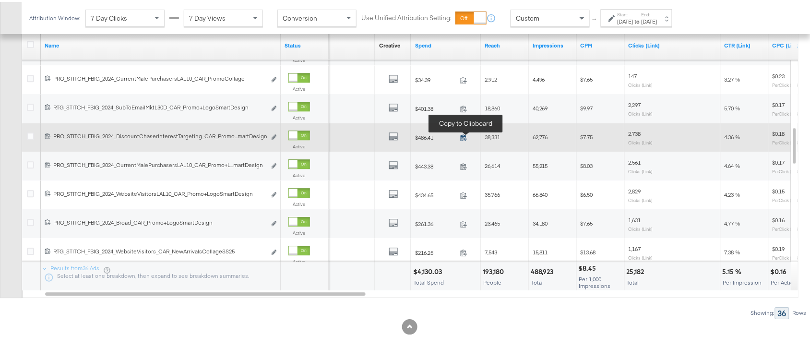
click at [465, 137] on icon at bounding box center [464, 135] width 6 height 7
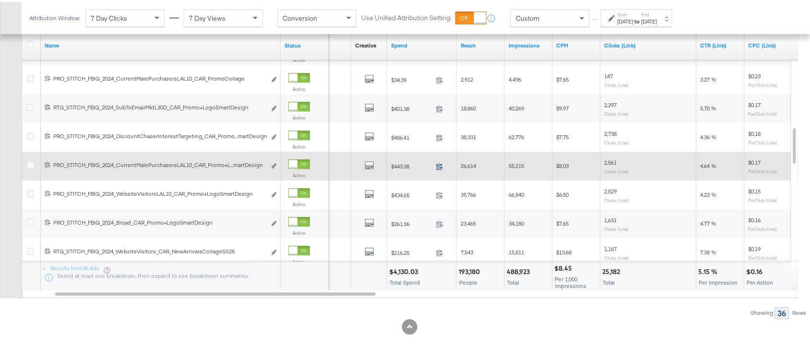
click at [438, 166] on icon at bounding box center [439, 164] width 7 height 7
click at [371, 162] on icon "default" at bounding box center [370, 163] width 10 height 10
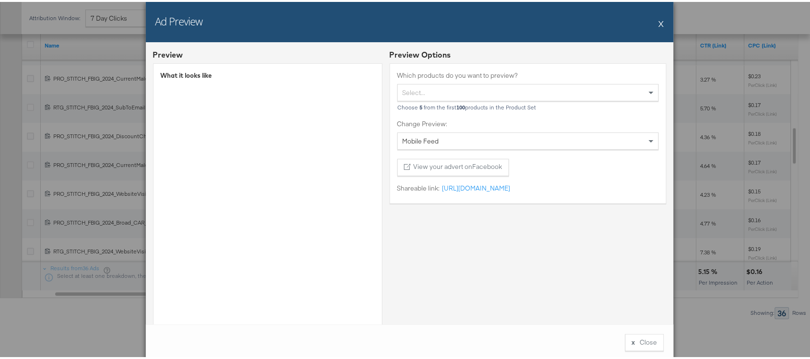
click at [659, 24] on button "X" at bounding box center [661, 21] width 5 height 19
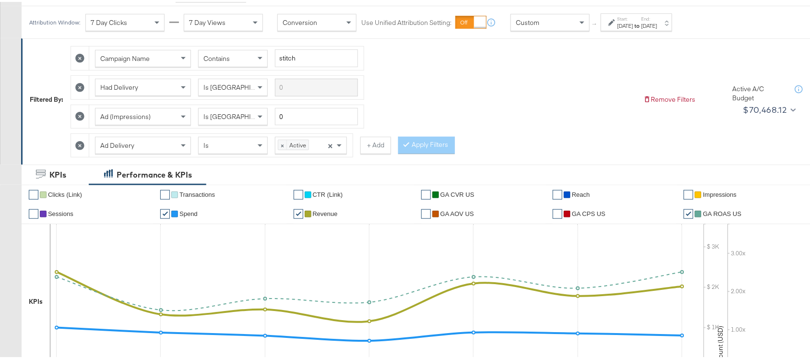
scroll to position [0, 0]
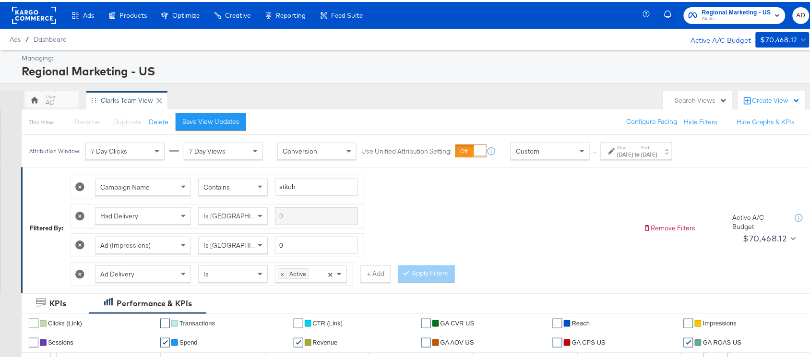
click at [21, 20] on rect at bounding box center [34, 13] width 44 height 17
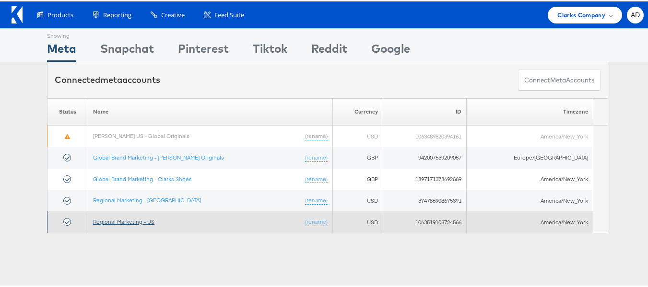
click at [132, 221] on link "Regional Marketing - US" at bounding box center [123, 220] width 61 height 7
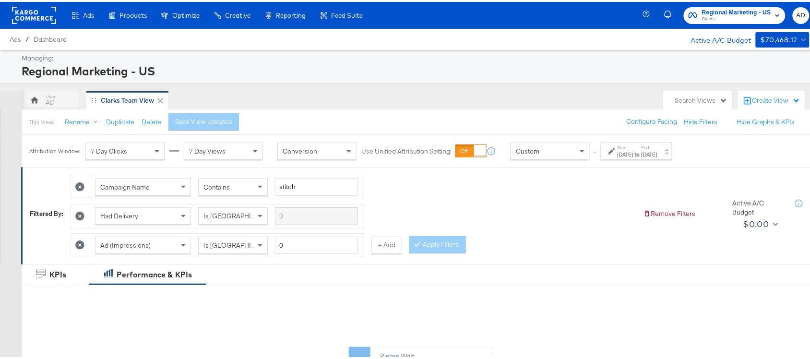
click at [658, 145] on label "End:" at bounding box center [650, 146] width 16 height 6
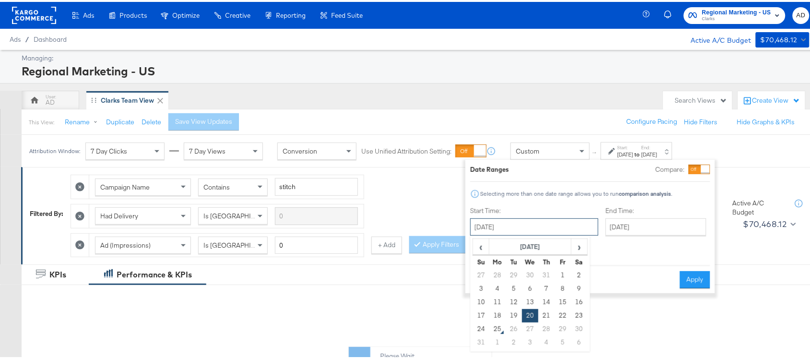
click at [523, 222] on input "[DATE]" at bounding box center [534, 224] width 128 height 17
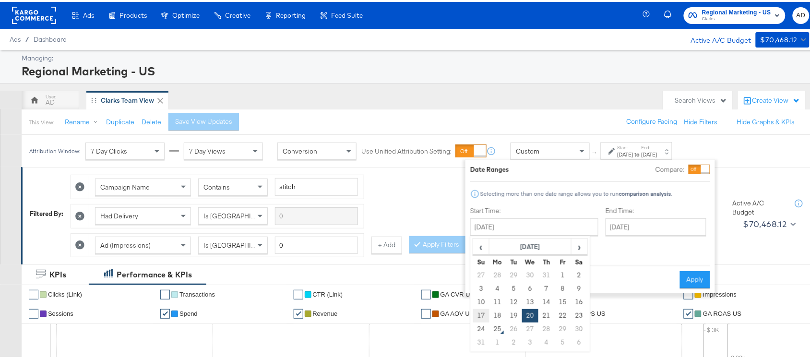
click at [483, 312] on td "17" at bounding box center [481, 313] width 16 height 13
type input "[DATE]"
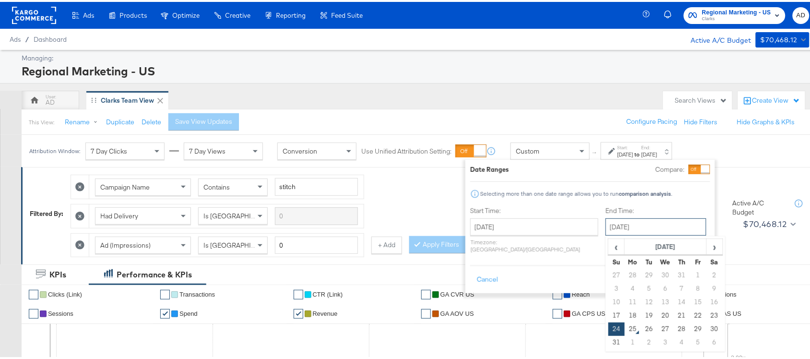
click at [636, 228] on input "[DATE]" at bounding box center [656, 224] width 101 height 17
click at [706, 311] on td "23" at bounding box center [714, 313] width 16 height 13
type input "[DATE]"
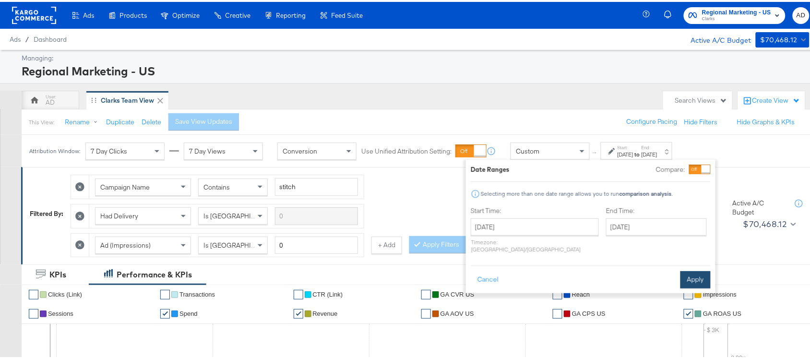
click at [702, 269] on button "Apply" at bounding box center [696, 277] width 30 height 17
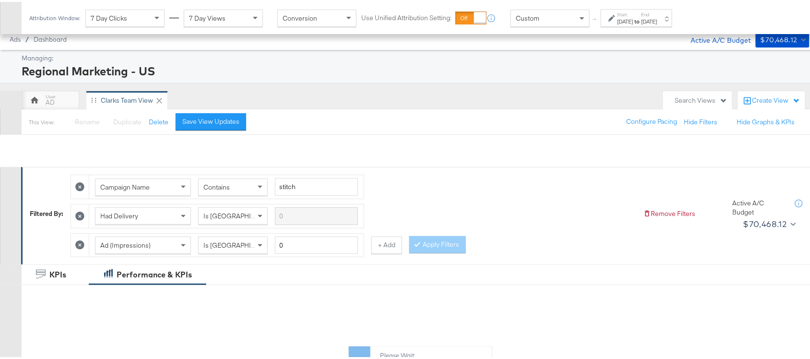
scroll to position [378, 0]
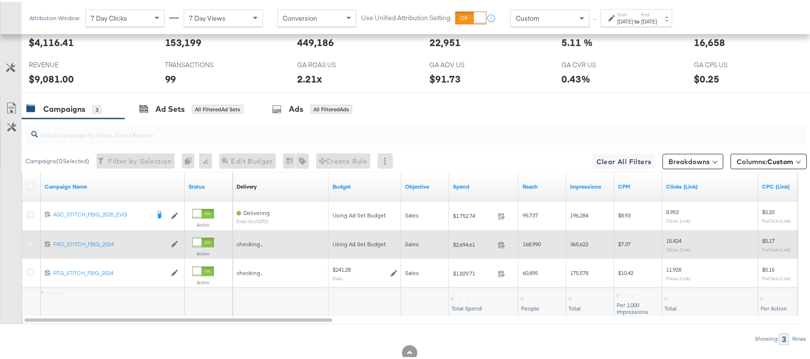
click at [30, 245] on icon at bounding box center [30, 241] width 7 height 7
click at [0, 0] on input "checkbox" at bounding box center [0, 0] width 0 height 0
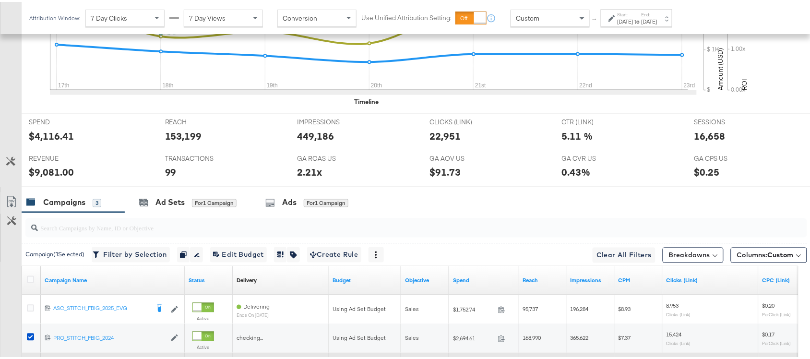
scroll to position [471, 0]
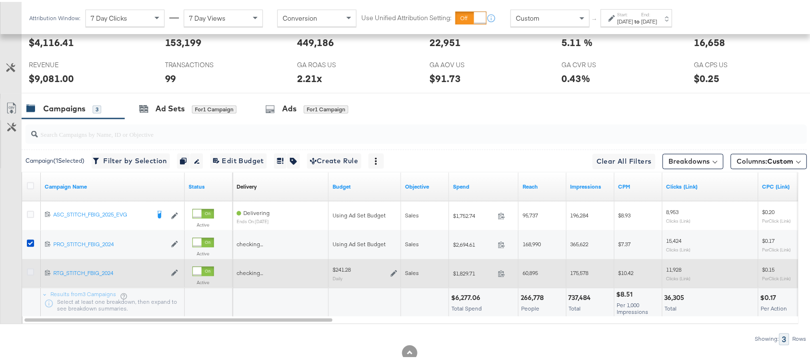
click at [30, 274] on icon at bounding box center [30, 270] width 7 height 7
click at [0, 0] on input "checkbox" at bounding box center [0, 0] width 0 height 0
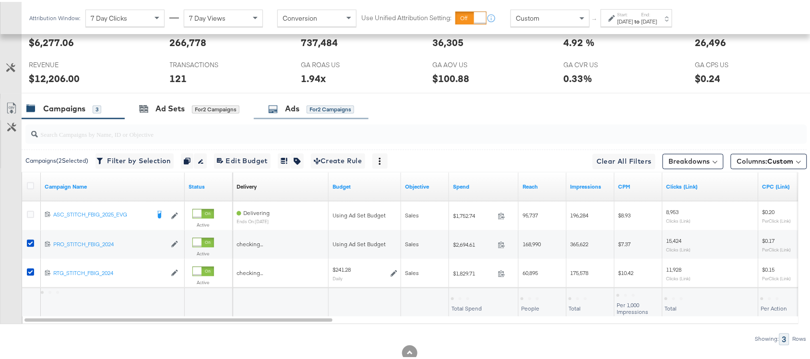
click at [291, 108] on div "Ads" at bounding box center [292, 107] width 14 height 11
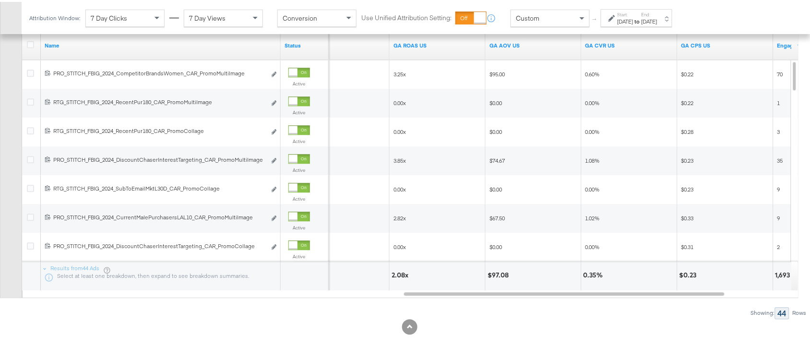
scroll to position [615, 0]
click at [435, 43] on link "GA ROAS US" at bounding box center [438, 44] width 88 height 8
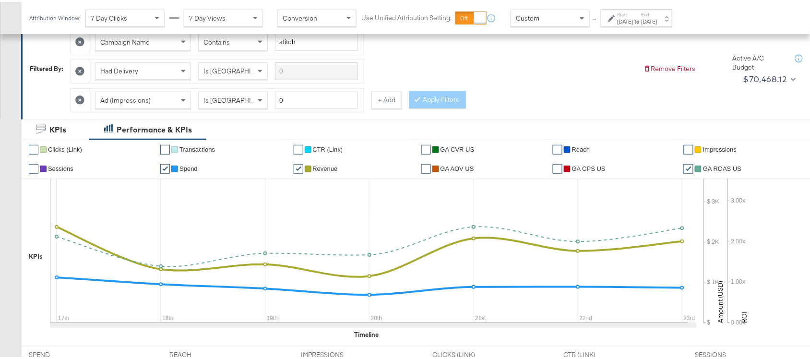
scroll to position [144, 0]
click at [395, 106] on button "+ Add" at bounding box center [386, 98] width 31 height 17
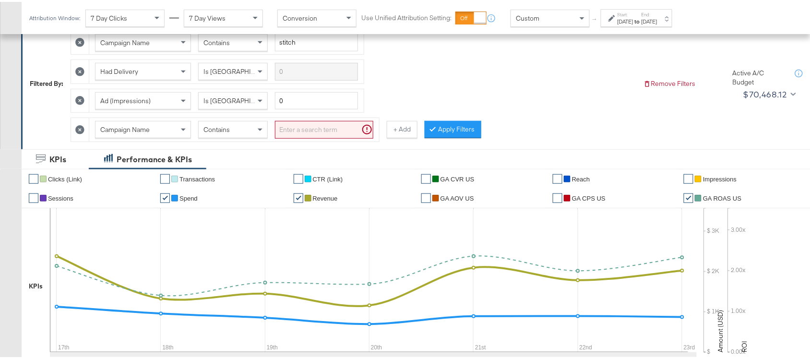
click at [128, 132] on span "Campaign Name" at bounding box center [124, 127] width 49 height 9
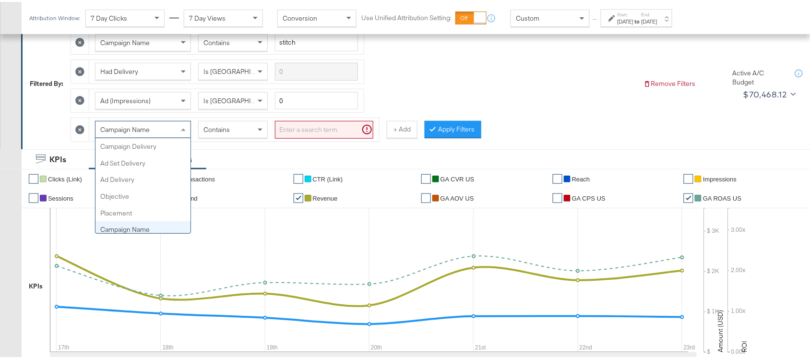
scroll to position [83, 0]
type input "ad d"
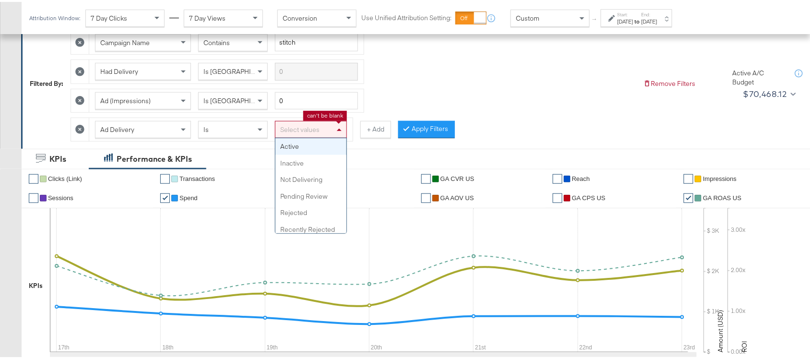
click at [306, 134] on div "Select values" at bounding box center [310, 128] width 71 height 16
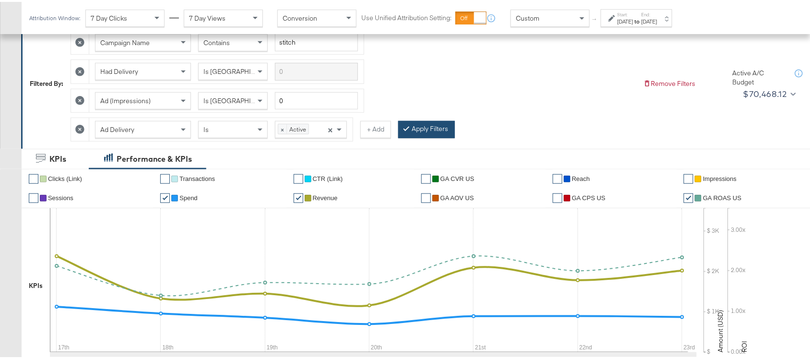
click at [438, 131] on button "Apply Filters" at bounding box center [426, 127] width 57 height 17
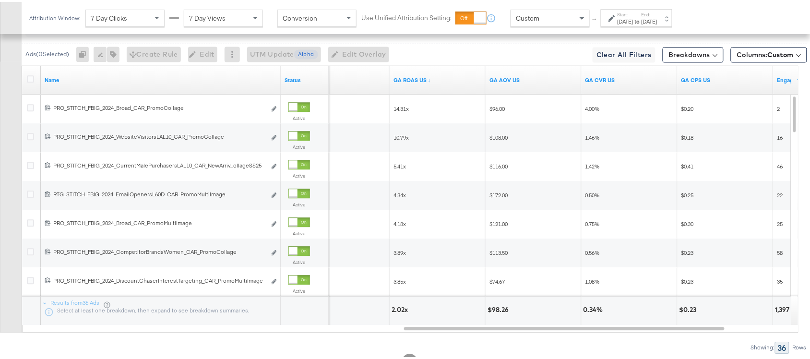
scroll to position [608, 0]
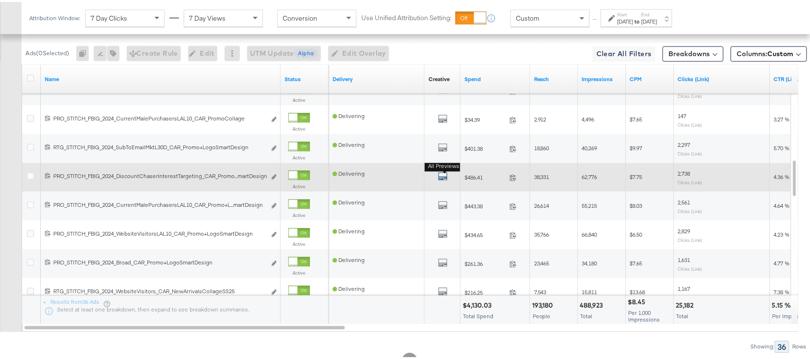
click at [443, 179] on icon "default" at bounding box center [443, 174] width 10 height 10
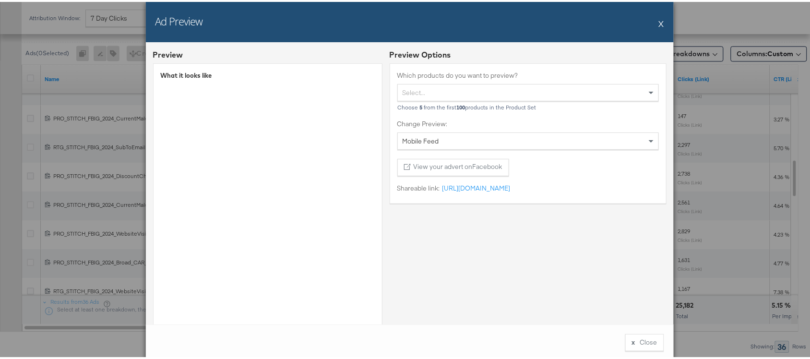
click at [654, 25] on div "Ad Preview X" at bounding box center [410, 20] width 528 height 40
click at [659, 23] on button "X" at bounding box center [661, 21] width 5 height 19
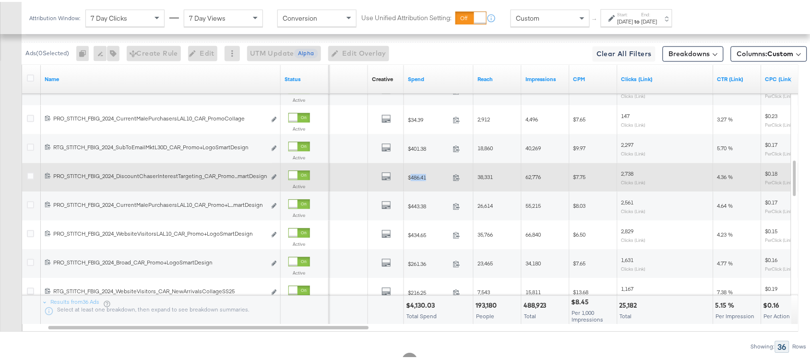
drag, startPoint x: 411, startPoint y: 180, endPoint x: 426, endPoint y: 179, distance: 14.9
click at [426, 179] on span "$486.41" at bounding box center [428, 175] width 41 height 7
click at [492, 179] on span "38,331" at bounding box center [485, 174] width 15 height 7
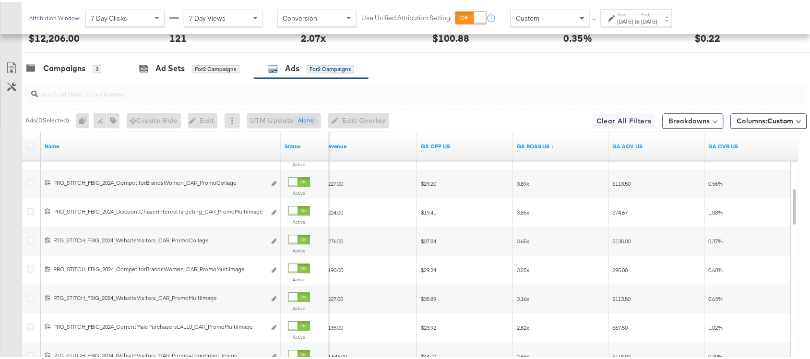
scroll to position [645, 0]
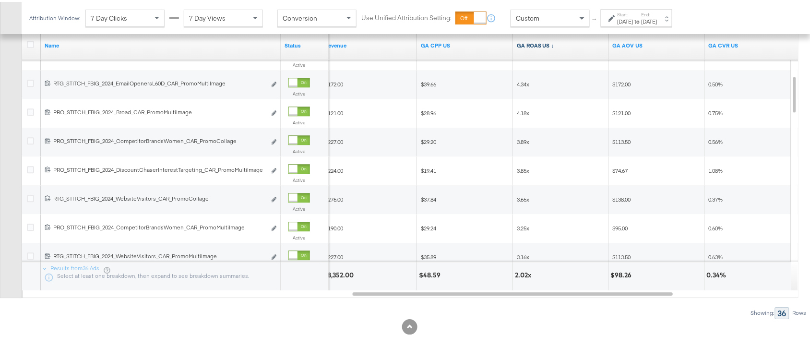
click at [551, 46] on link "GA ROAS US ↓" at bounding box center [561, 44] width 88 height 8
click at [551, 46] on link "GA ROAS US ↑" at bounding box center [561, 44] width 88 height 8
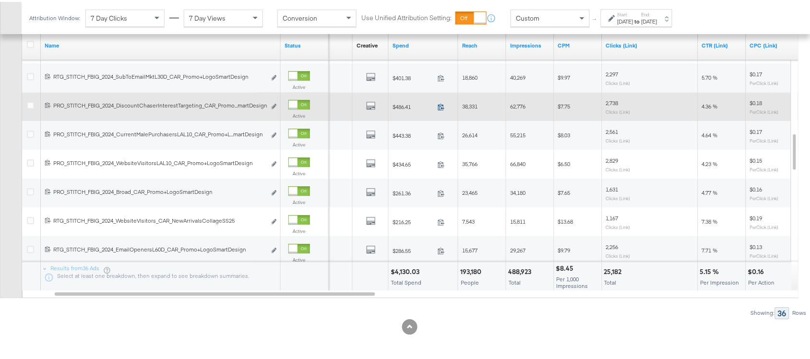
click at [441, 106] on icon at bounding box center [441, 104] width 7 height 7
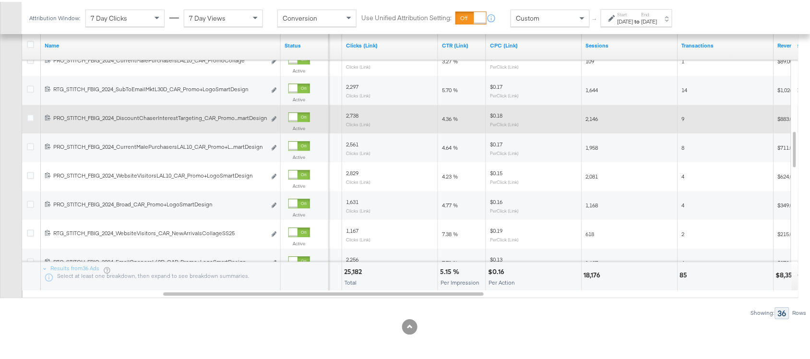
click at [449, 119] on span "4.36 %" at bounding box center [450, 116] width 16 height 7
copy span "4.36"
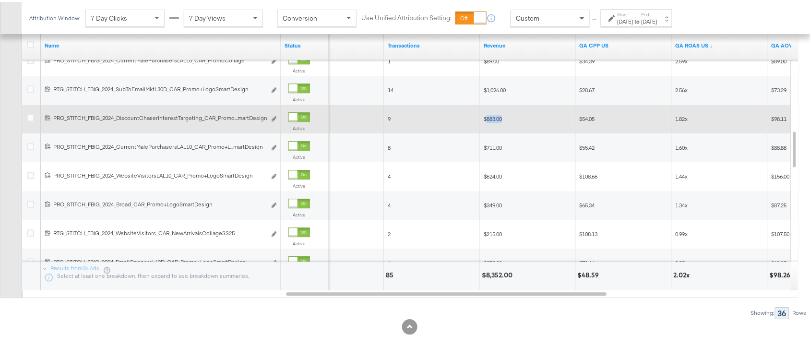
drag, startPoint x: 488, startPoint y: 118, endPoint x: 509, endPoint y: 118, distance: 21.6
click at [509, 118] on div "$883.00" at bounding box center [528, 117] width 88 height 8
copy span "883.00"
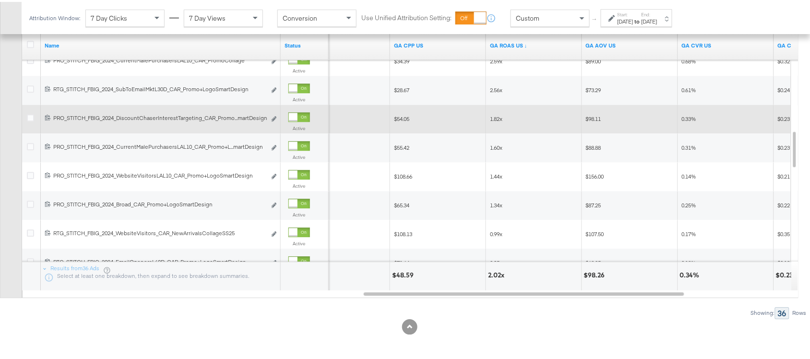
click at [495, 117] on span "1.82x" at bounding box center [496, 116] width 12 height 7
copy span "1.82x"
drag, startPoint x: 217, startPoint y: 115, endPoint x: 266, endPoint y: 116, distance: 49.0
click at [266, 116] on div "120214256056470515 PRO_STITCH_FBIG_2024_DiscountChaserInterestTargeting_CAR_Pro…" at bounding box center [161, 117] width 232 height 10
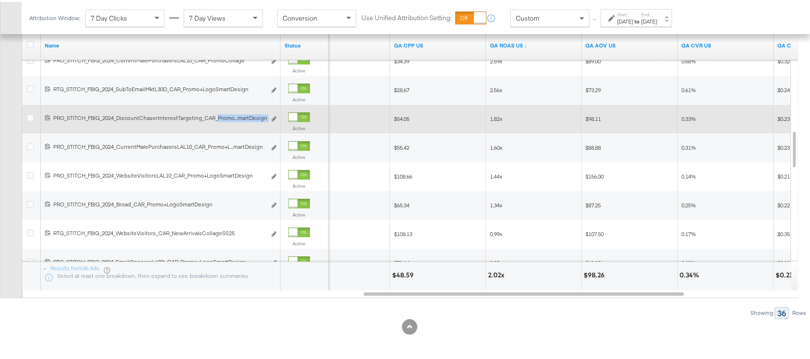
copy span "Promo...martDesign Edit ad"
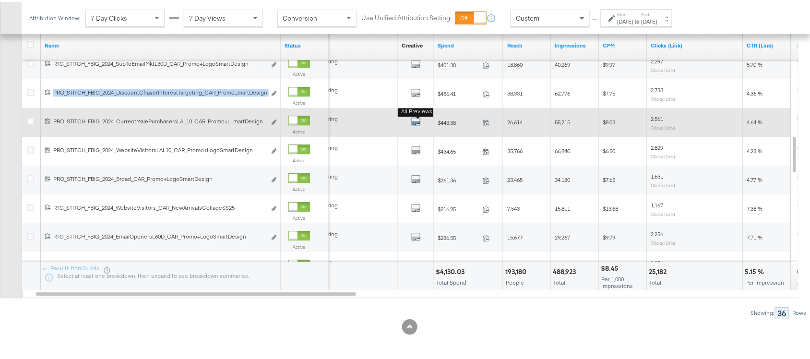
click at [413, 122] on icon "default" at bounding box center [416, 120] width 10 height 10
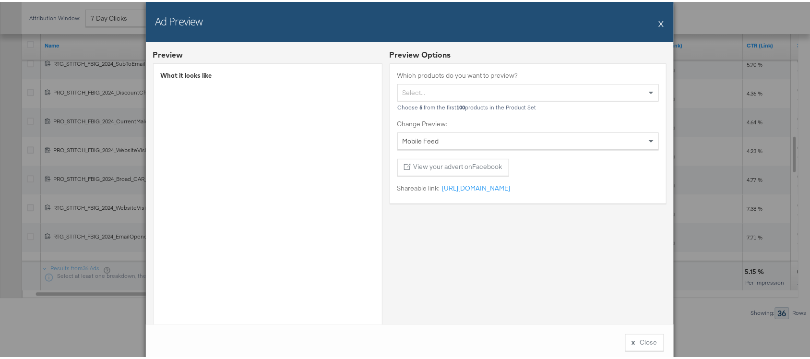
click at [660, 18] on div "Ad Preview X" at bounding box center [410, 20] width 528 height 40
click at [659, 21] on button "X" at bounding box center [661, 21] width 5 height 19
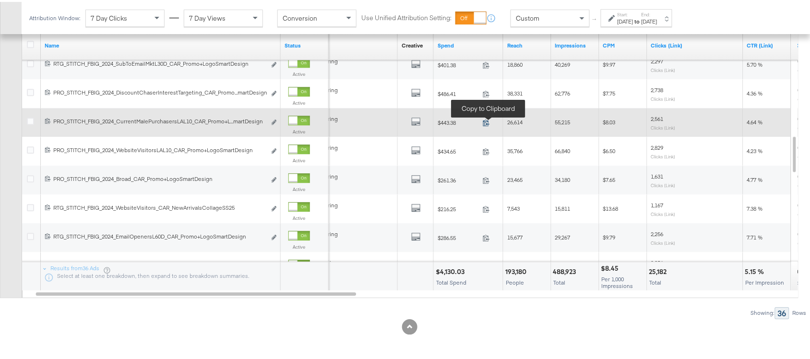
click at [484, 119] on icon at bounding box center [486, 121] width 6 height 7
click at [486, 121] on icon at bounding box center [486, 120] width 7 height 7
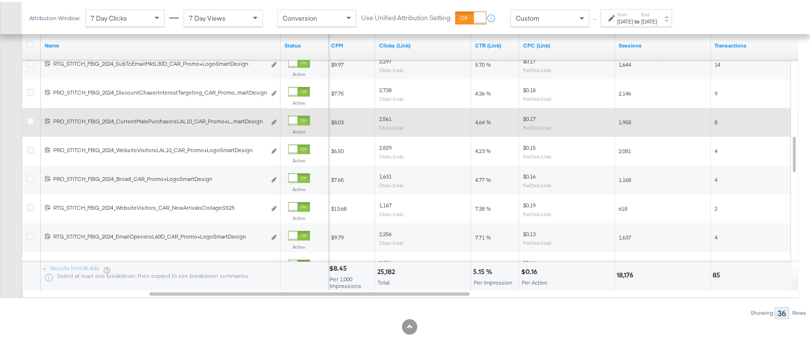
click at [481, 121] on span "4.64 %" at bounding box center [483, 120] width 16 height 7
copy span "4.64"
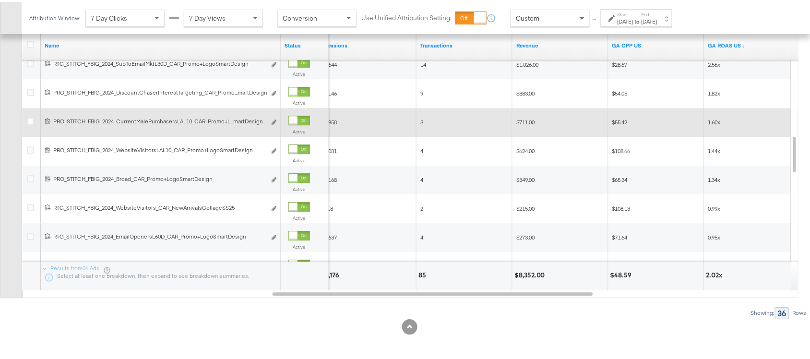
click at [527, 120] on span "$711.00" at bounding box center [525, 120] width 18 height 7
copy span "711.00"
click at [517, 121] on span "1.60x" at bounding box center [520, 120] width 12 height 7
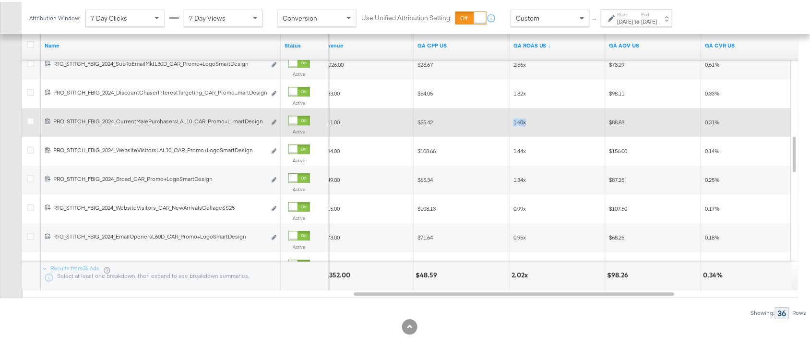
copy span "1.60x"
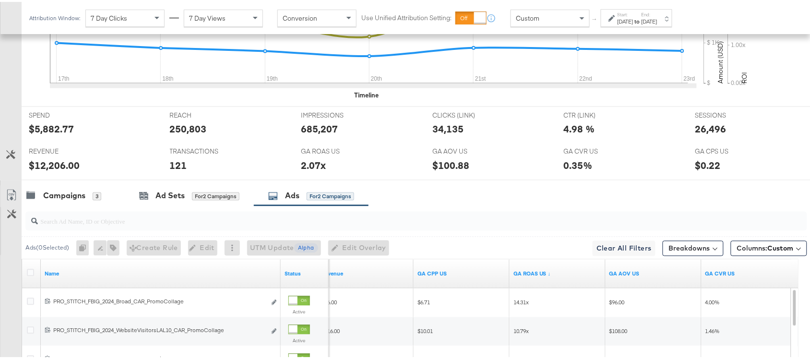
scroll to position [413, 0]
click at [64, 200] on div "Campaigns" at bounding box center [64, 194] width 42 height 11
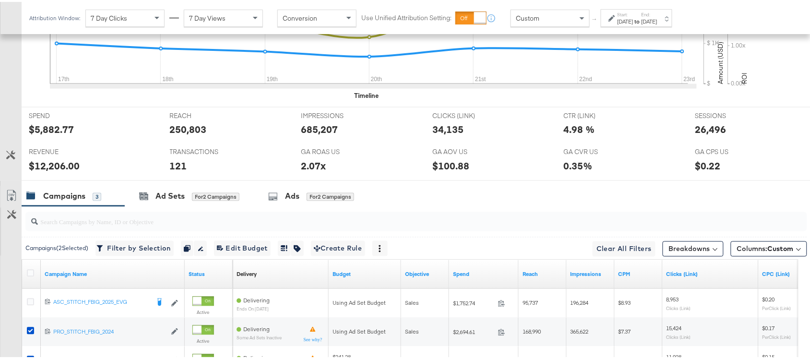
scroll to position [529, 0]
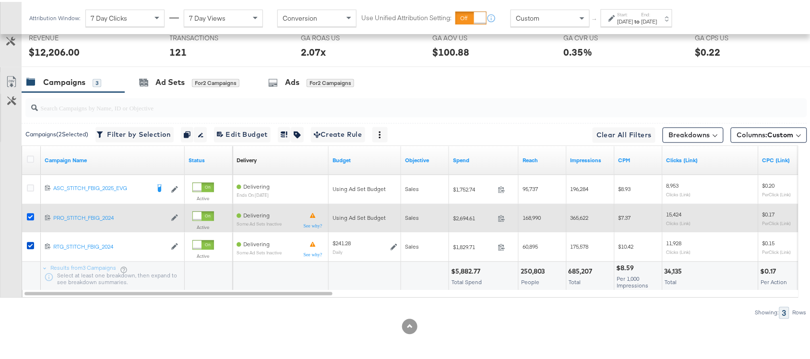
click at [30, 216] on icon at bounding box center [30, 215] width 7 height 7
click at [0, 0] on input "checkbox" at bounding box center [0, 0] width 0 height 0
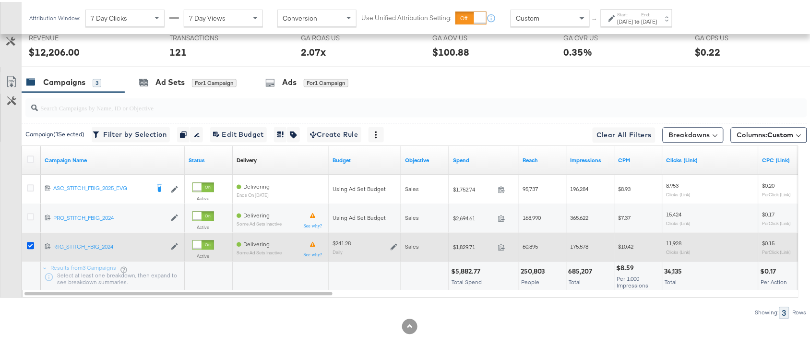
click at [28, 243] on icon at bounding box center [30, 243] width 7 height 7
click at [0, 0] on input "checkbox" at bounding box center [0, 0] width 0 height 0
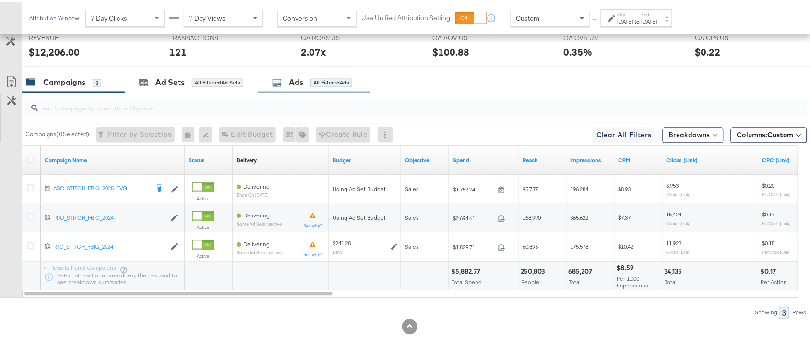
click at [294, 77] on div "Ads" at bounding box center [296, 80] width 14 height 11
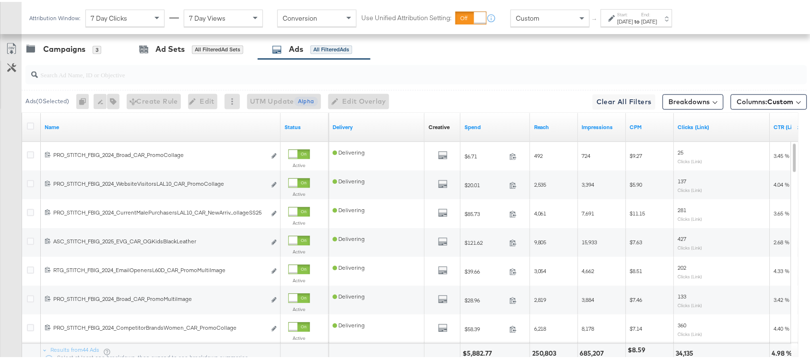
scroll to position [553, 0]
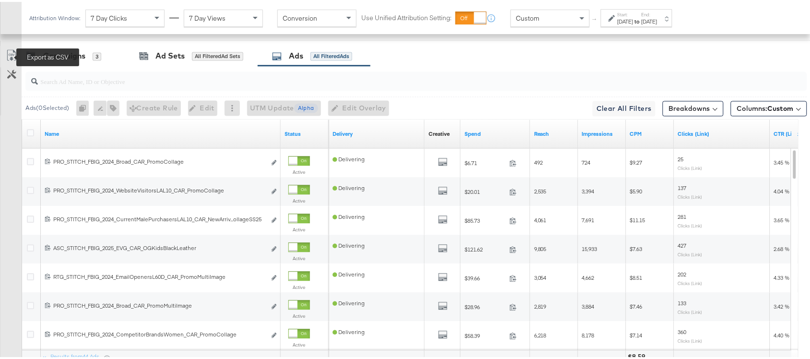
click at [14, 52] on icon at bounding box center [11, 53] width 9 height 11
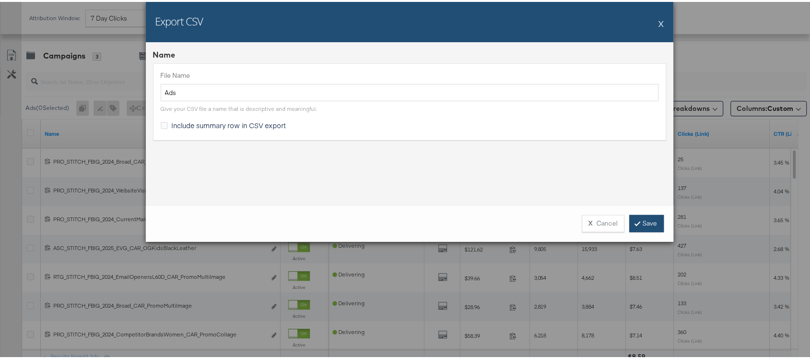
click at [638, 222] on link "Save" at bounding box center [647, 221] width 35 height 17
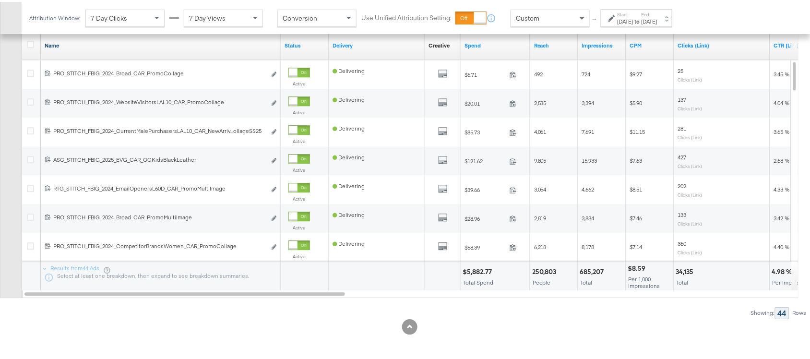
scroll to position [554, 0]
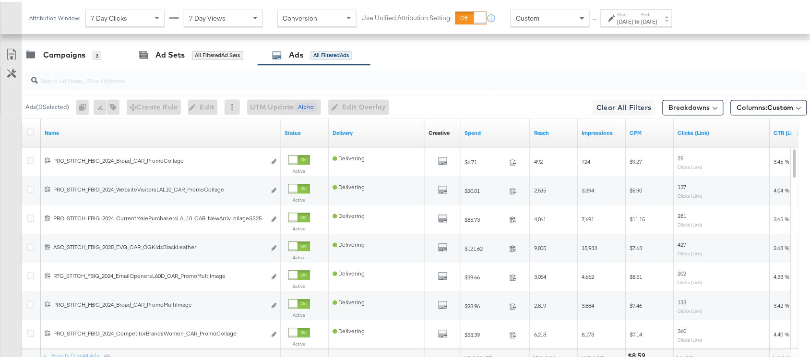
click at [155, 88] on div at bounding box center [416, 78] width 782 height 19
paste input "PRO_STITCH_FBIG_2024_CurrentMalePurchasersLAL10_CAR_NewArrivalsCollageSS25"
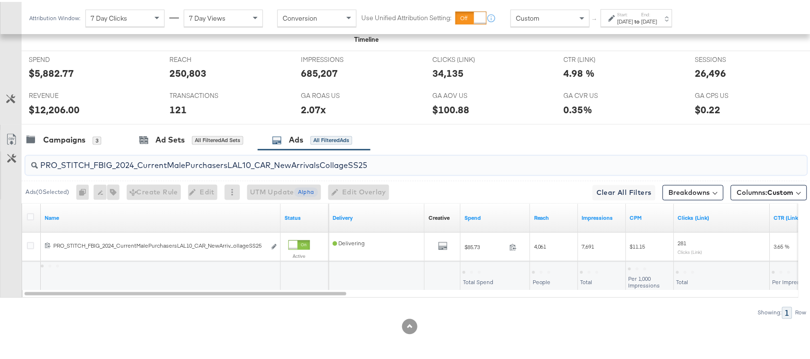
scroll to position [472, 0]
type input "PRO_STITCH_FBIG_2024_CurrentMalePurchasersLAL10_CAR_NewArrivalsCollageSS25"
click at [395, 169] on div "PRO_STITCH_FBIG_2024_CurrentMalePurchasersLAL10_CAR_NewArrivalsCollageSS25" at bounding box center [416, 163] width 782 height 19
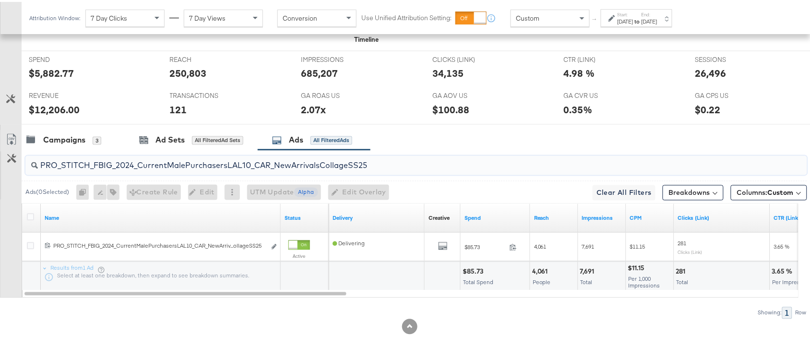
click at [395, 169] on div "PRO_STITCH_FBIG_2024_CurrentMalePurchasersLAL10_CAR_NewArrivalsCollageSS25" at bounding box center [416, 163] width 782 height 19
click at [463, 136] on div "Campaigns 3 Ad Sets All Filtered Ad Sets Ads All Filtered Ads" at bounding box center [421, 138] width 798 height 21
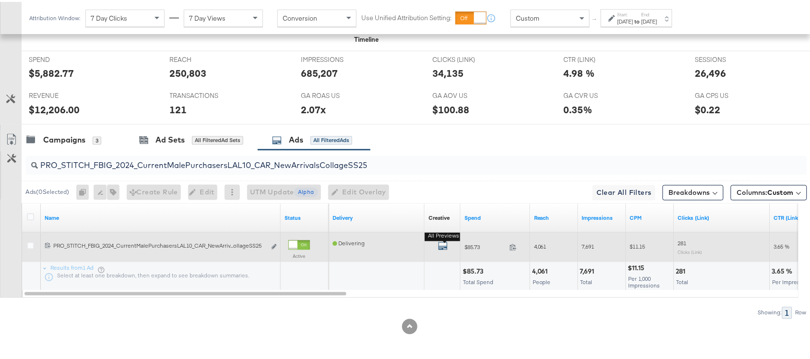
click at [442, 243] on icon "default" at bounding box center [443, 244] width 10 height 10
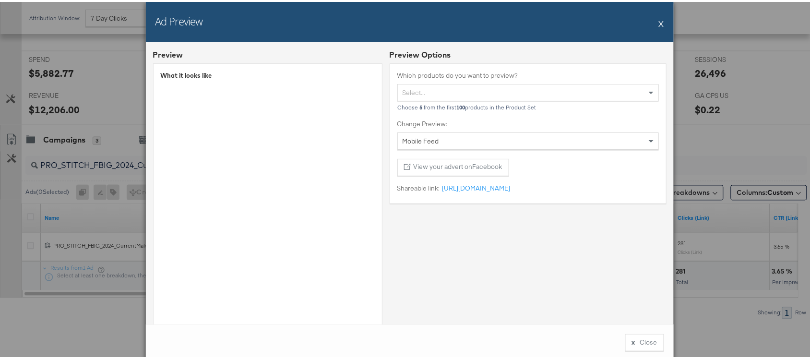
click at [654, 23] on div "Ad Preview X" at bounding box center [410, 20] width 528 height 40
click at [660, 18] on div "Ad Preview X" at bounding box center [410, 20] width 528 height 40
click at [659, 22] on button "X" at bounding box center [661, 21] width 5 height 19
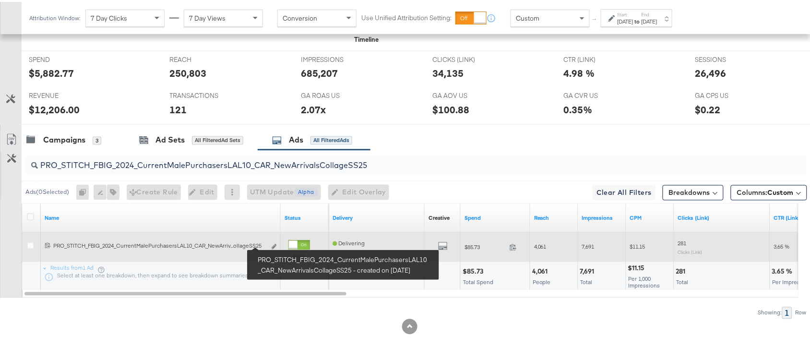
click at [264, 244] on div "PRO_STITCH_FBIG_2024_CurrentMalePurchasersLAL10_CAR_NewArrivalsCollageSS25 PRO_…" at bounding box center [159, 244] width 213 height 8
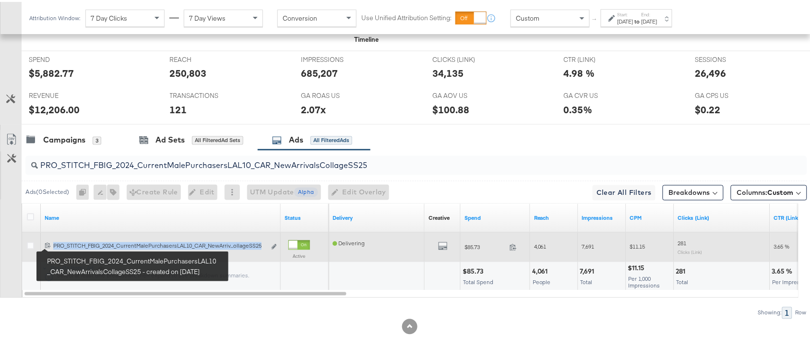
drag, startPoint x: 264, startPoint y: 245, endPoint x: 53, endPoint y: 245, distance: 210.7
click at [53, 245] on div "PRO_STITCH_FBIG_2024_CurrentMalePurchasersLAL10_CAR_NewArrivalsCollageSS25 PRO_…" at bounding box center [159, 244] width 213 height 8
copy div "PRO_STITCH_FBIG_2024_CurrentMalePurchasersLAL10_CAR_NewArriv...ollageSS25"
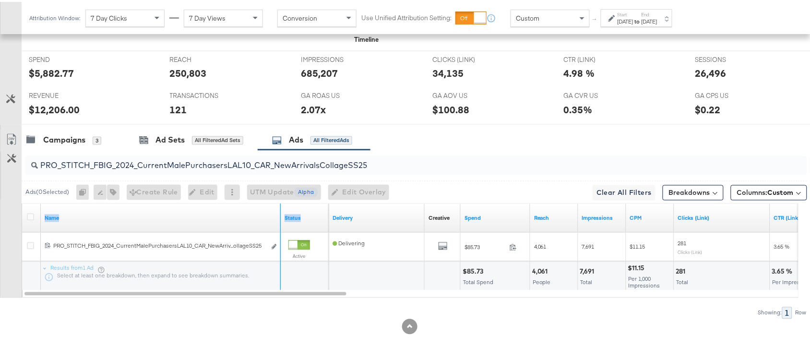
drag, startPoint x: 279, startPoint y: 205, endPoint x: 339, endPoint y: 205, distance: 60.0
click at [22, 202] on div "Name Status Delivery Creative Sorting Unavailable Spend Reach Impressions CPM C…" at bounding box center [22, 202] width 0 height 0
drag, startPoint x: 277, startPoint y: 205, endPoint x: 350, endPoint y: 202, distance: 73.5
click at [22, 202] on div "Name Status Delivery Creative Sorting Unavailable Spend Reach Impressions CPM C…" at bounding box center [22, 202] width 0 height 0
click at [486, 163] on input "PRO_STITCH_FBIG_2024_CurrentMalePurchasersLAL10_CAR_NewArrivalsCollageSS25" at bounding box center [387, 160] width 698 height 19
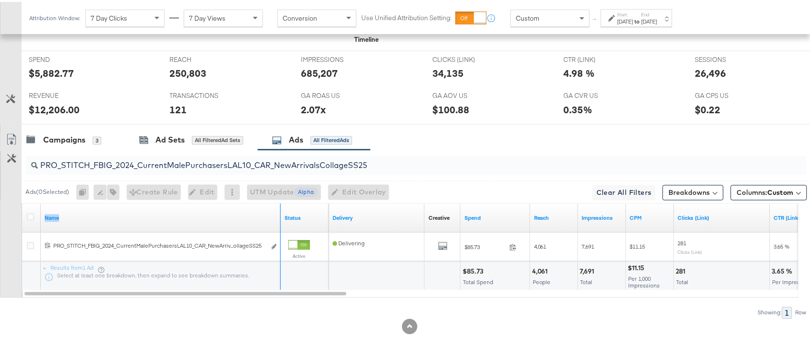
drag, startPoint x: 279, startPoint y: 207, endPoint x: 290, endPoint y: 207, distance: 11.5
click at [290, 207] on div "Name Status" at bounding box center [175, 216] width 307 height 29
click at [498, 139] on div "Campaigns 3 Ad Sets All Filtered Ad Sets Ads All Filtered Ads" at bounding box center [421, 138] width 798 height 21
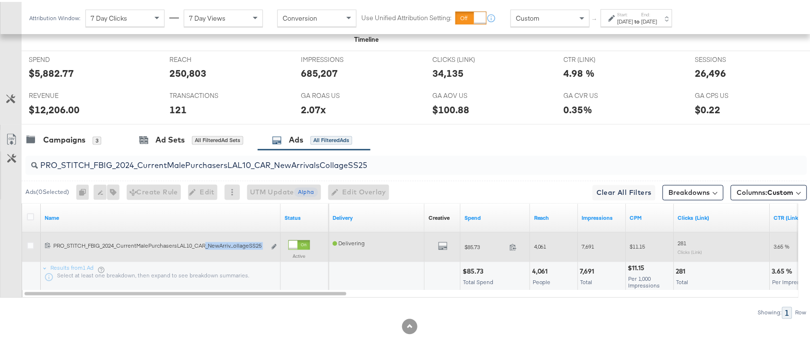
drag, startPoint x: 207, startPoint y: 245, endPoint x: 267, endPoint y: 244, distance: 60.5
click at [267, 244] on div "120216413826630515 PRO_STITCH_FBIG_2024_CurrentMalePurchasersLAL10_CAR_NewArriv…" at bounding box center [161, 245] width 232 height 10
copy span "_NewArriv...ollageSS25 Edit ad"
click at [512, 243] on icon at bounding box center [513, 245] width 7 height 7
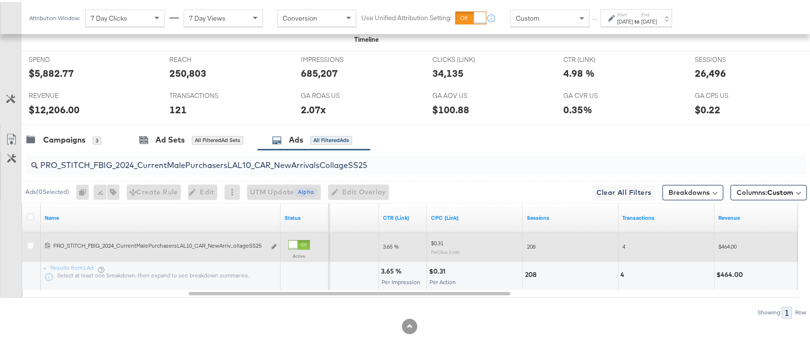
click at [381, 271] on div "3.65 %" at bounding box center [393, 269] width 24 height 9
copy div "3.65"
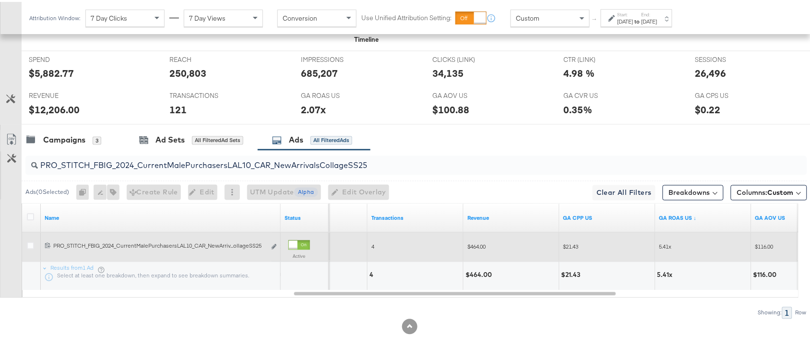
click at [472, 273] on div "$464.00" at bounding box center [480, 273] width 29 height 9
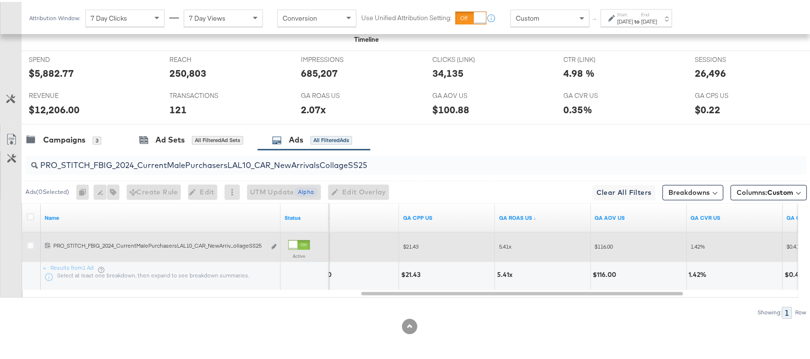
click at [501, 275] on div "5.41x" at bounding box center [506, 273] width 18 height 9
click at [381, 164] on input "PRO_STITCH_FBIG_2024_CurrentMalePurchasersLAL10_CAR_NewArrivalsCollageSS25" at bounding box center [387, 160] width 698 height 19
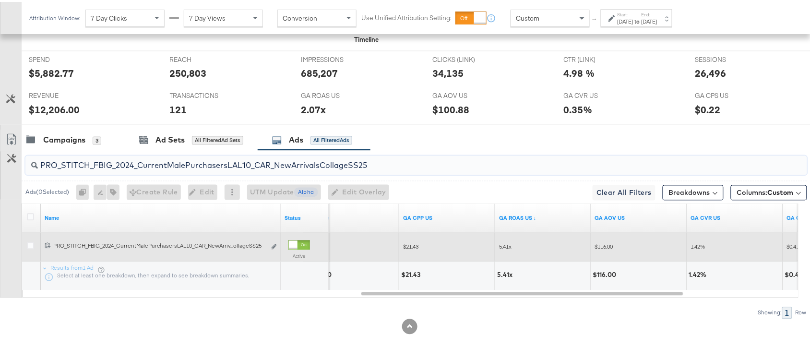
click at [381, 164] on input "PRO_STITCH_FBIG_2024_CurrentMalePurchasersLAL10_CAR_NewArrivalsCollageSS25" at bounding box center [387, 160] width 698 height 19
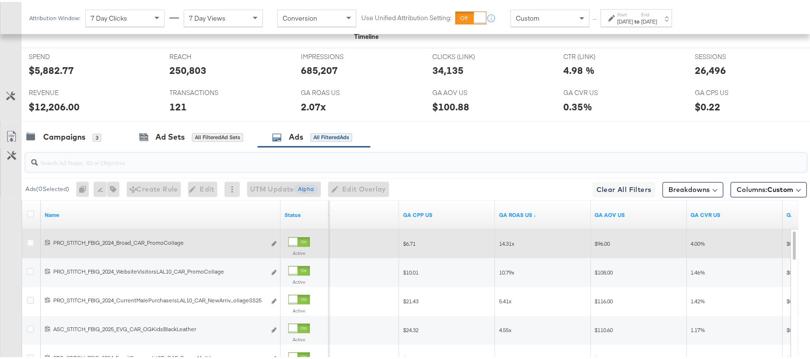
paste input "ASC_STITCH_FBIG_2025_EVG_CAR_OGKidsBlackLeather"
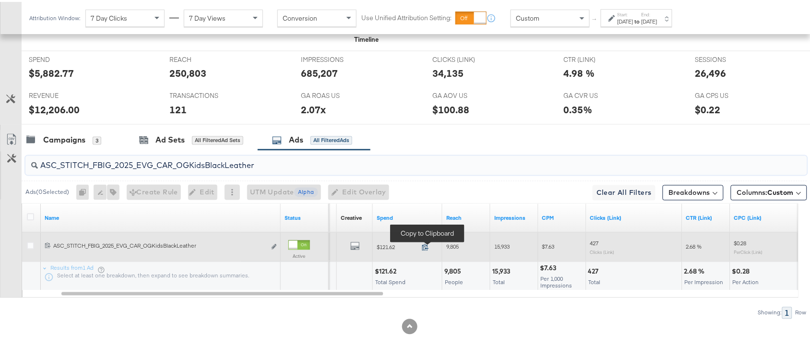
type input "ASC_STITCH_FBIG_2025_EVG_CAR_OGKidsBlackLeather"
click at [425, 244] on icon at bounding box center [425, 245] width 7 height 7
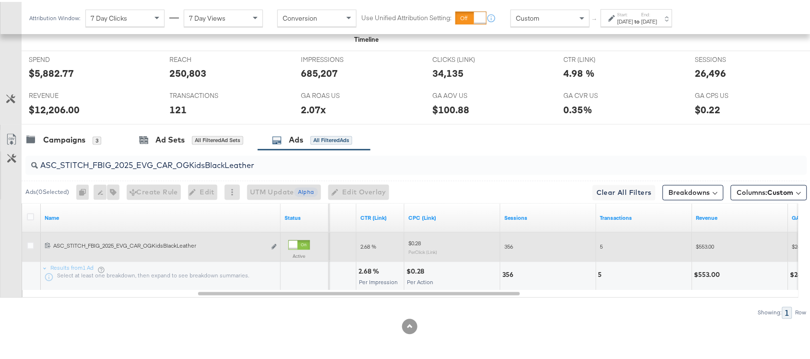
click at [360, 270] on div "2.68 %" at bounding box center [371, 269] width 24 height 9
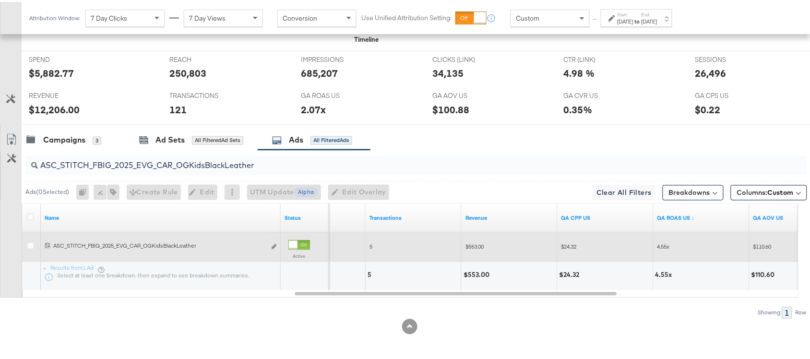
click at [473, 275] on div "$553.00" at bounding box center [478, 273] width 29 height 9
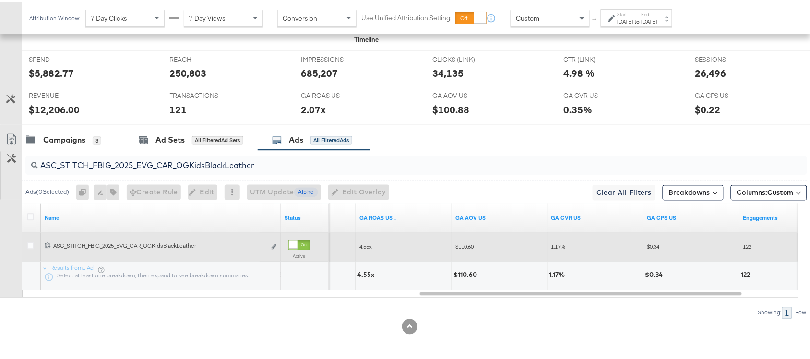
click at [362, 272] on div "4.55x" at bounding box center [368, 273] width 20 height 9
click at [55, 137] on div "Campaigns" at bounding box center [64, 138] width 42 height 11
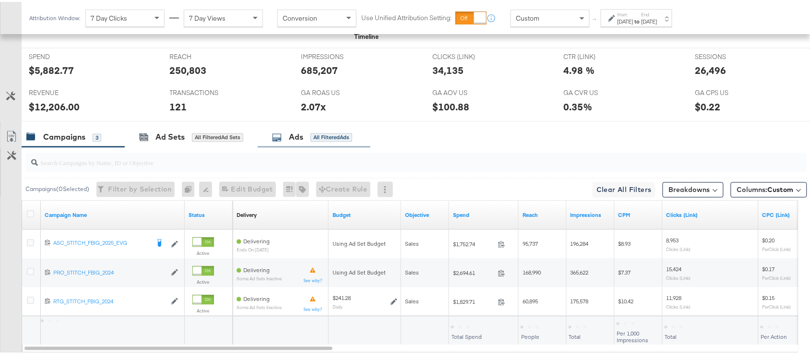
click at [291, 138] on div "Ads" at bounding box center [296, 135] width 14 height 11
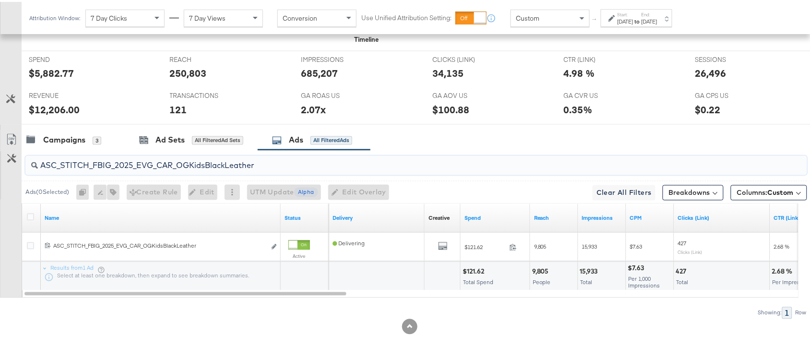
click at [272, 166] on input "ASC_STITCH_FBIG_2025_EVG_CAR_OGKidsBlackLeather" at bounding box center [387, 160] width 698 height 19
paste input "NewArrivalsSS25Collage"
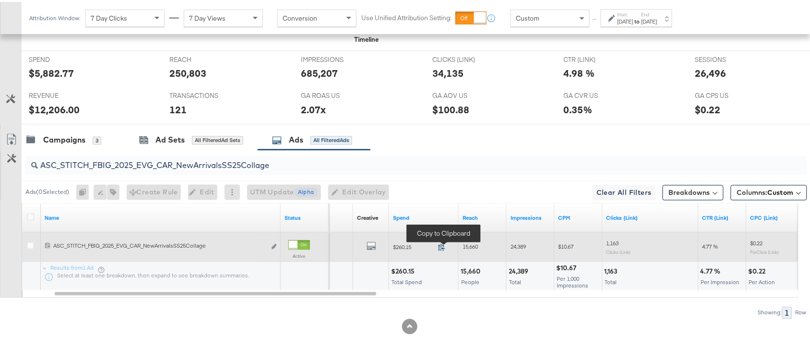
click at [442, 243] on icon at bounding box center [441, 245] width 7 height 7
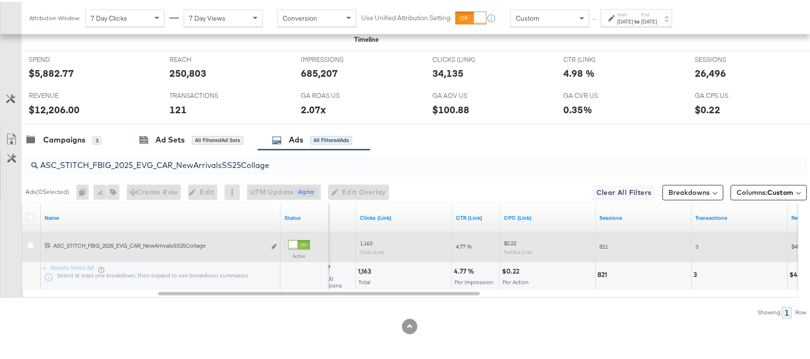
click at [457, 265] on div "4.77 %" at bounding box center [465, 269] width 23 height 9
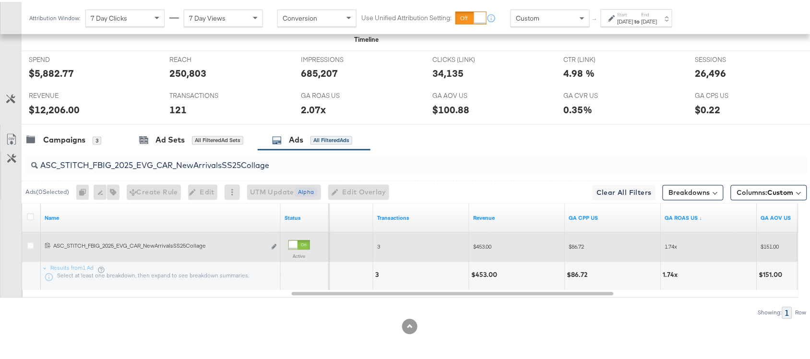
click at [479, 269] on div "$453.00" at bounding box center [485, 273] width 29 height 9
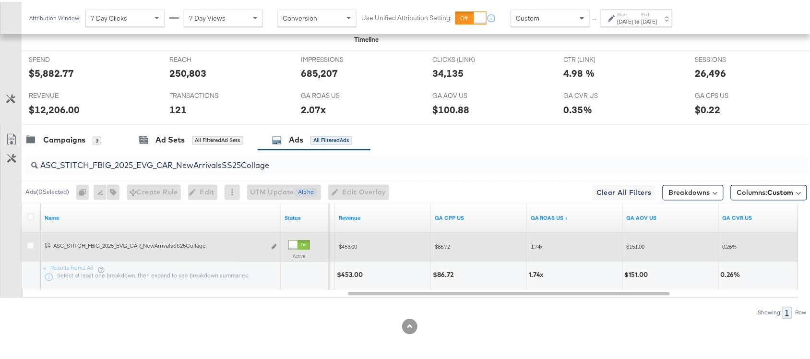
click at [533, 272] on div "1.74x" at bounding box center [538, 273] width 18 height 9
click at [282, 166] on input "ASC_STITCH_FBIG_2025_EVG_CAR_NewArrivalsSS25Collage" at bounding box center [387, 160] width 698 height 19
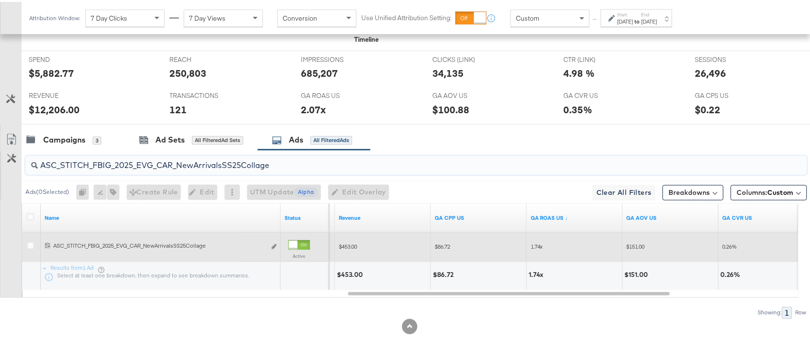
click at [282, 166] on input "ASC_STITCH_FBIG_2025_EVG_CAR_NewArrivalsSS25Collage" at bounding box center [387, 160] width 698 height 19
paste input "Logo"
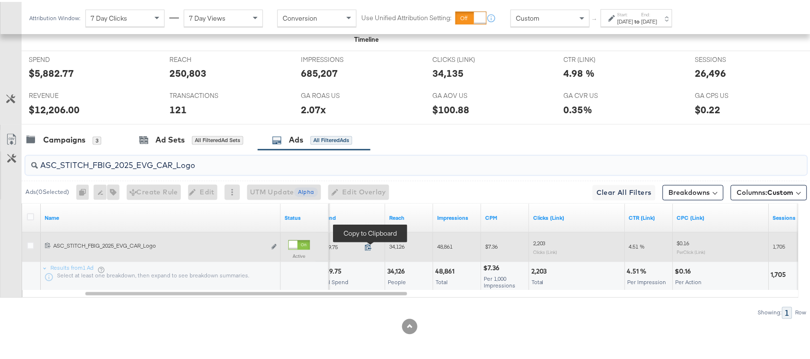
type input "ASC_STITCH_FBIG_2025_EVG_CAR_Logo"
click at [367, 245] on icon at bounding box center [368, 245] width 7 height 7
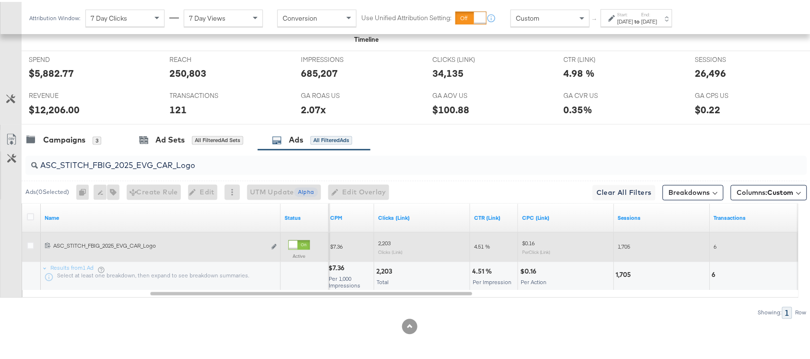
click at [473, 269] on div "4.51 %" at bounding box center [483, 269] width 23 height 9
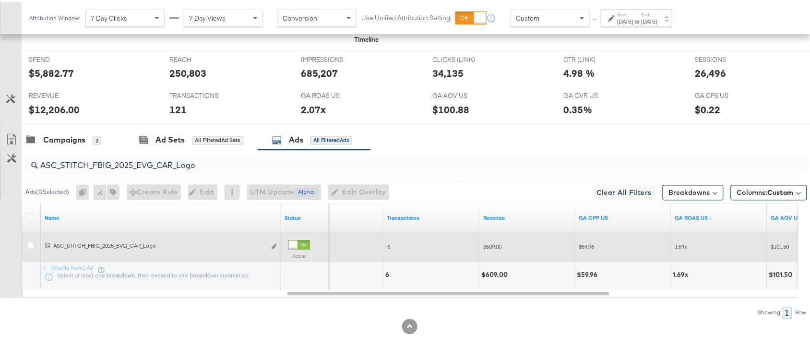
click at [491, 272] on div "$609.00" at bounding box center [495, 273] width 29 height 9
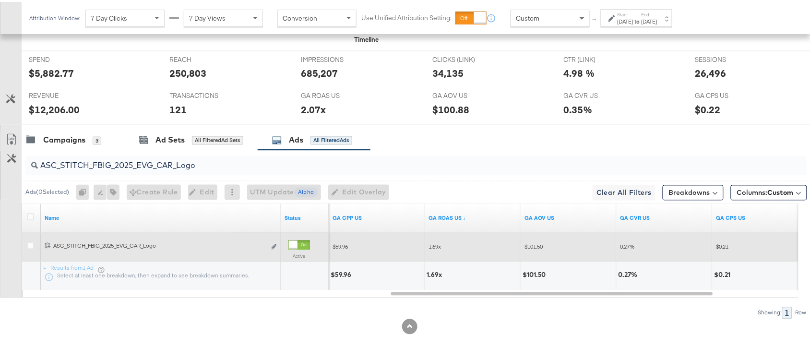
click at [433, 273] on div "1.69x" at bounding box center [436, 273] width 18 height 9
